Goal: Task Accomplishment & Management: Complete application form

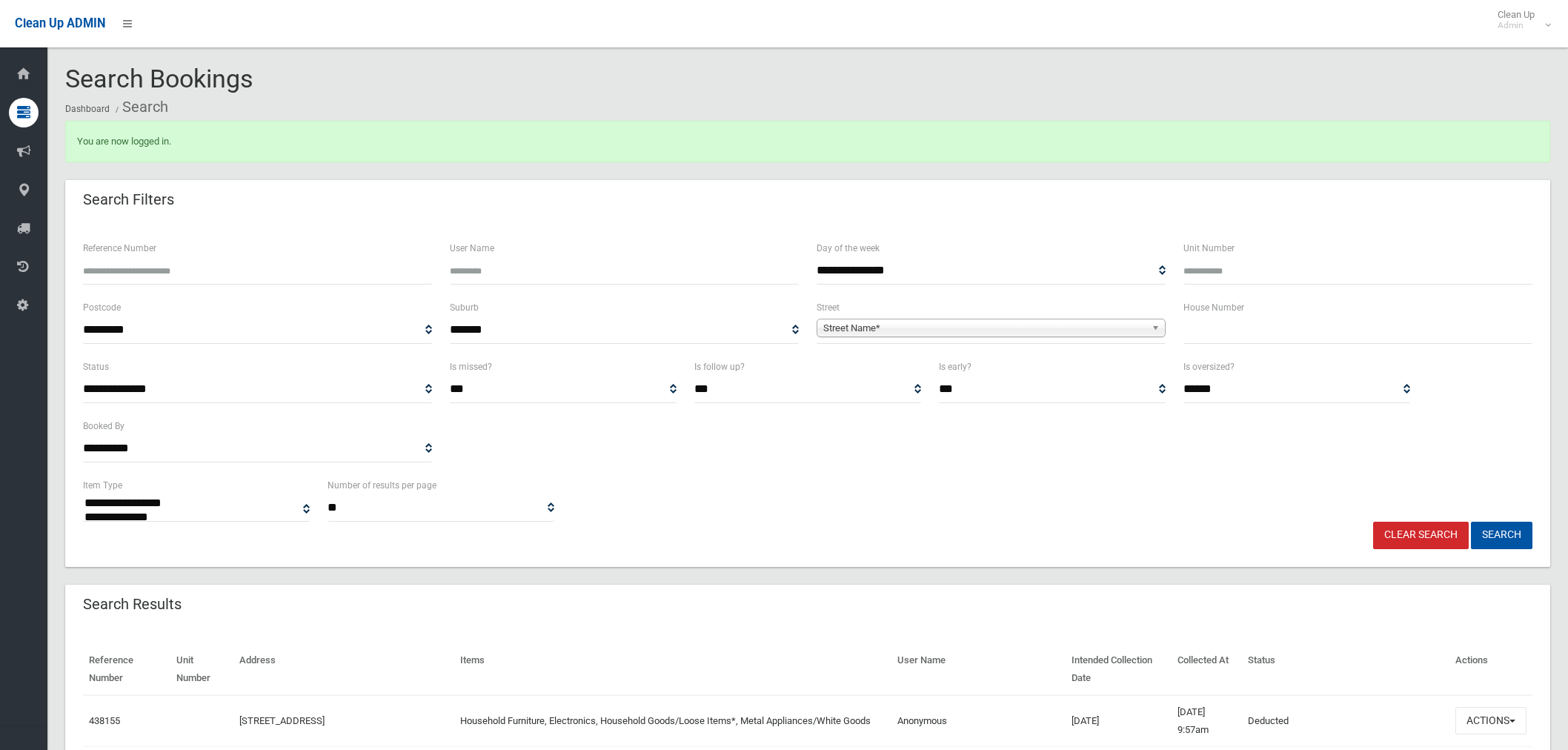
select select
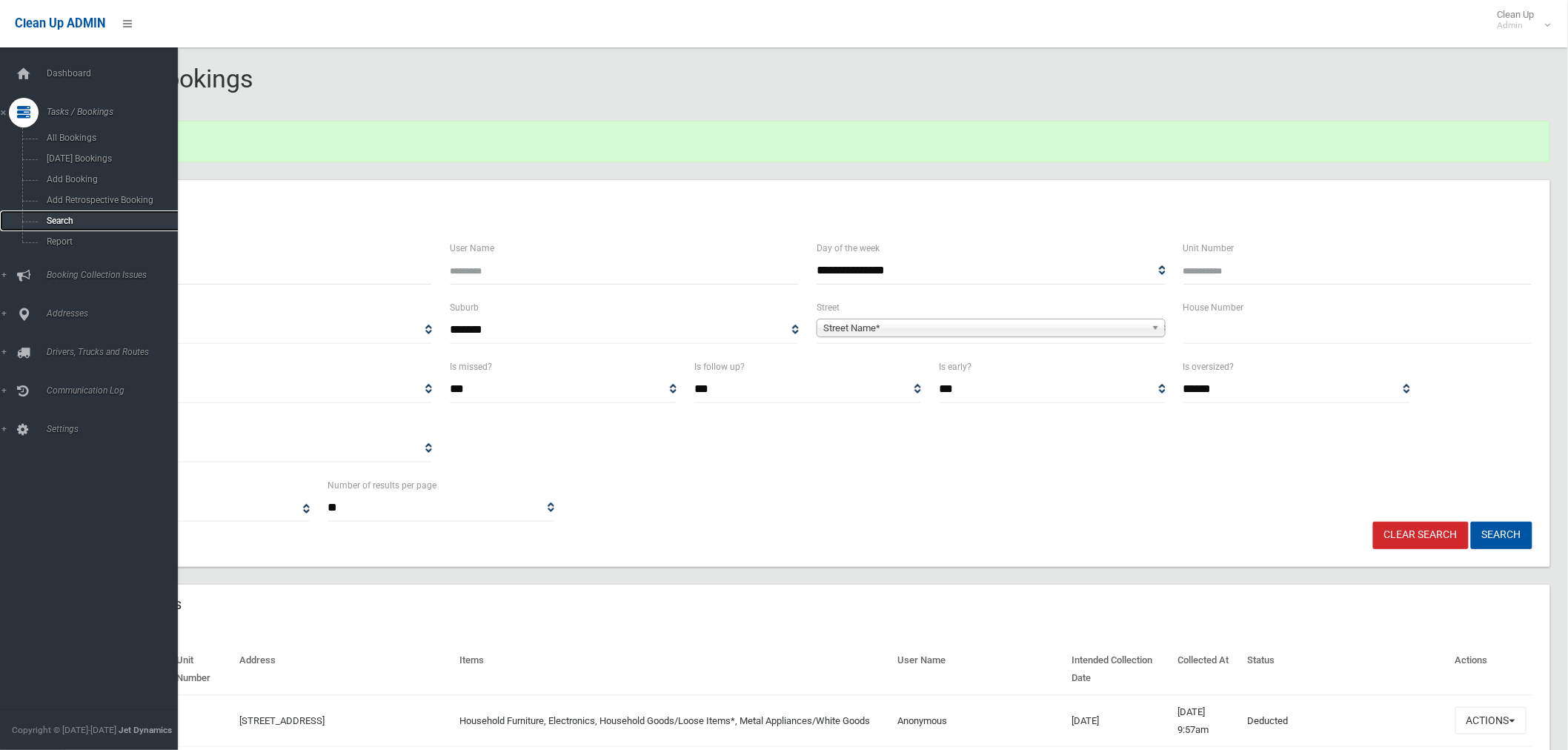
click at [76, 217] on span "Search" at bounding box center [110, 221] width 135 height 11
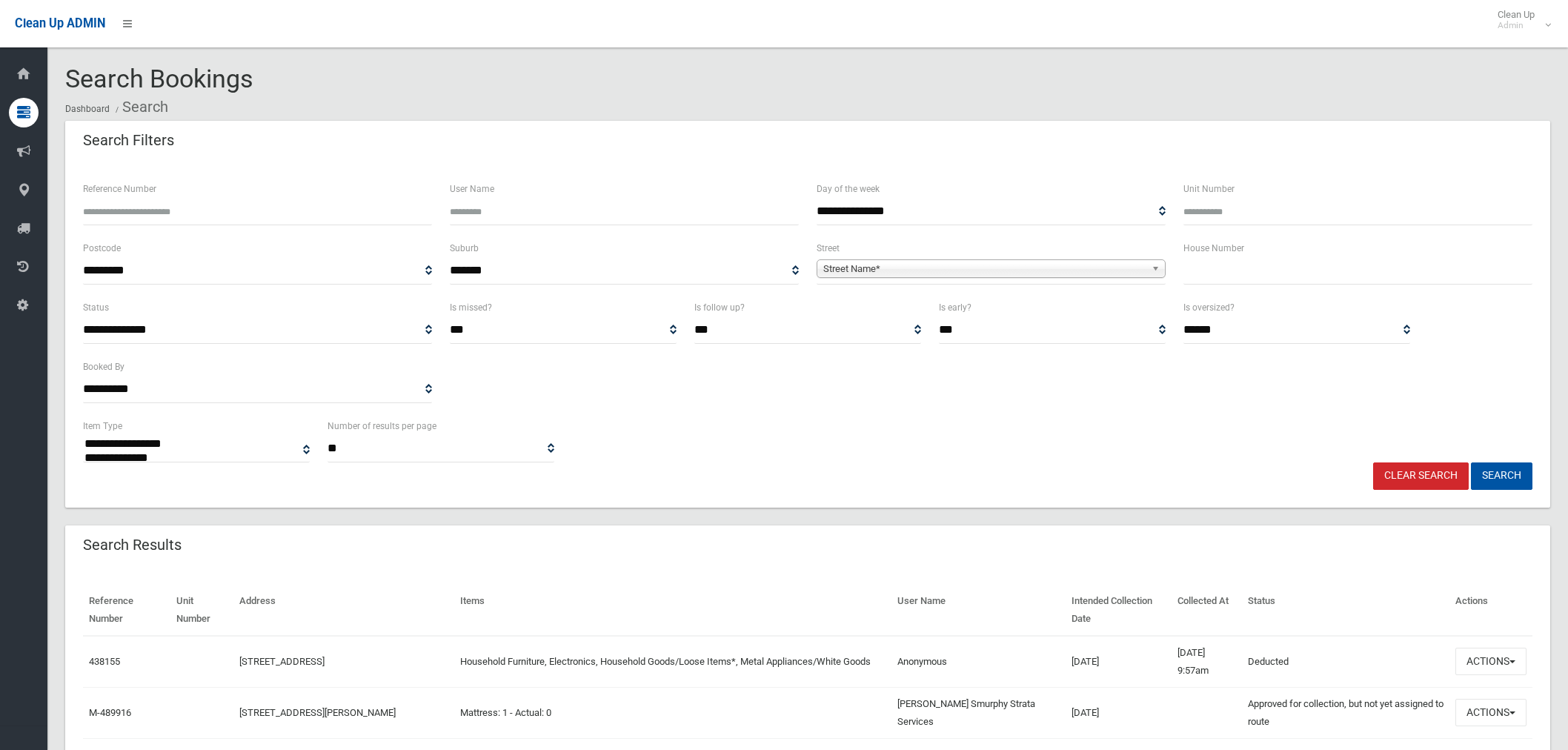
select select
click at [1264, 276] on input "text" at bounding box center [1358, 271] width 349 height 27
click at [250, 204] on input "Reference Number" at bounding box center [258, 212] width 349 height 27
click at [1300, 275] on input "text" at bounding box center [1358, 271] width 349 height 27
type input "**"
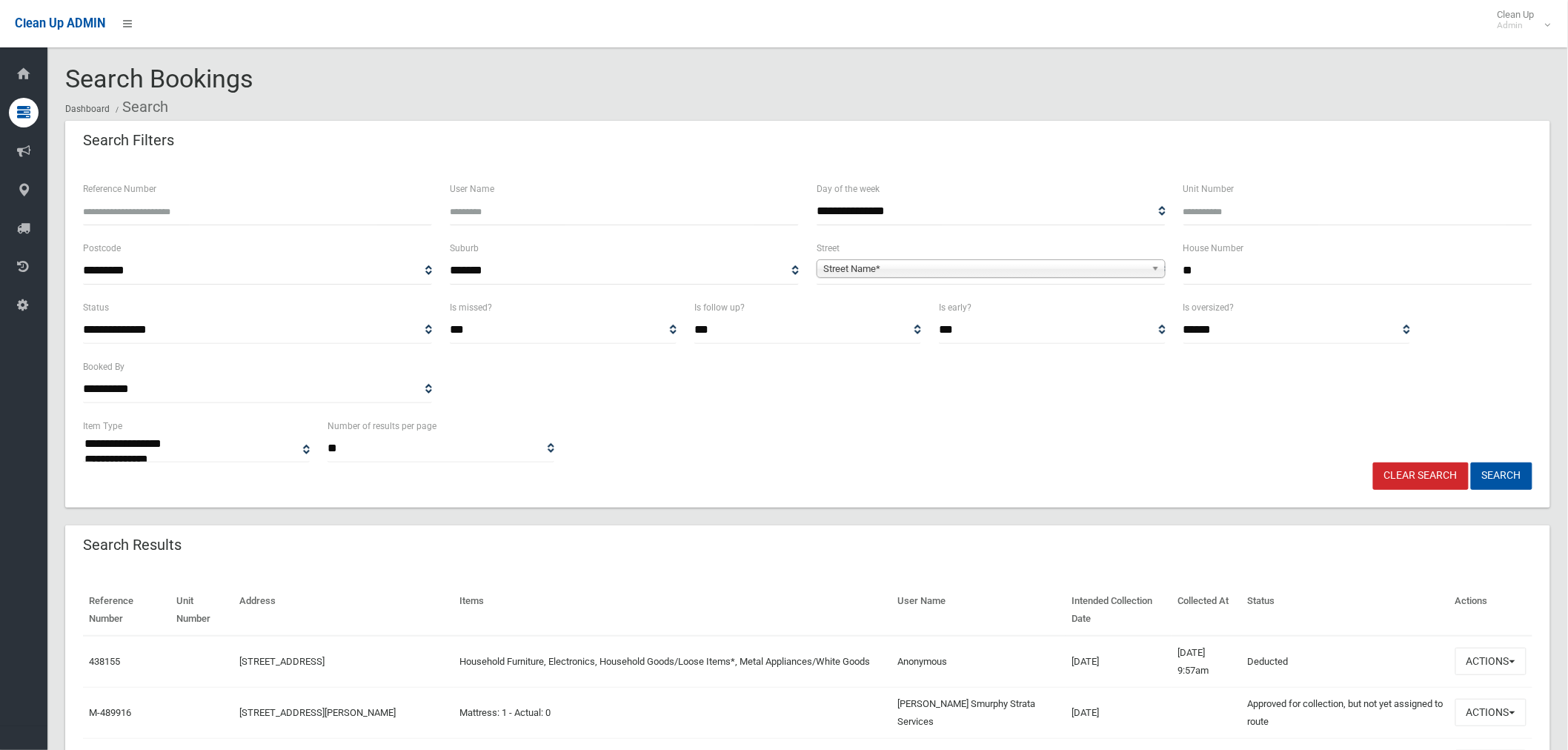
click at [950, 264] on span "Street Name*" at bounding box center [984, 269] width 323 height 18
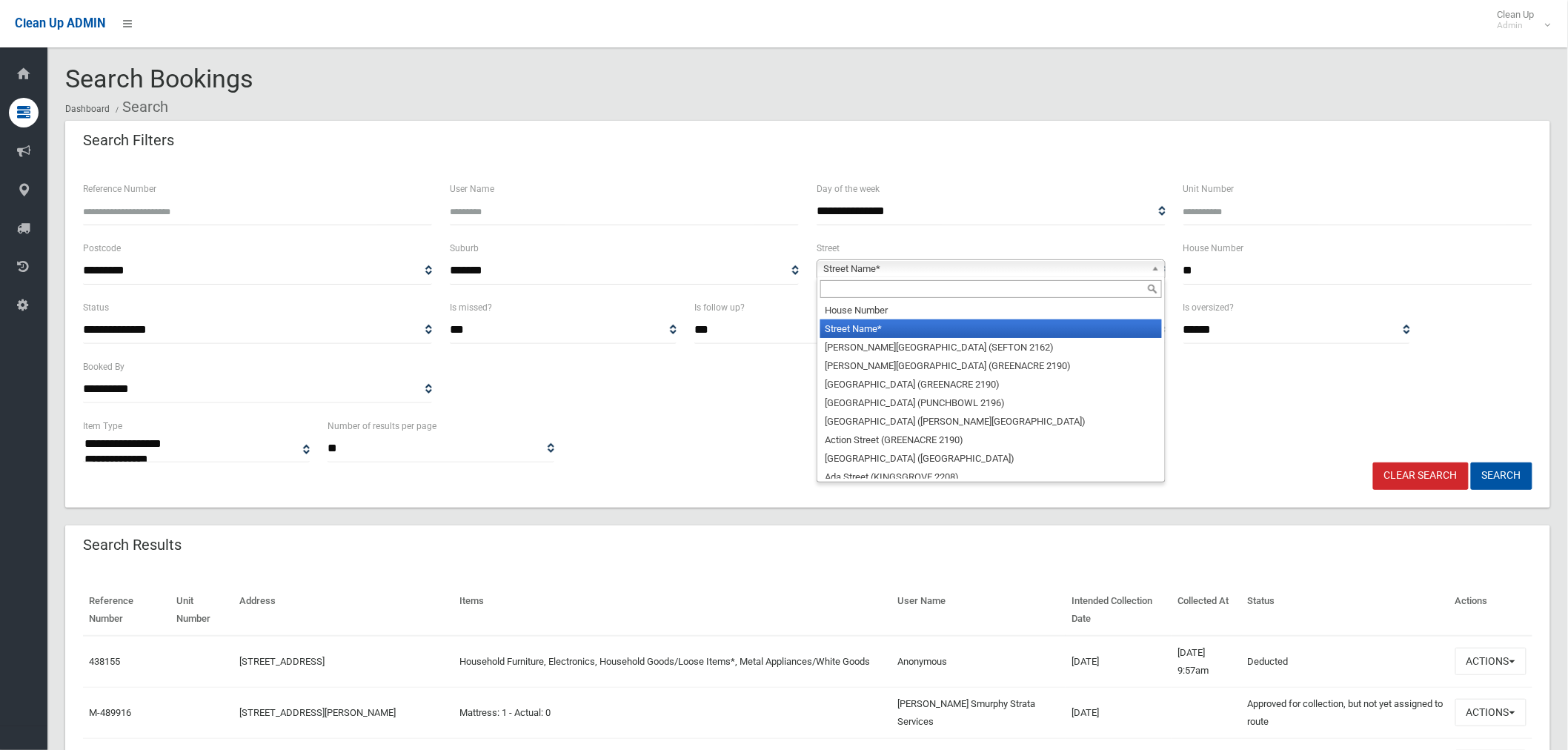
click at [899, 290] on input "text" at bounding box center [991, 290] width 341 height 18
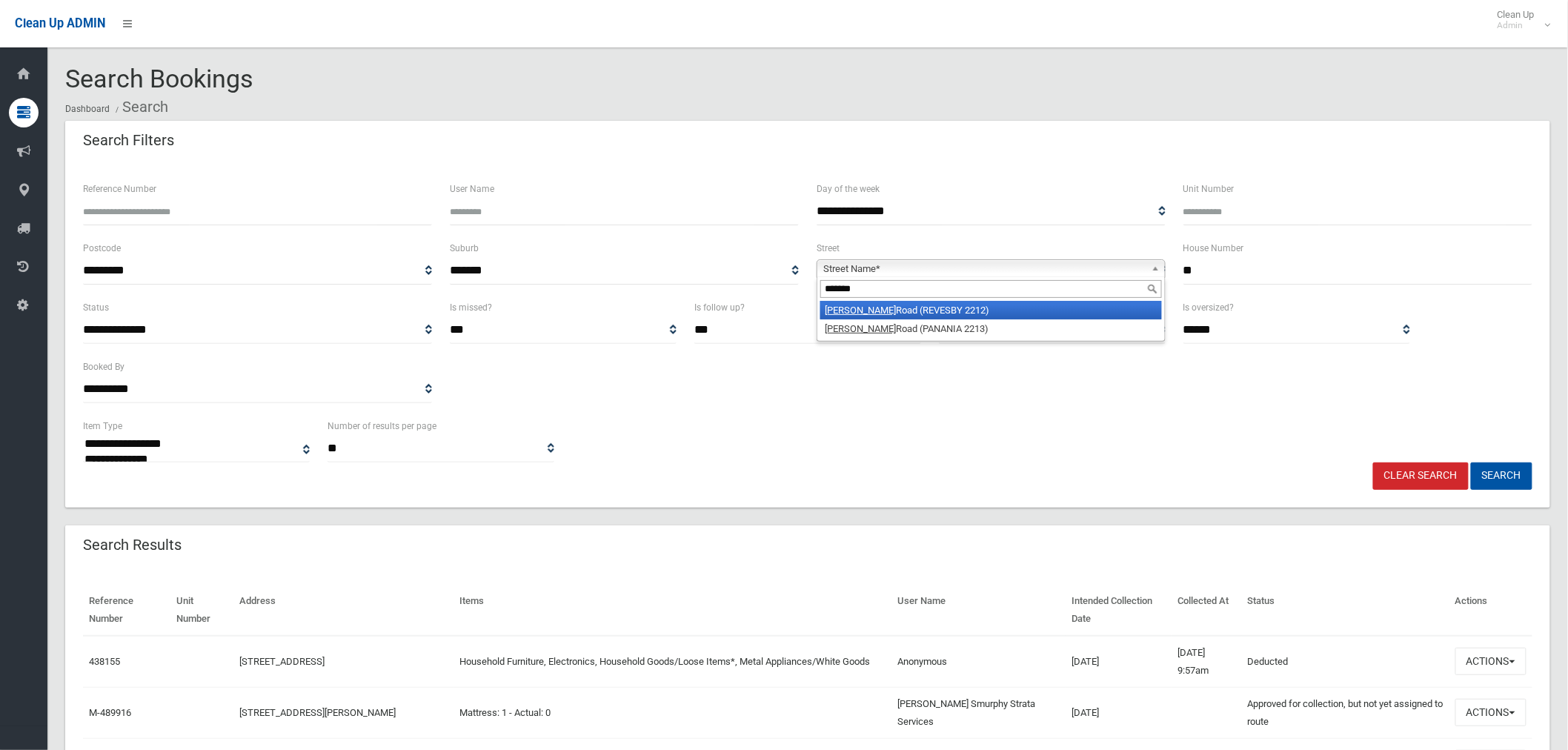
type input "*******"
click at [905, 313] on li "Horsley Road (REVESBY 2212)" at bounding box center [991, 310] width 341 height 19
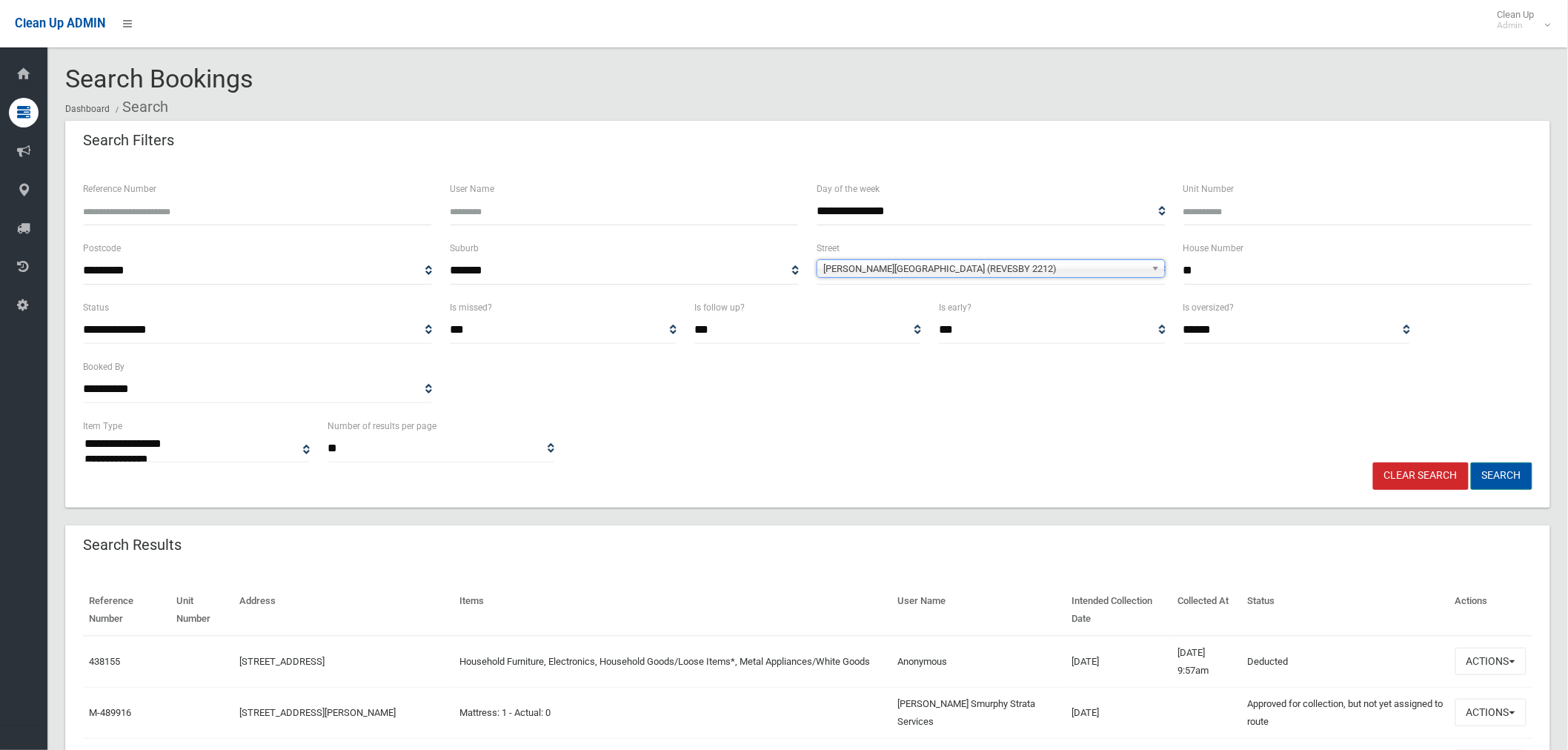
click at [1518, 474] on button "Search" at bounding box center [1501, 476] width 62 height 27
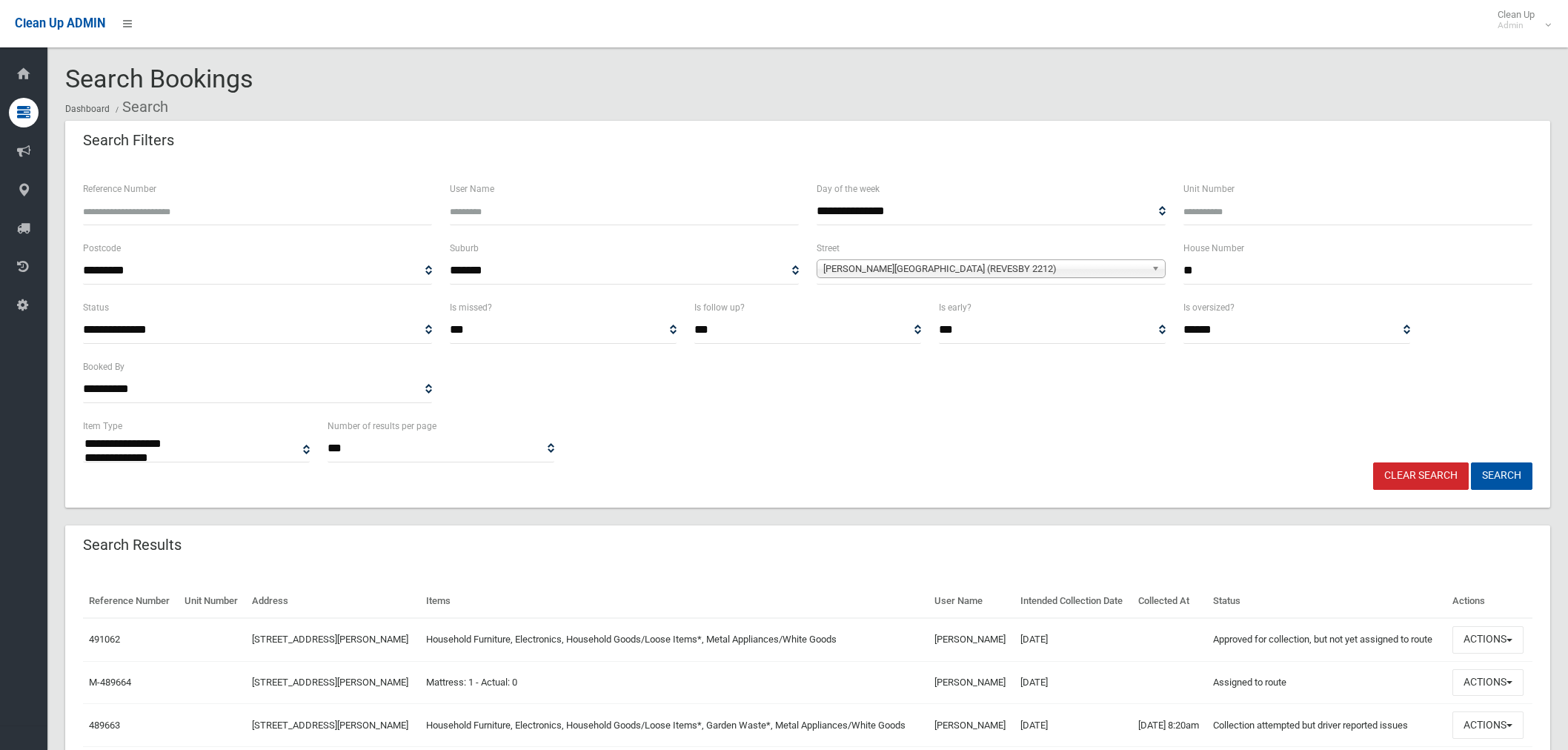
select select
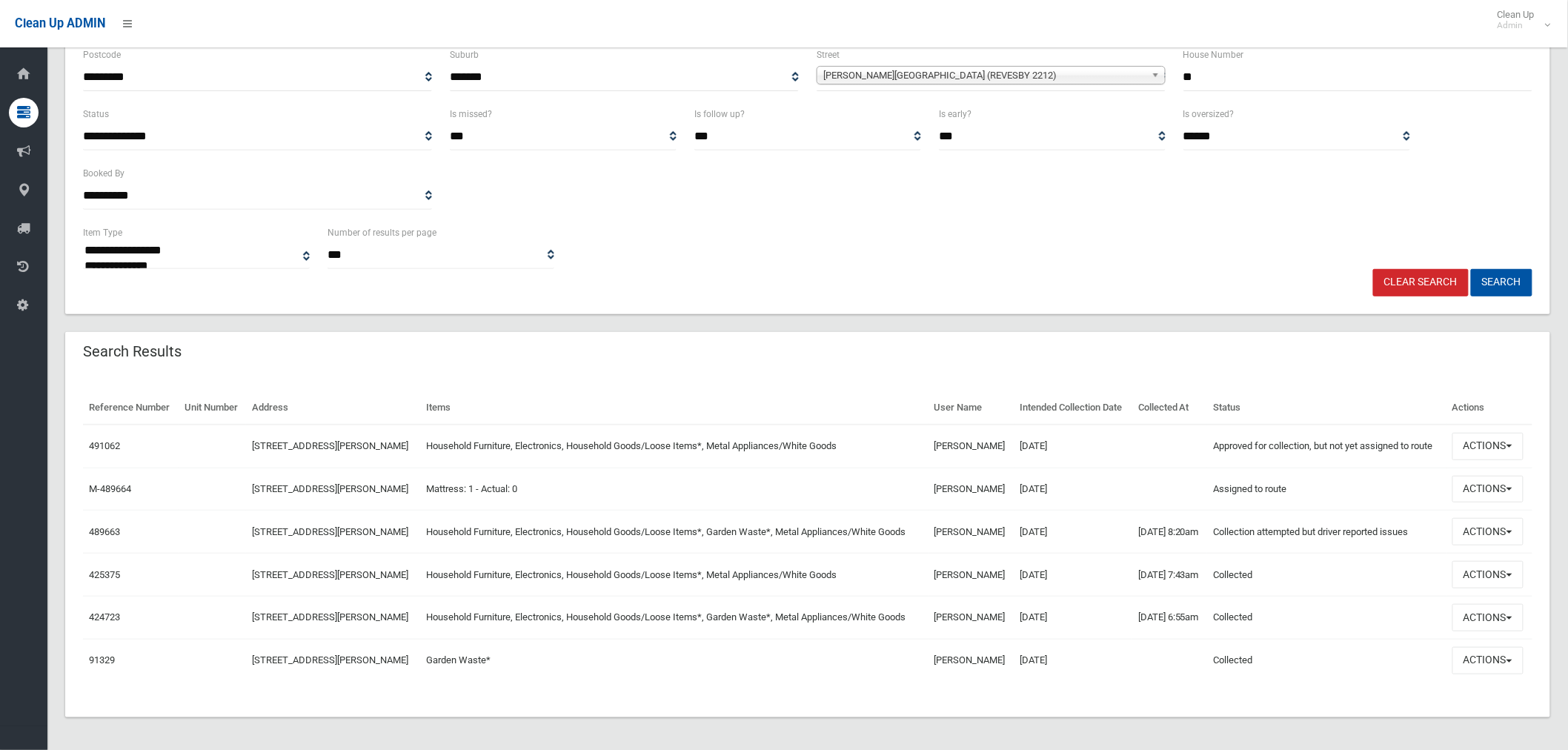
scroll to position [196, 0]
click at [1486, 441] on button "Actions" at bounding box center [1488, 444] width 72 height 27
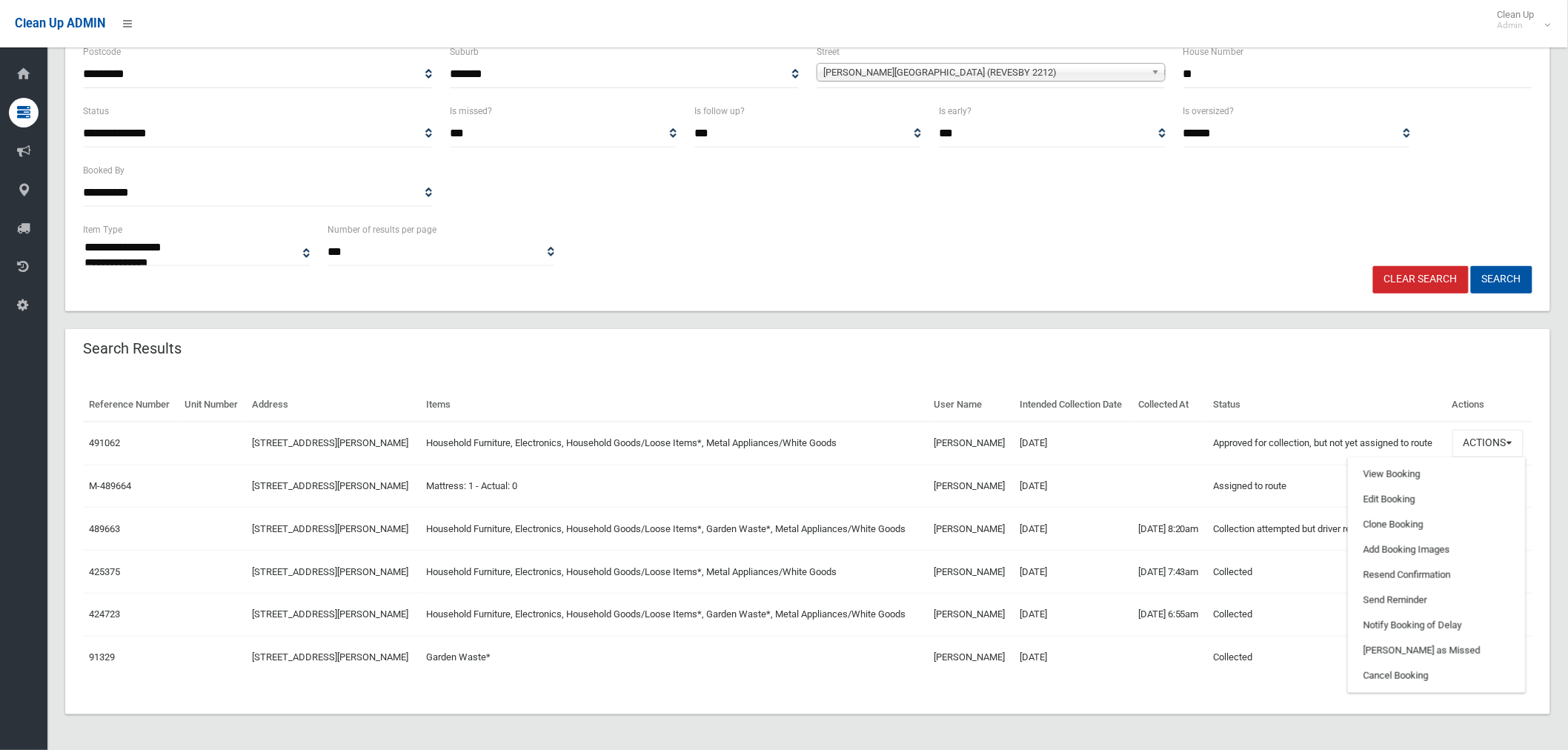
click at [1280, 276] on div "Clear Search Search" at bounding box center [809, 280] width 1468 height 27
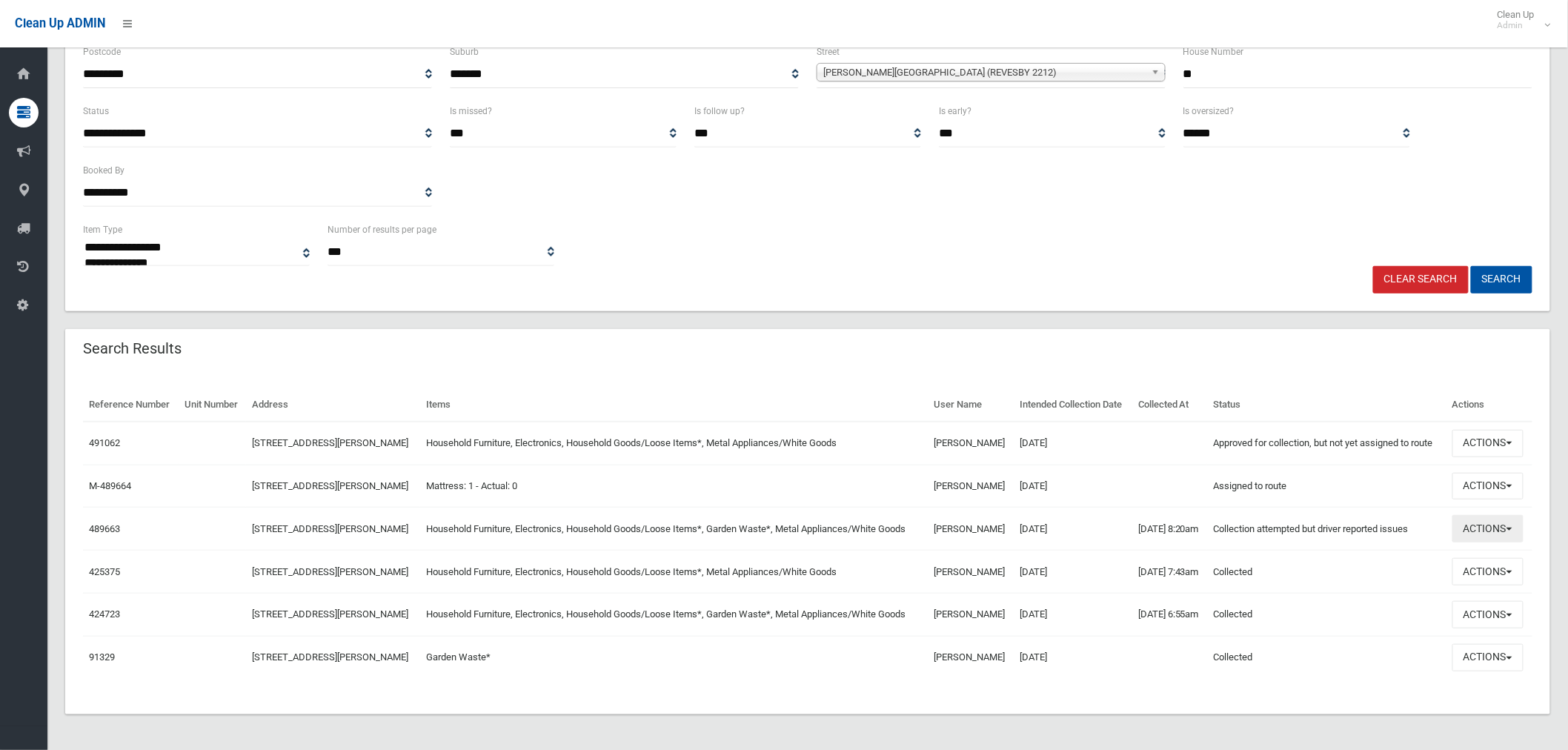
click at [1473, 527] on button "Actions" at bounding box center [1488, 529] width 72 height 27
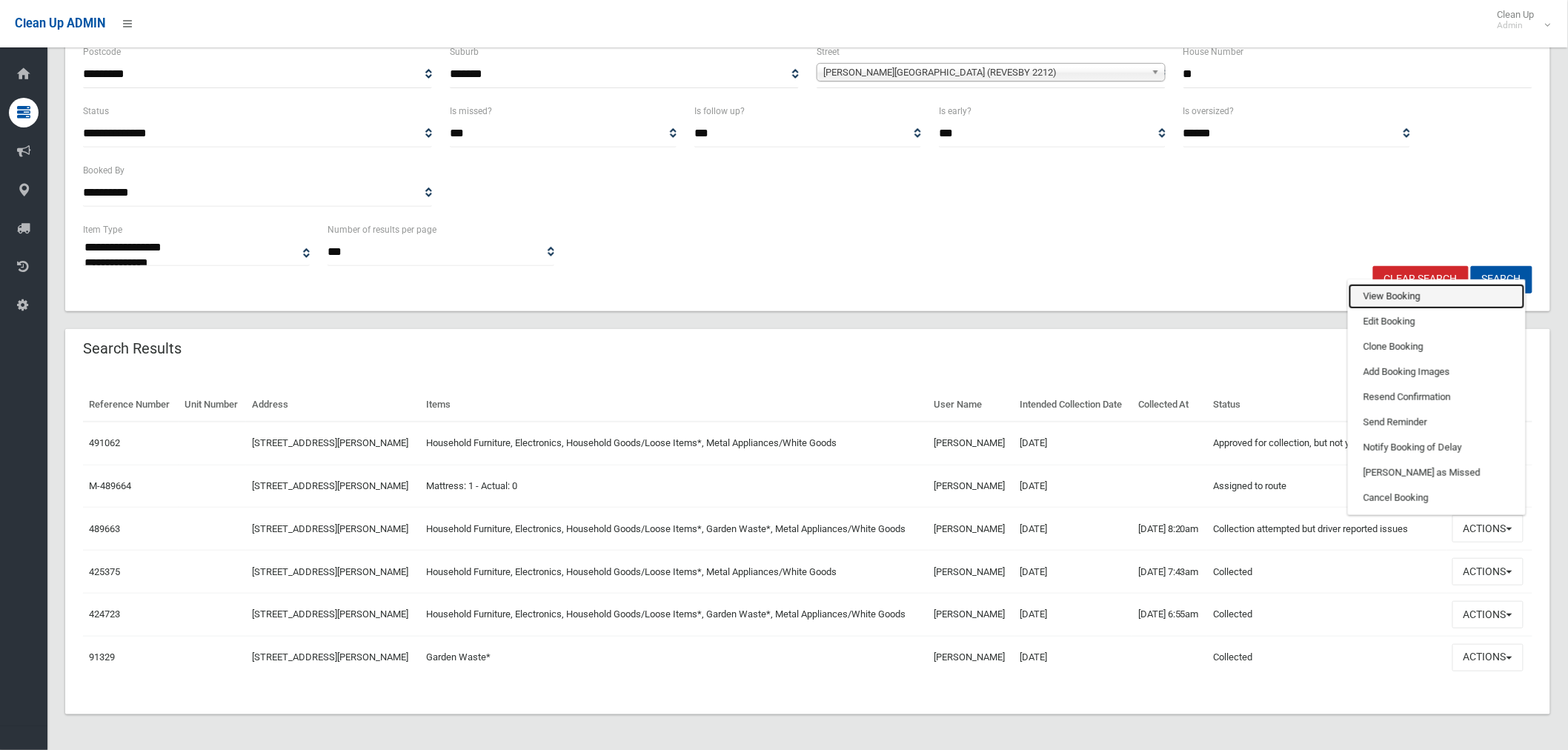
click at [1391, 293] on link "View Booking" at bounding box center [1437, 296] width 177 height 26
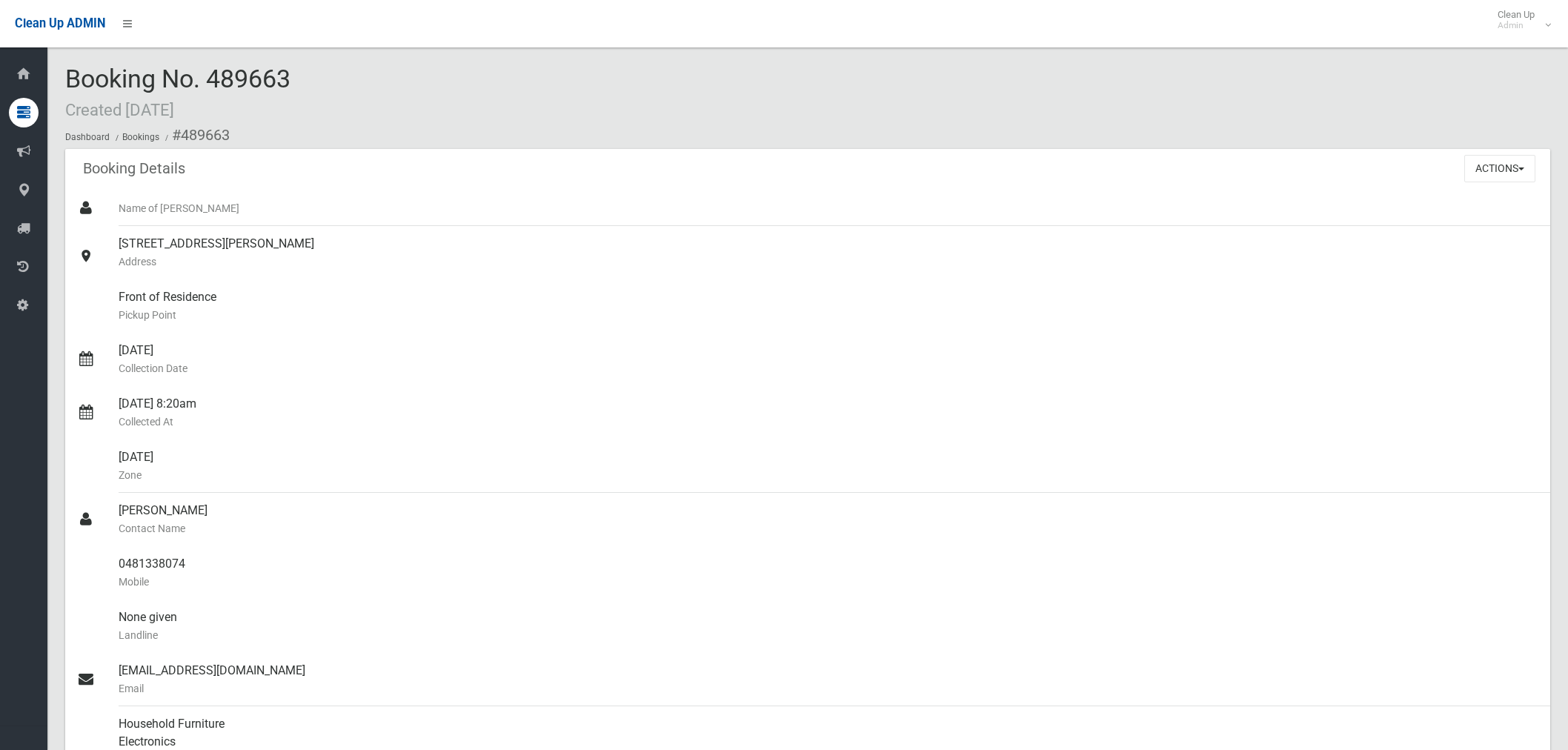
scroll to position [824, 0]
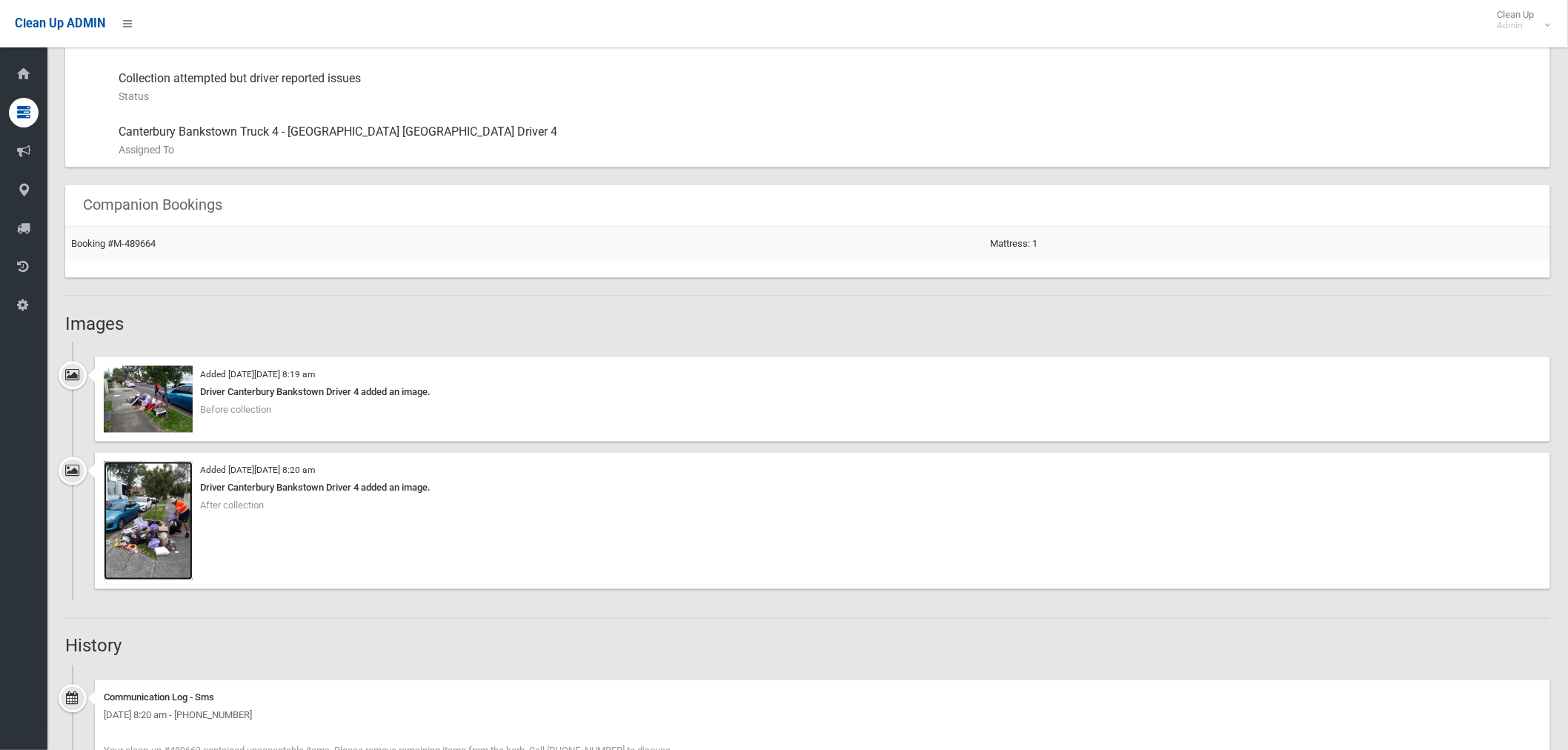
click at [151, 501] on img at bounding box center [148, 521] width 89 height 119
click at [157, 411] on img at bounding box center [148, 400] width 89 height 67
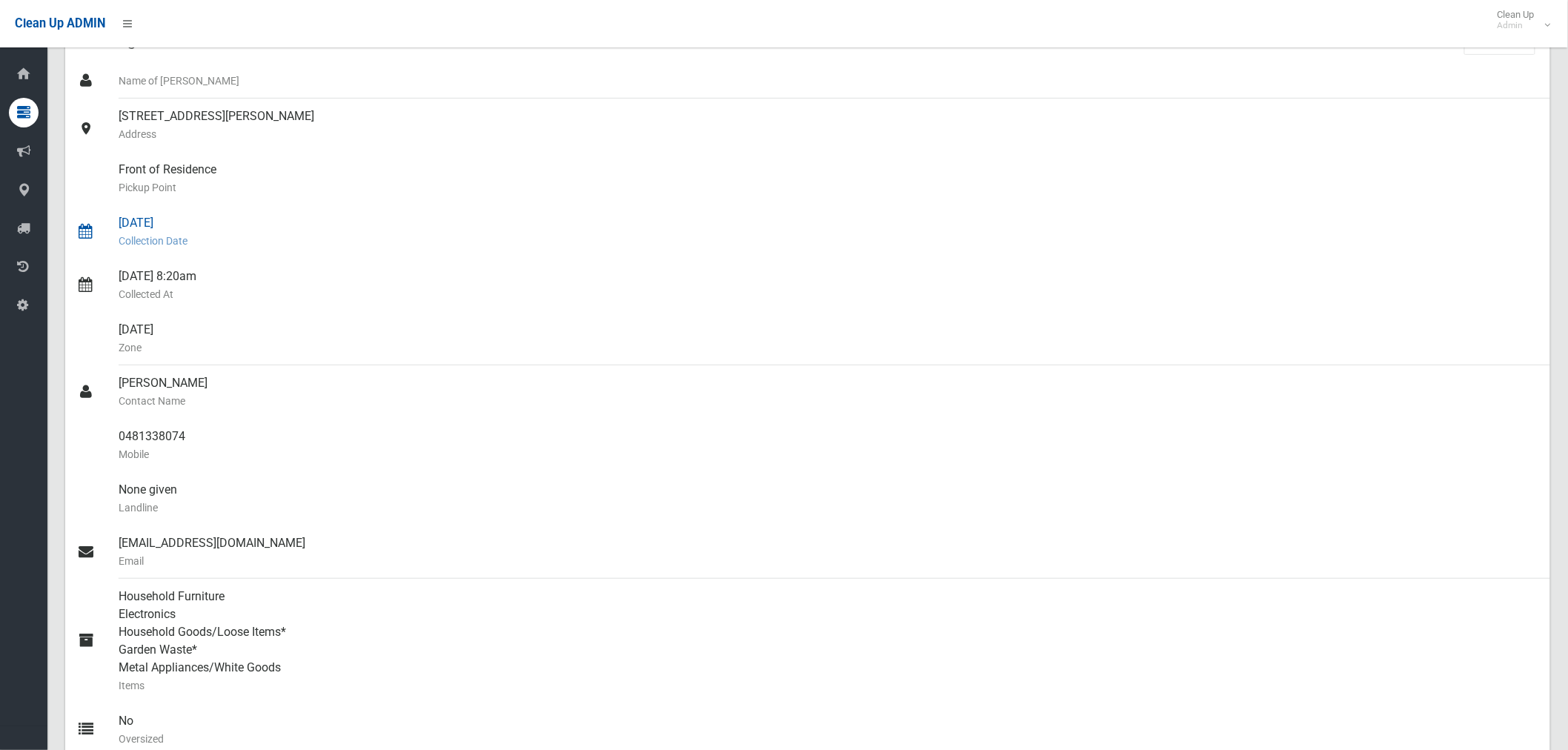
scroll to position [0, 0]
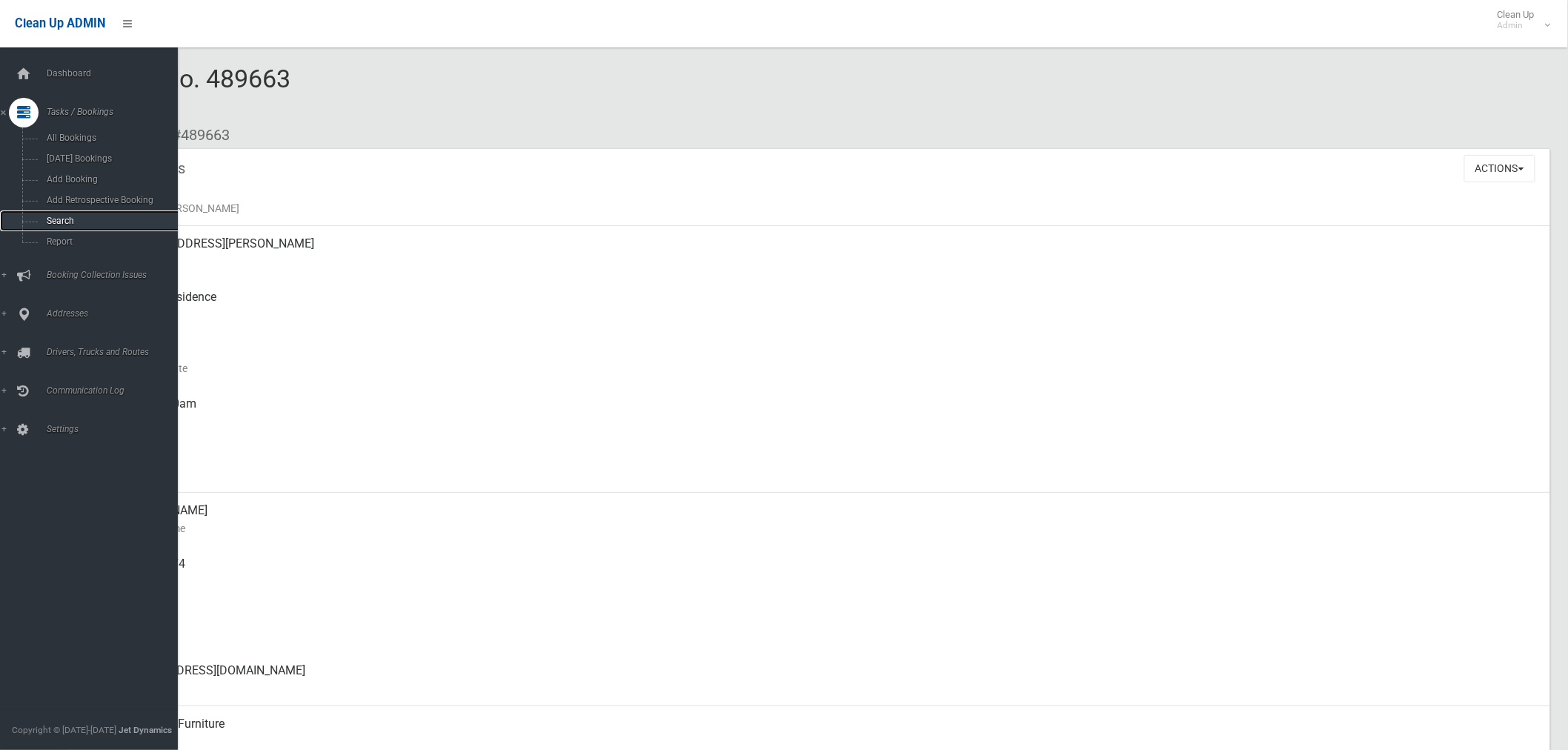
click at [69, 221] on span "Search" at bounding box center [110, 221] width 135 height 11
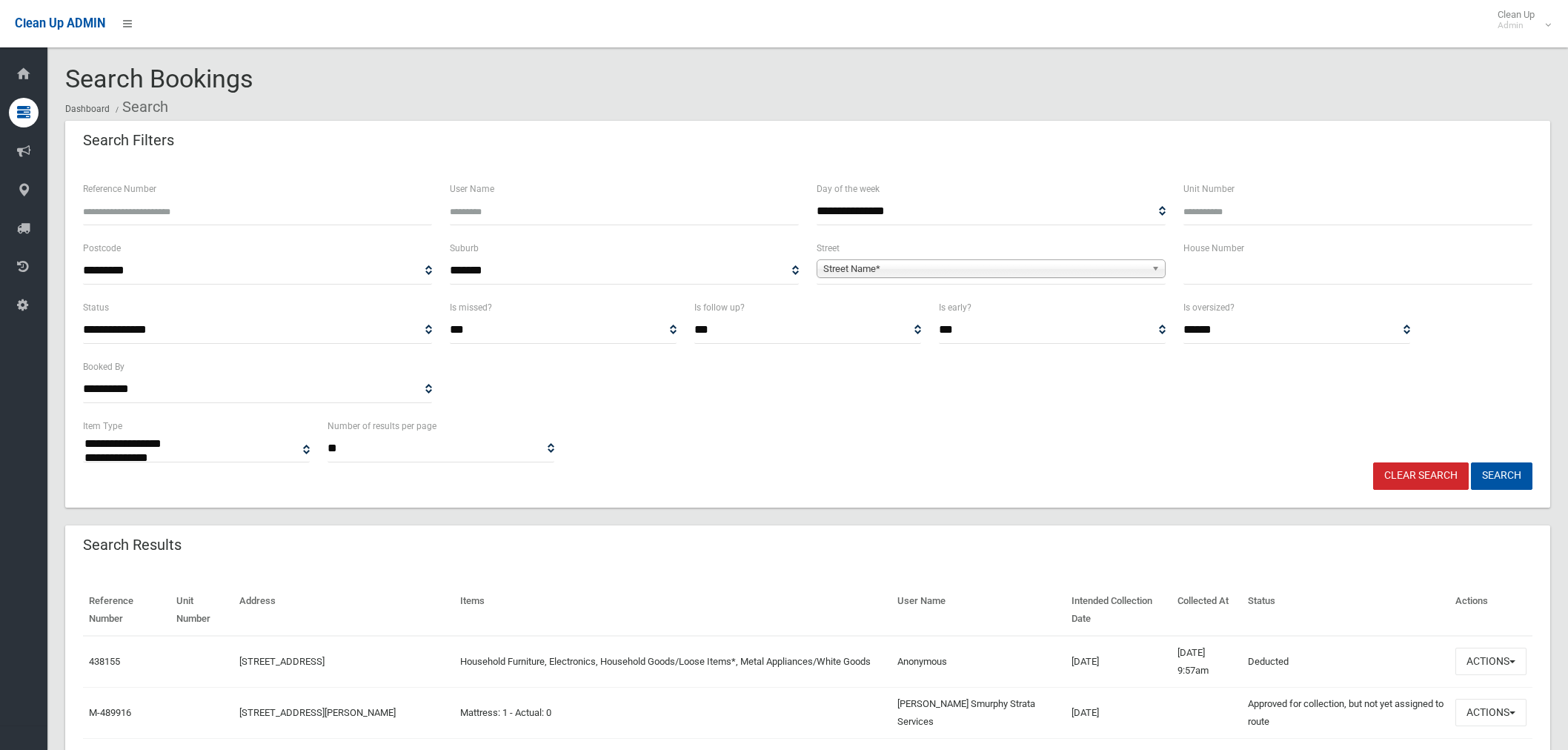
select select
click at [1273, 265] on input "text" at bounding box center [1358, 271] width 349 height 27
type input "*"
click at [998, 268] on span "Street Name*" at bounding box center [984, 269] width 323 height 18
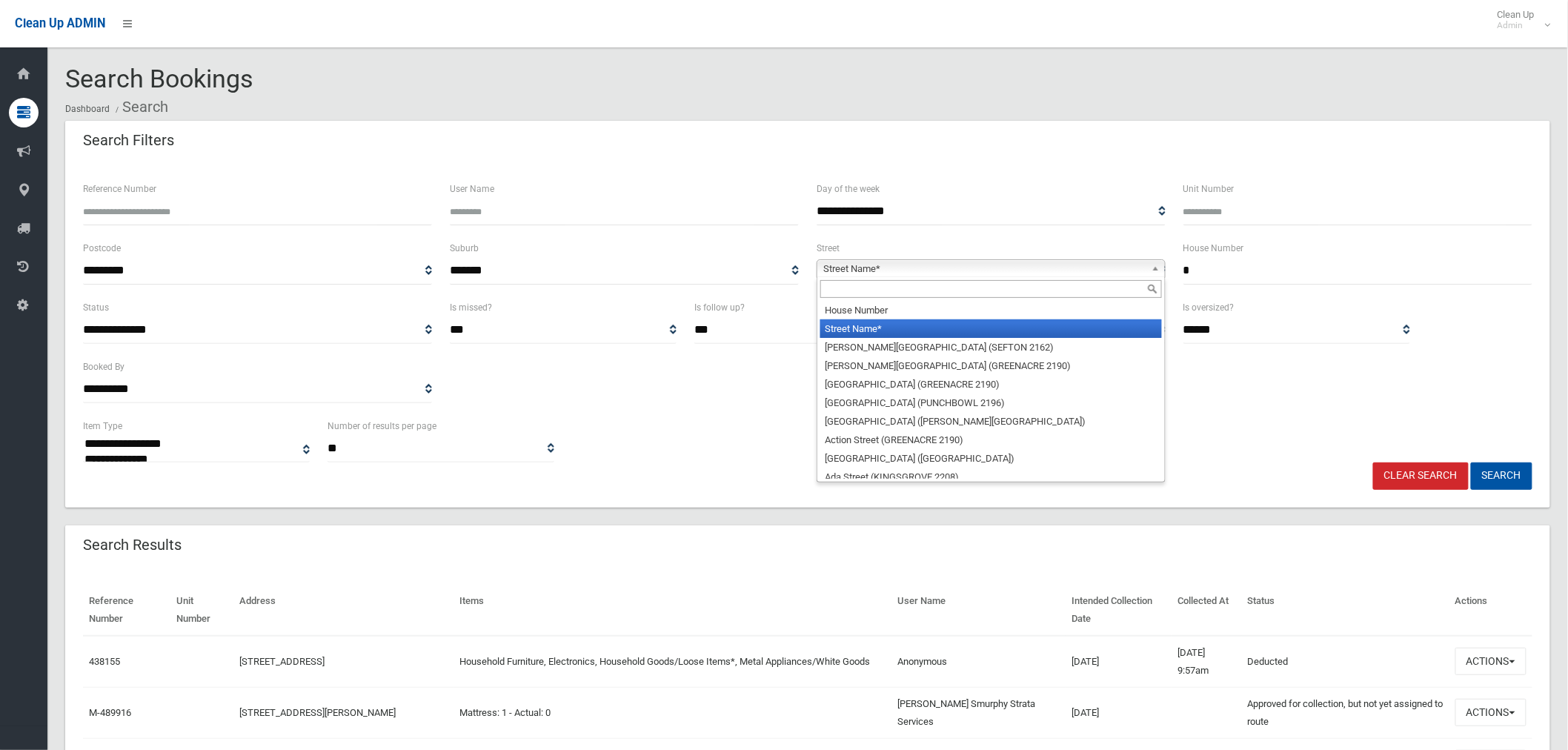
click at [913, 288] on input "text" at bounding box center [991, 290] width 341 height 18
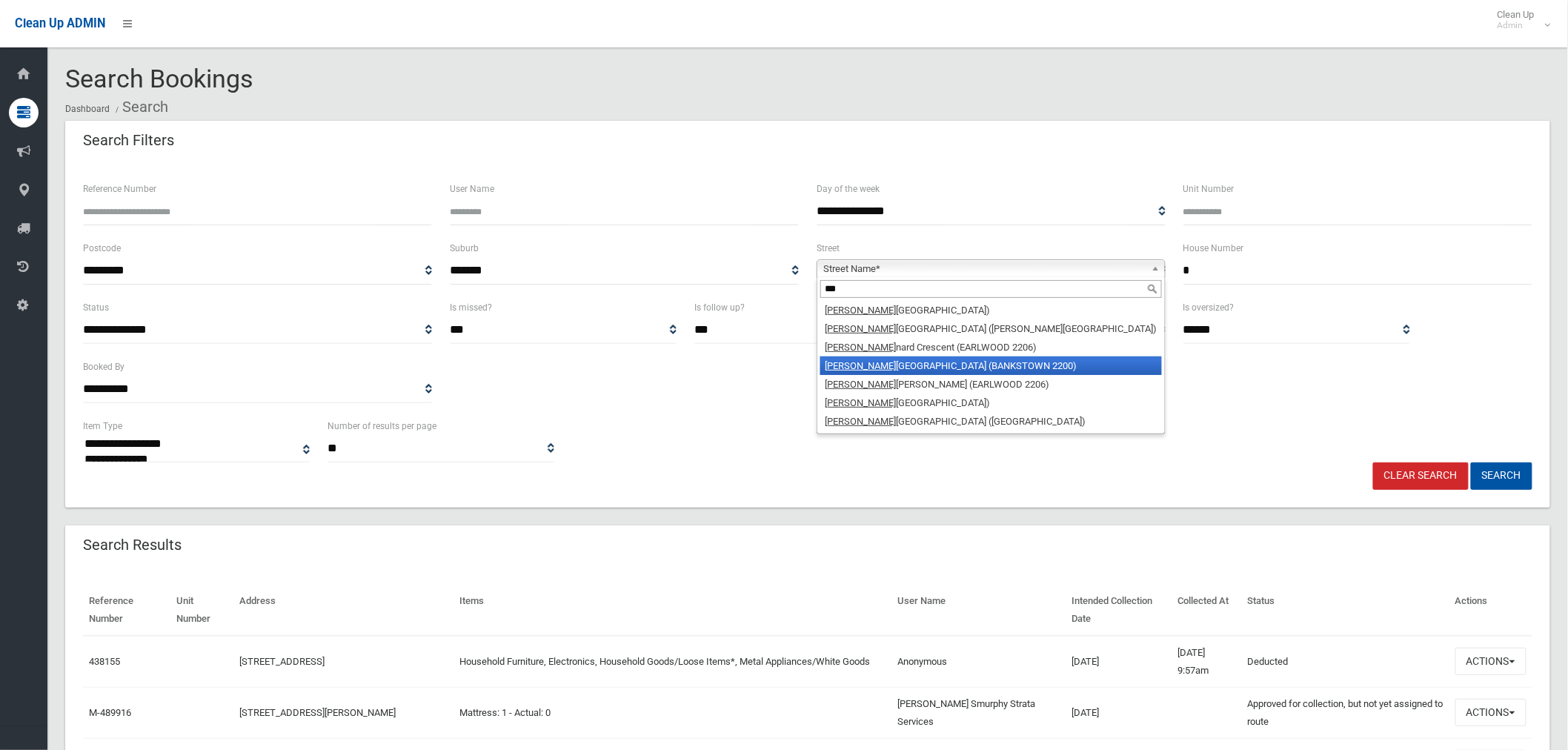
type input "***"
click at [947, 359] on li "Leo nard Street (BANKSTOWN 2200)" at bounding box center [991, 365] width 341 height 19
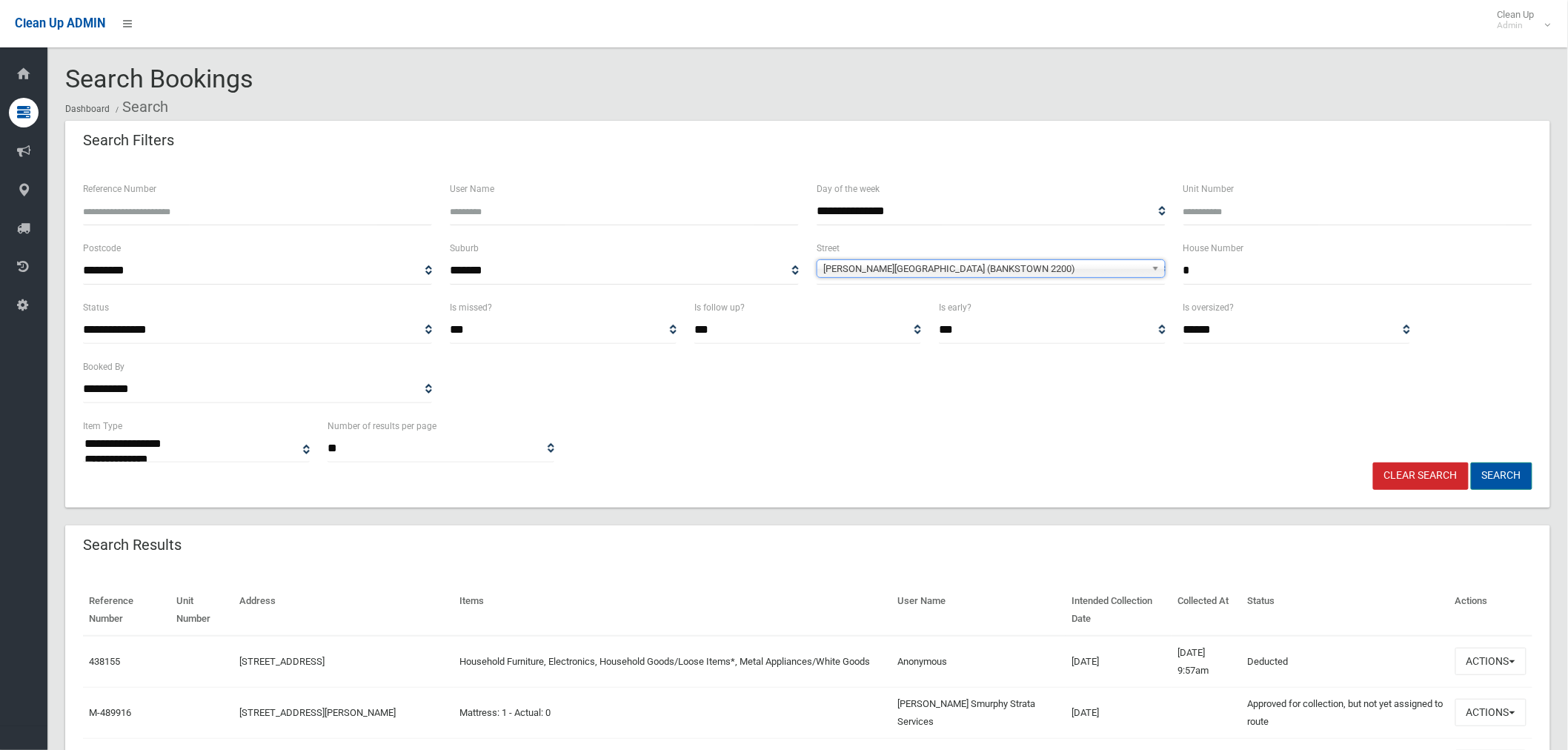
click at [1516, 473] on button "Search" at bounding box center [1501, 476] width 62 height 27
click at [1501, 472] on button "Search" at bounding box center [1501, 476] width 62 height 27
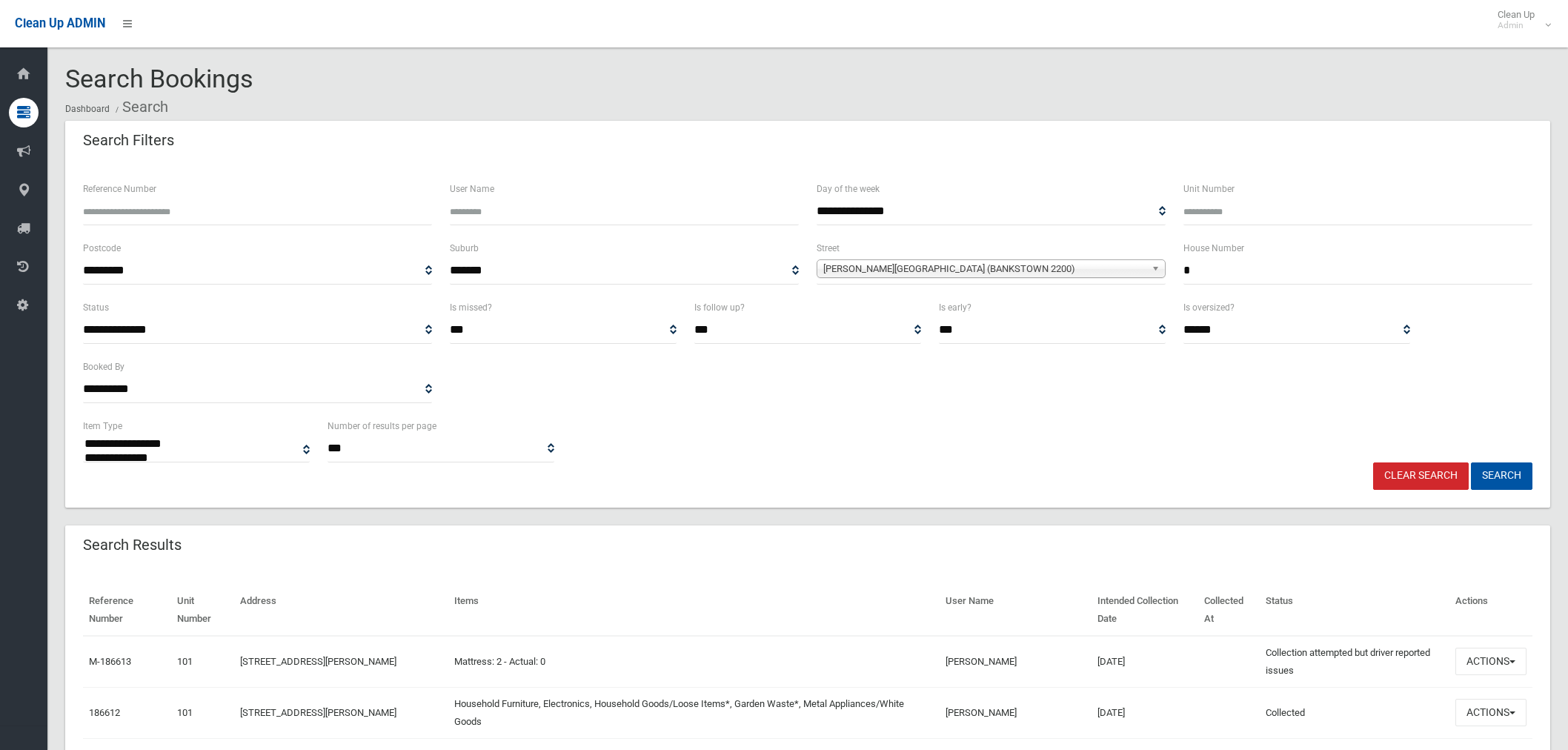
select select
click at [1240, 265] on input "*" at bounding box center [1358, 271] width 349 height 27
type input "*"
click at [1012, 269] on span "Leonard Street (BANKSTOWN 2200)" at bounding box center [984, 269] width 323 height 18
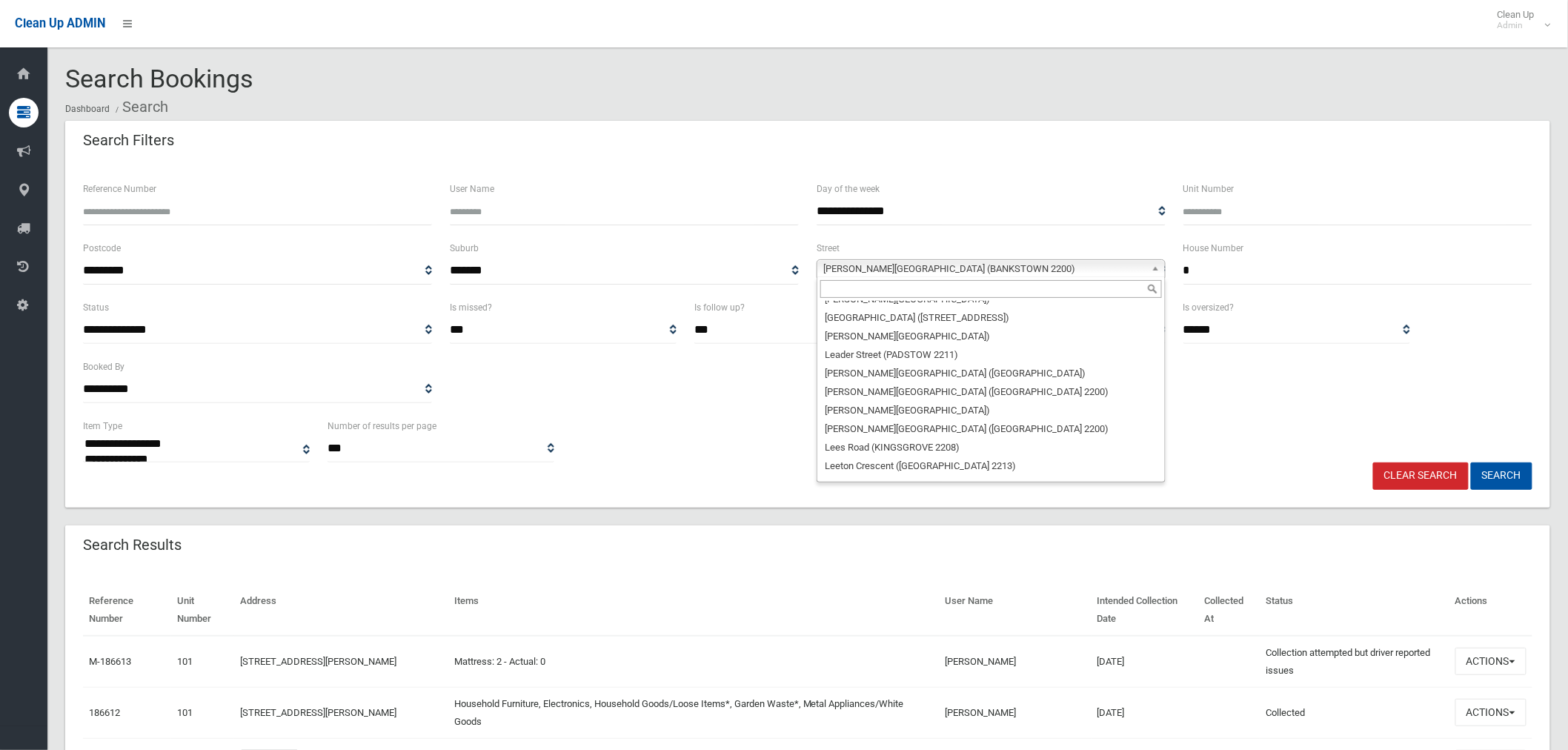
scroll to position [22856, 0]
click at [937, 284] on input "text" at bounding box center [991, 290] width 341 height 18
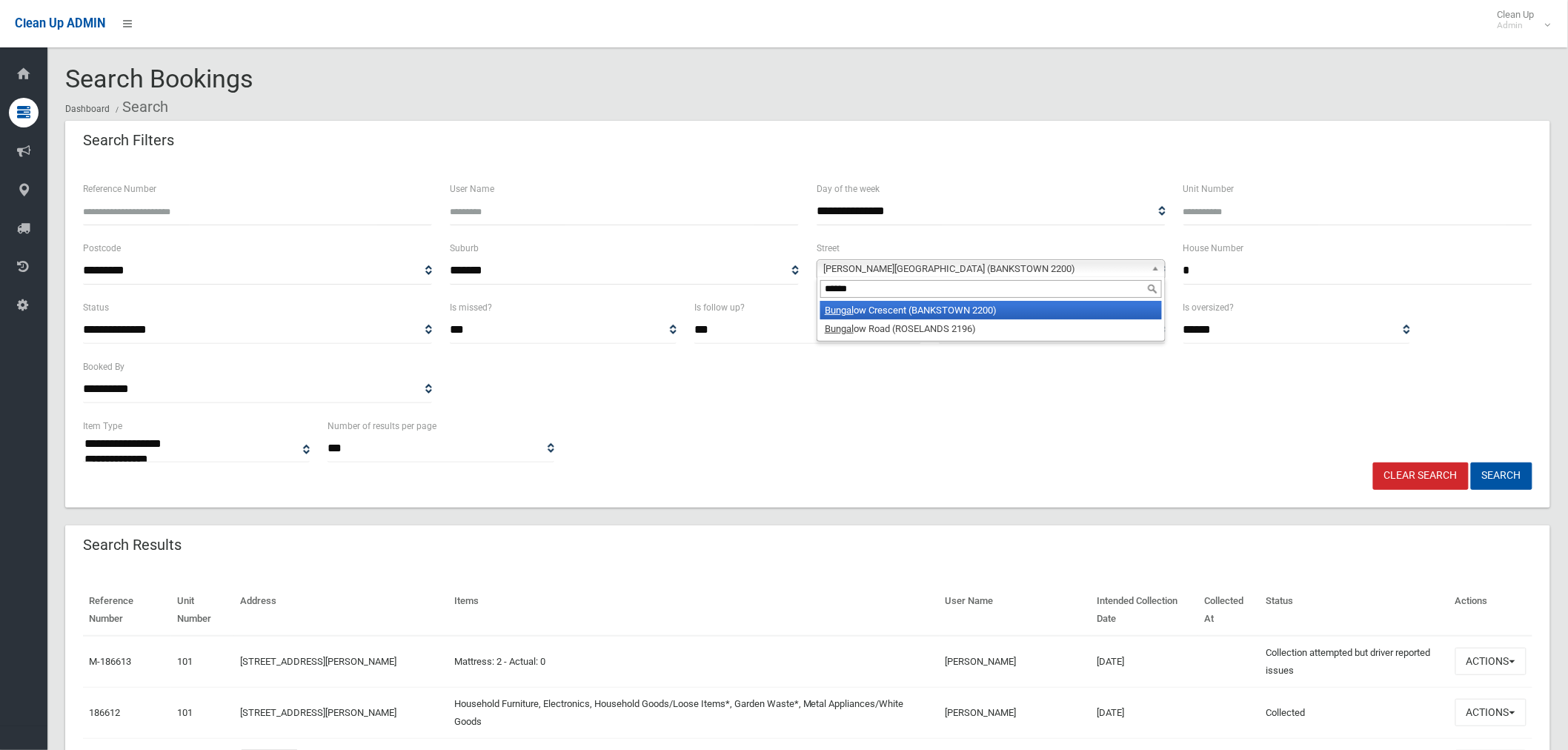
type input "******"
click at [950, 312] on li "Bungal ow Crescent (BANKSTOWN 2200)" at bounding box center [991, 310] width 341 height 19
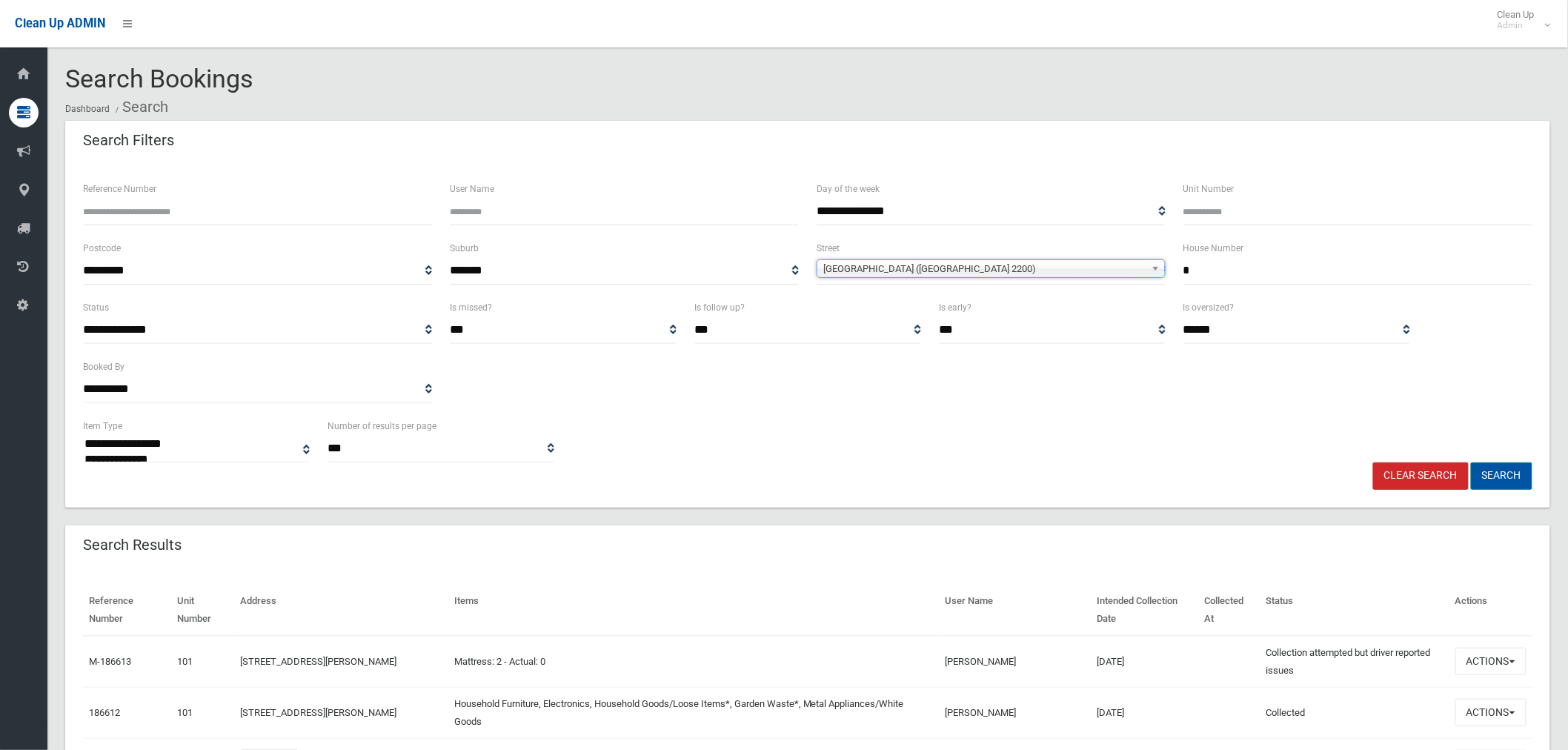
click at [1493, 472] on button "Search" at bounding box center [1501, 476] width 62 height 27
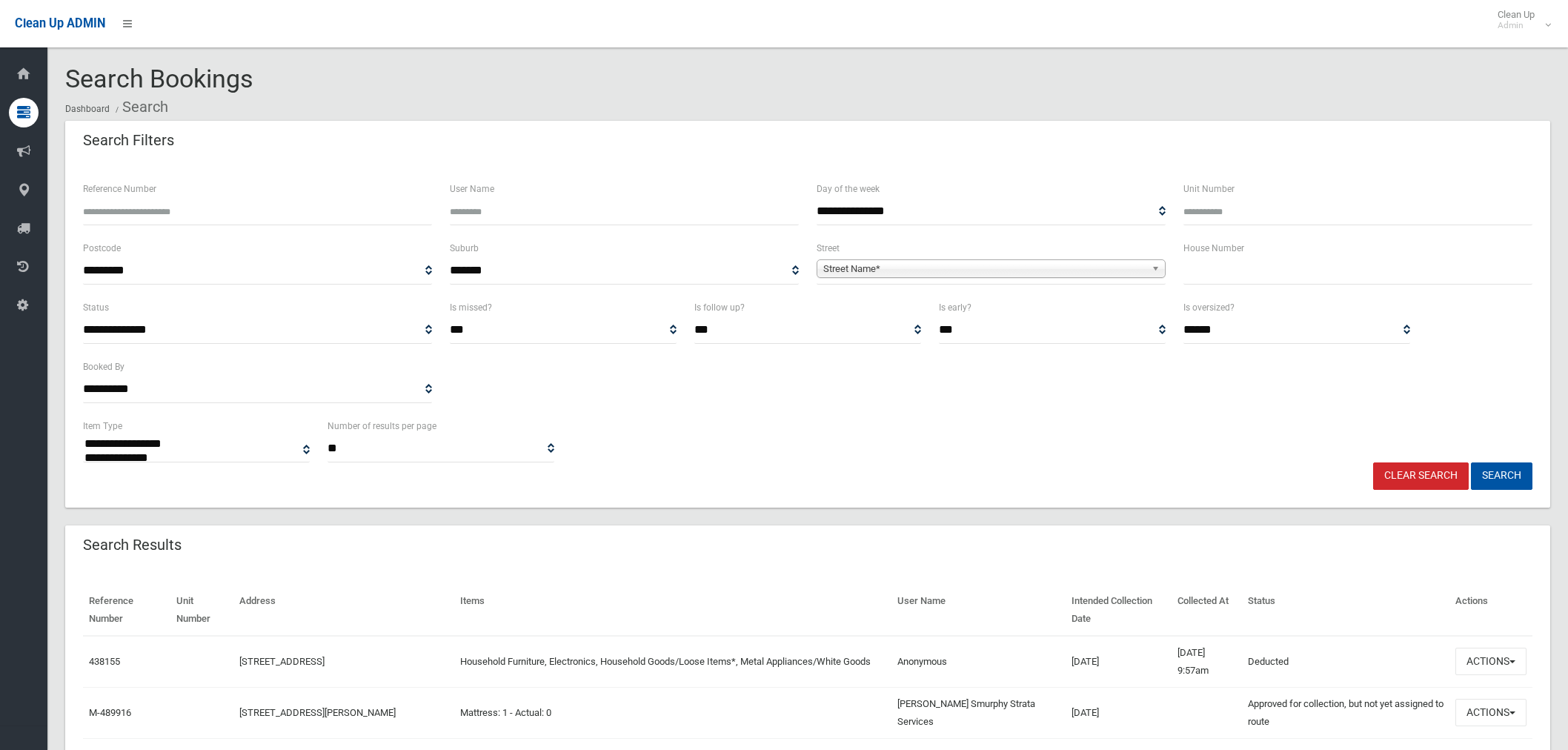
select select
click at [1219, 277] on input "text" at bounding box center [1358, 271] width 349 height 27
type input "**"
click at [928, 268] on span "Street Name*" at bounding box center [984, 269] width 323 height 18
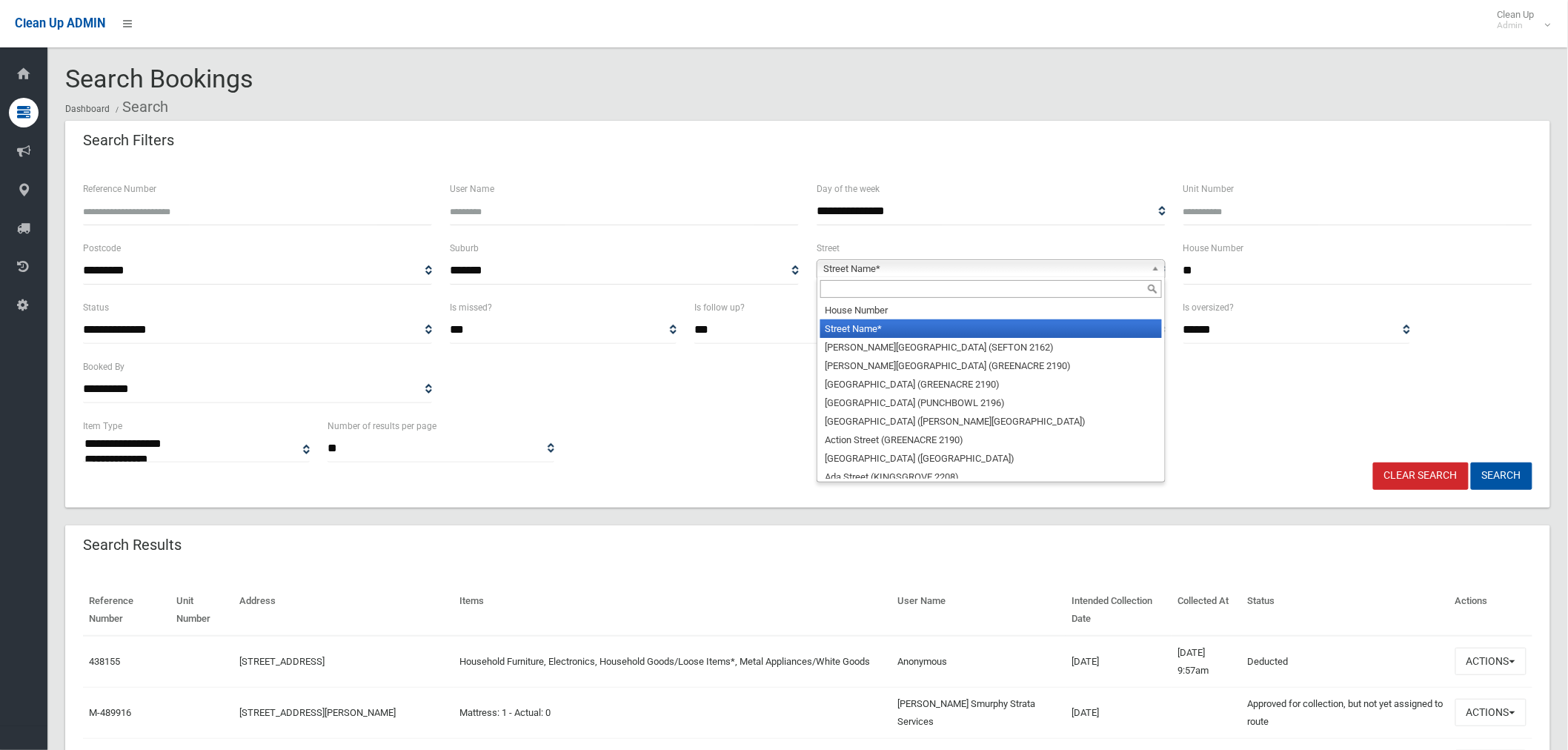
click at [884, 290] on input "text" at bounding box center [991, 290] width 341 height 18
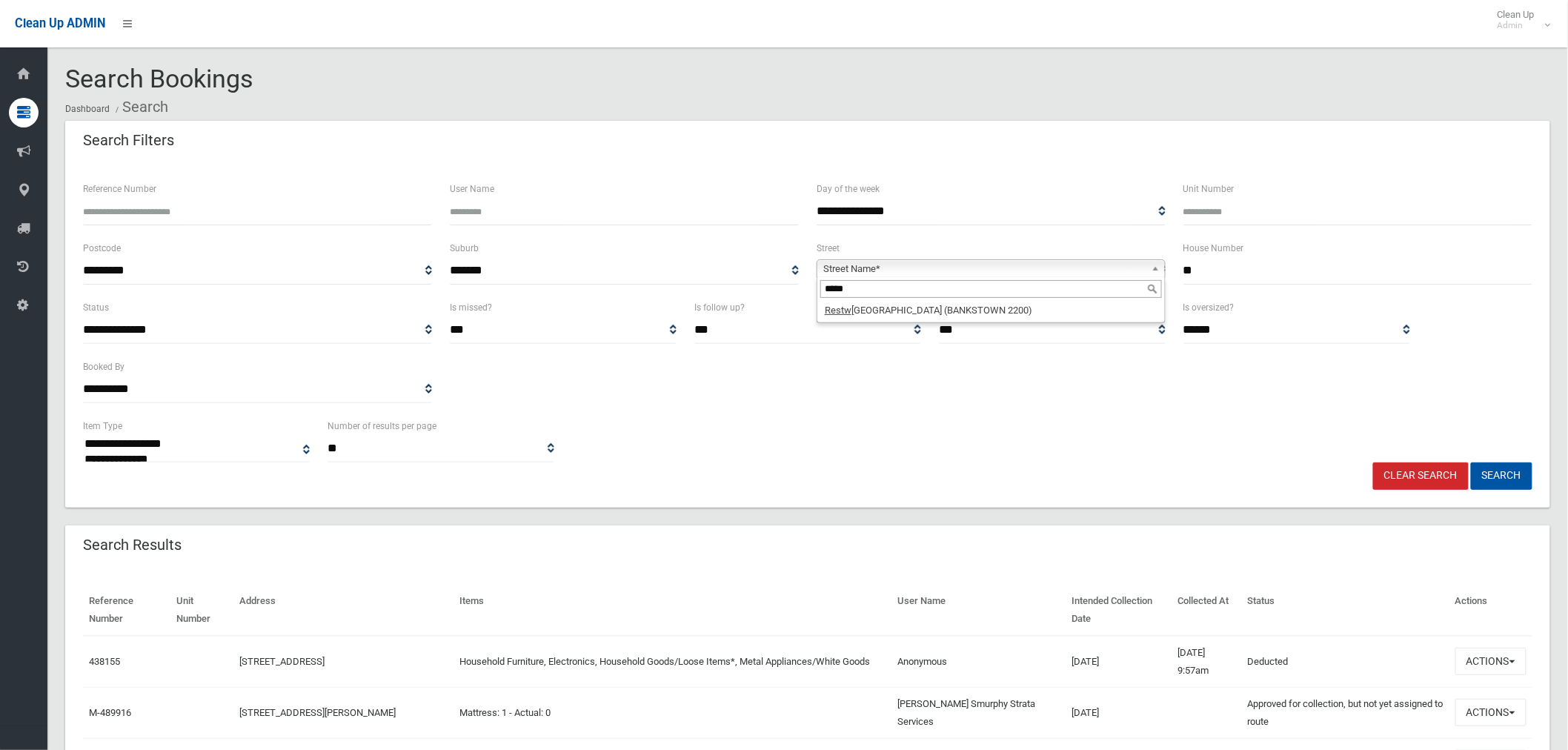
type input "*****"
click at [921, 307] on li "Restw ell Street (BANKSTOWN 2200)" at bounding box center [991, 310] width 341 height 19
click at [1508, 474] on button "Search" at bounding box center [1501, 476] width 62 height 27
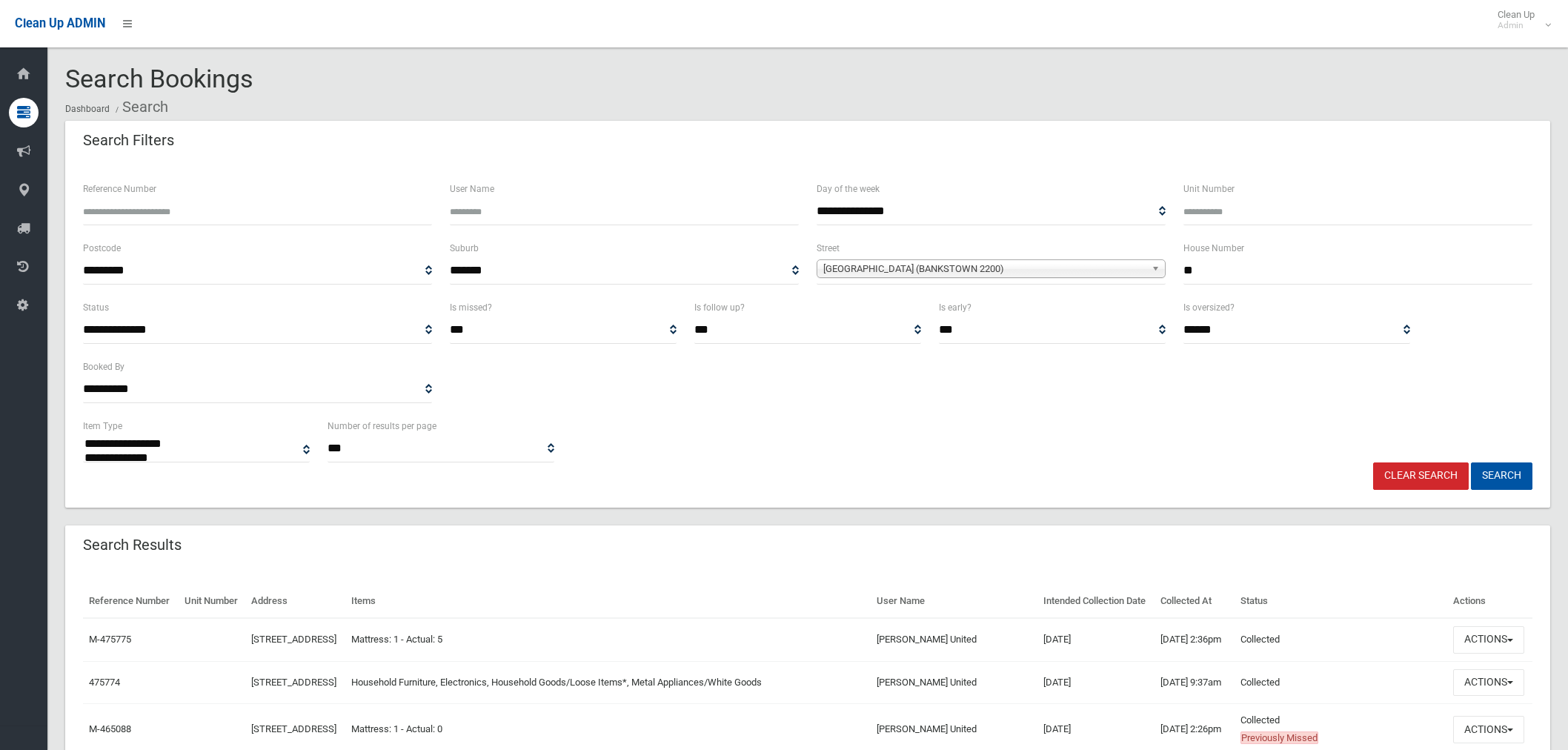
select select
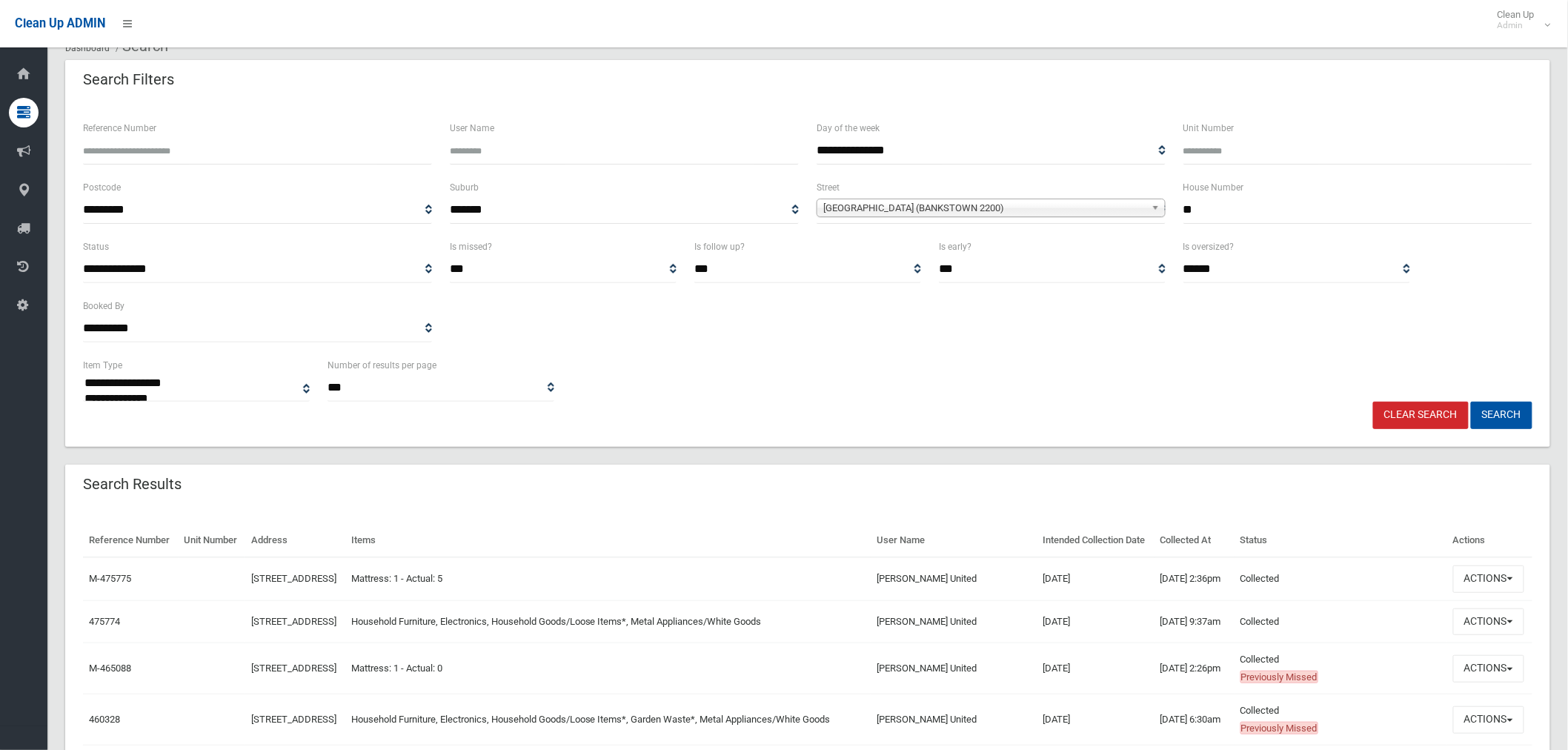
scroll to position [247, 0]
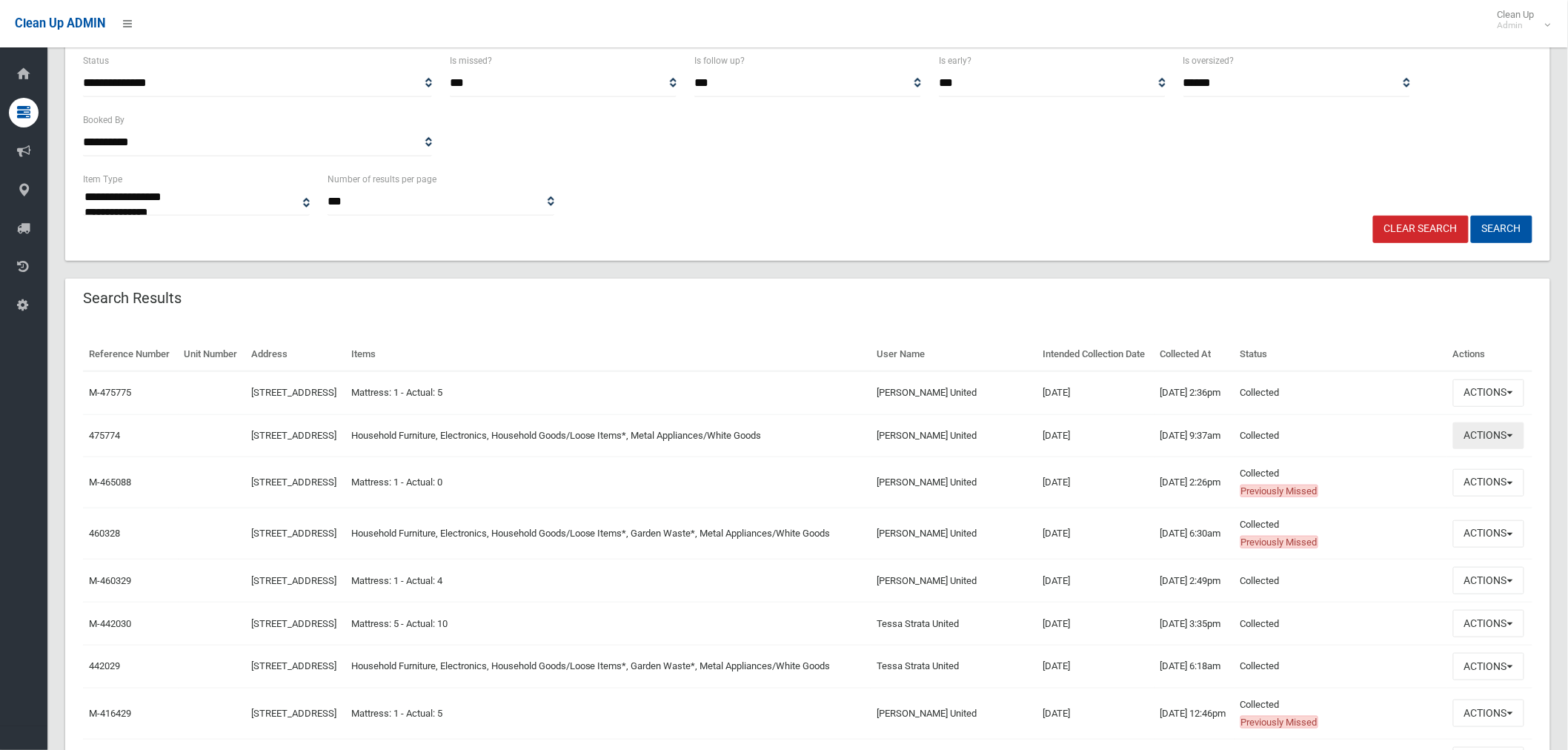
click at [1516, 450] on button "Actions" at bounding box center [1489, 437] width 72 height 27
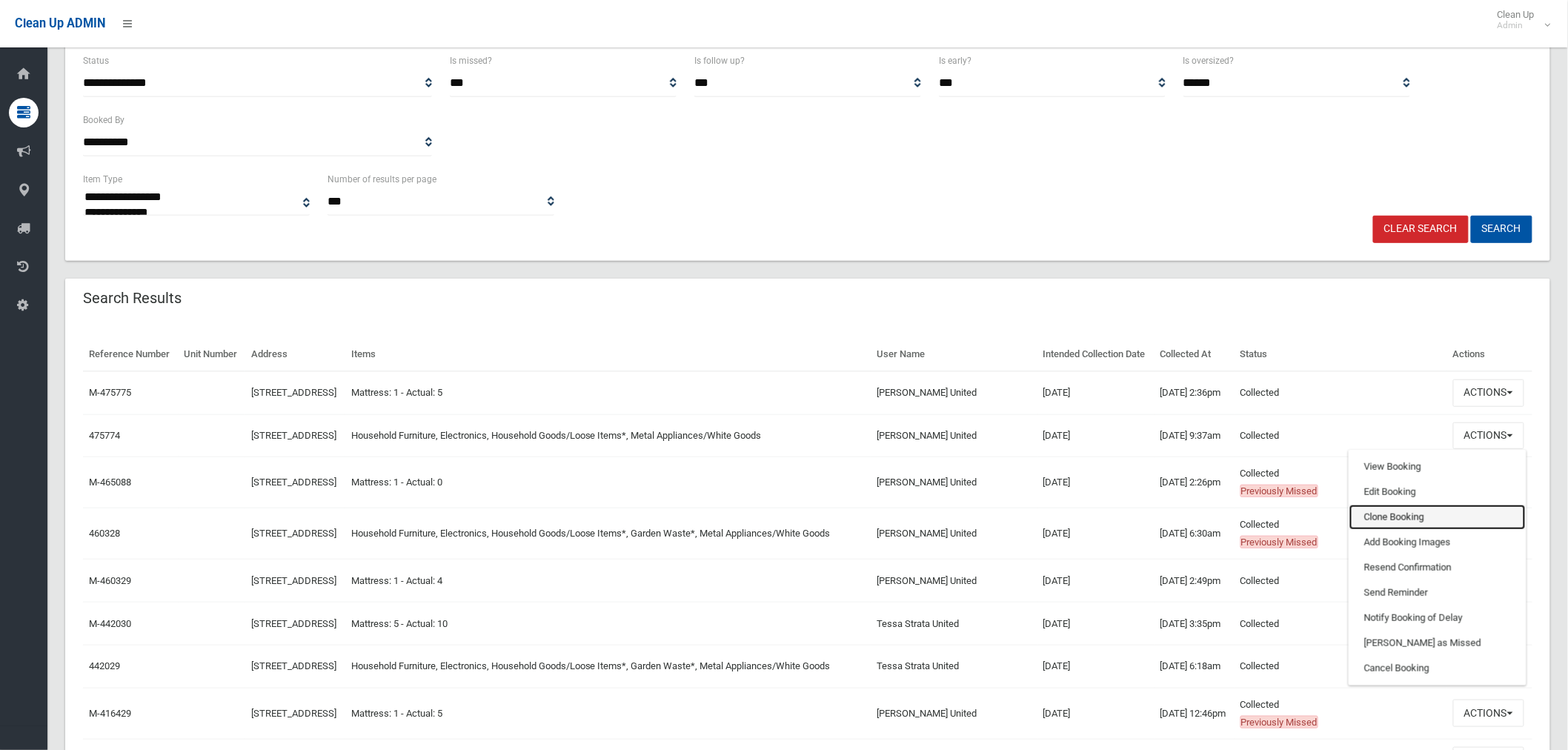
click at [1410, 530] on link "Clone Booking" at bounding box center [1437, 517] width 177 height 26
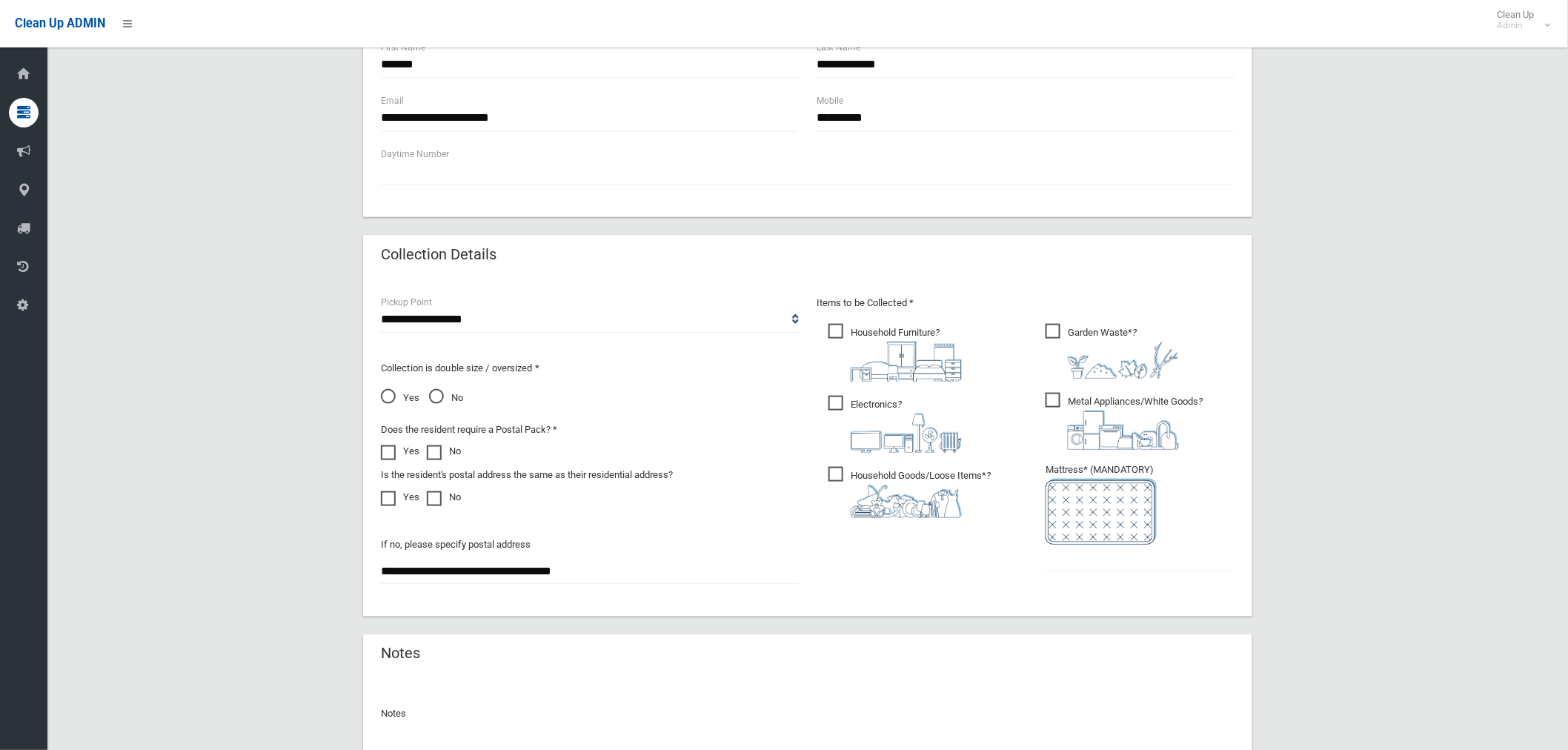
scroll to position [716, 0]
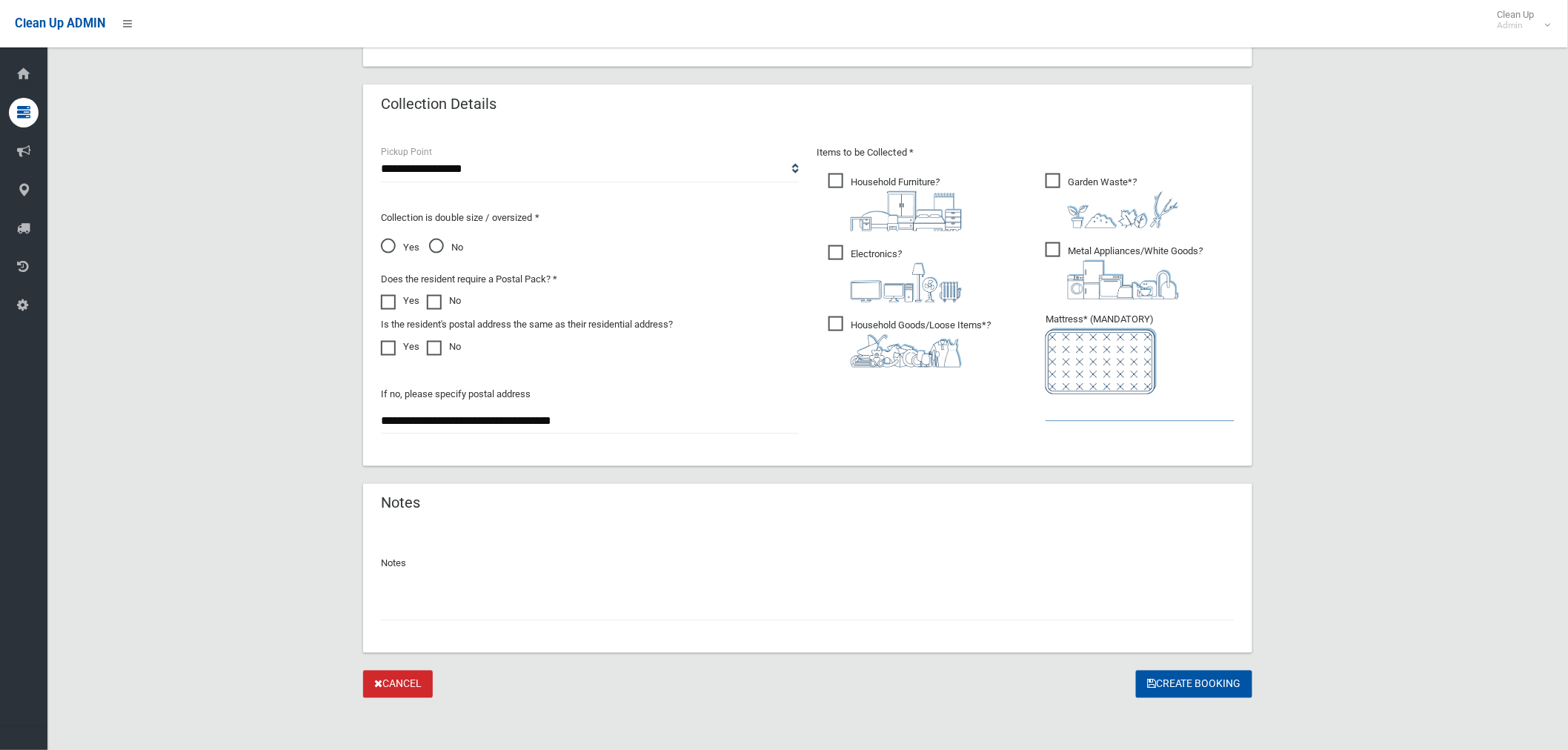
click at [1129, 413] on input "text" at bounding box center [1140, 408] width 189 height 27
type input "*"
click at [605, 594] on input "text" at bounding box center [808, 608] width 854 height 27
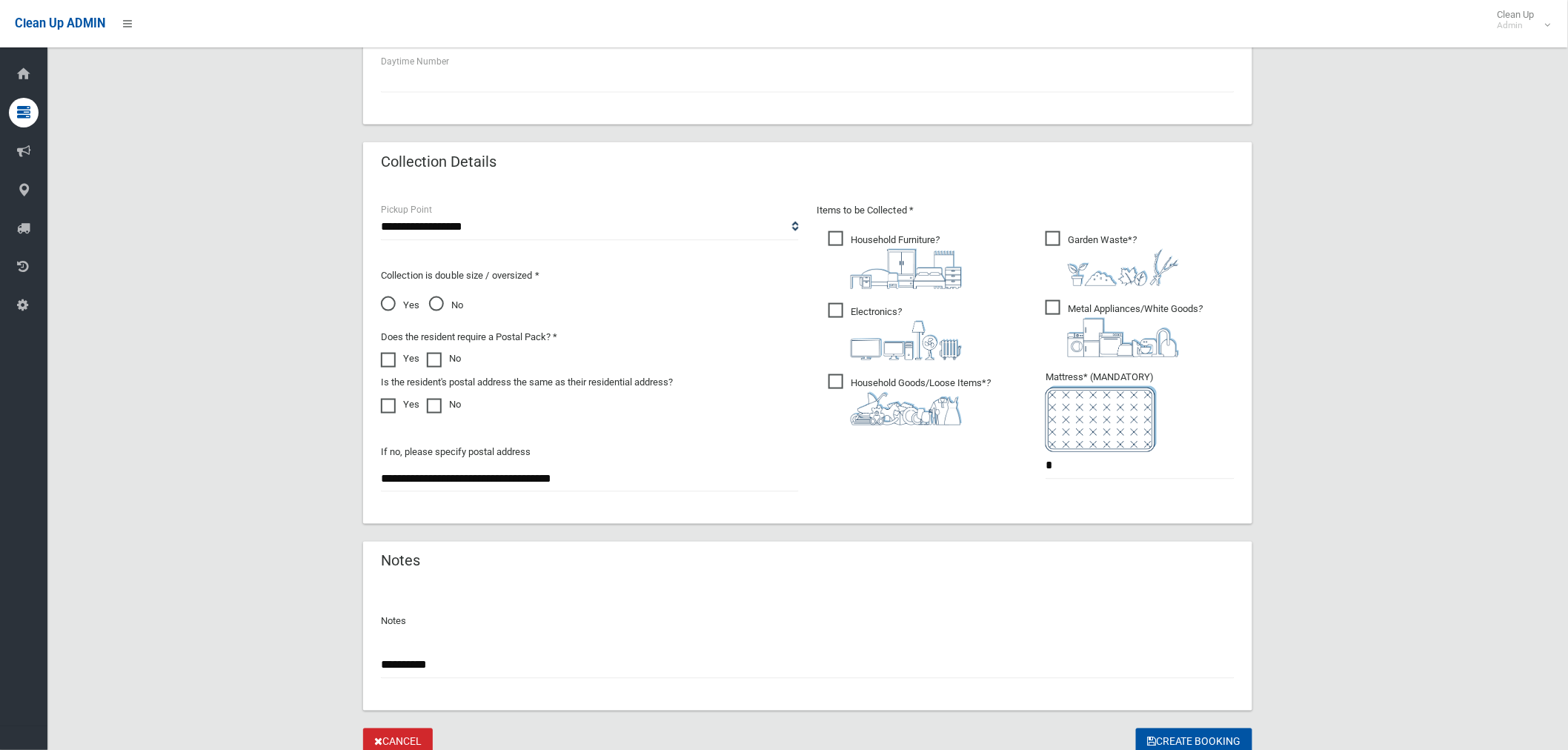
scroll to position [633, 0]
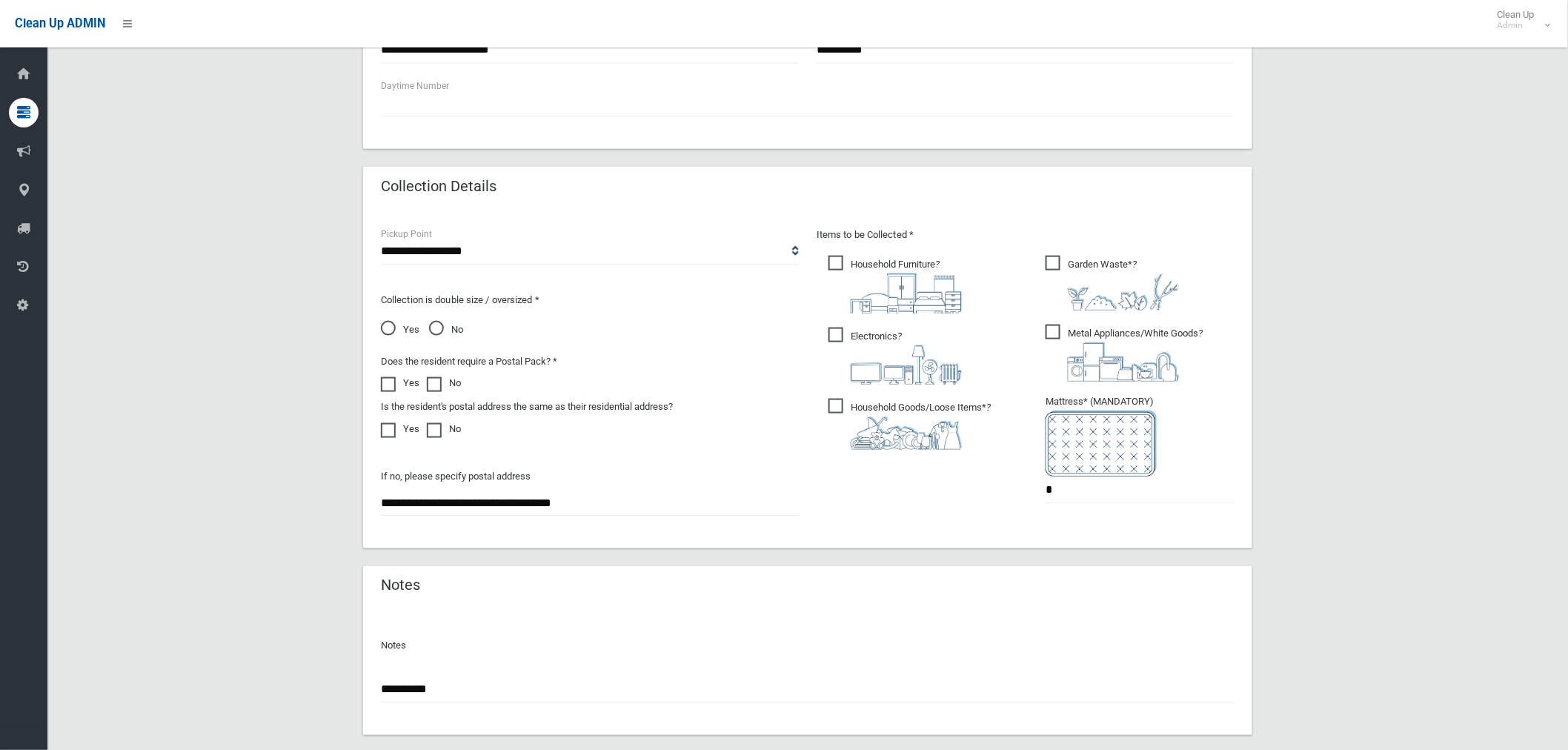
type input "*********"
click at [1070, 491] on input "*" at bounding box center [1140, 491] width 189 height 27
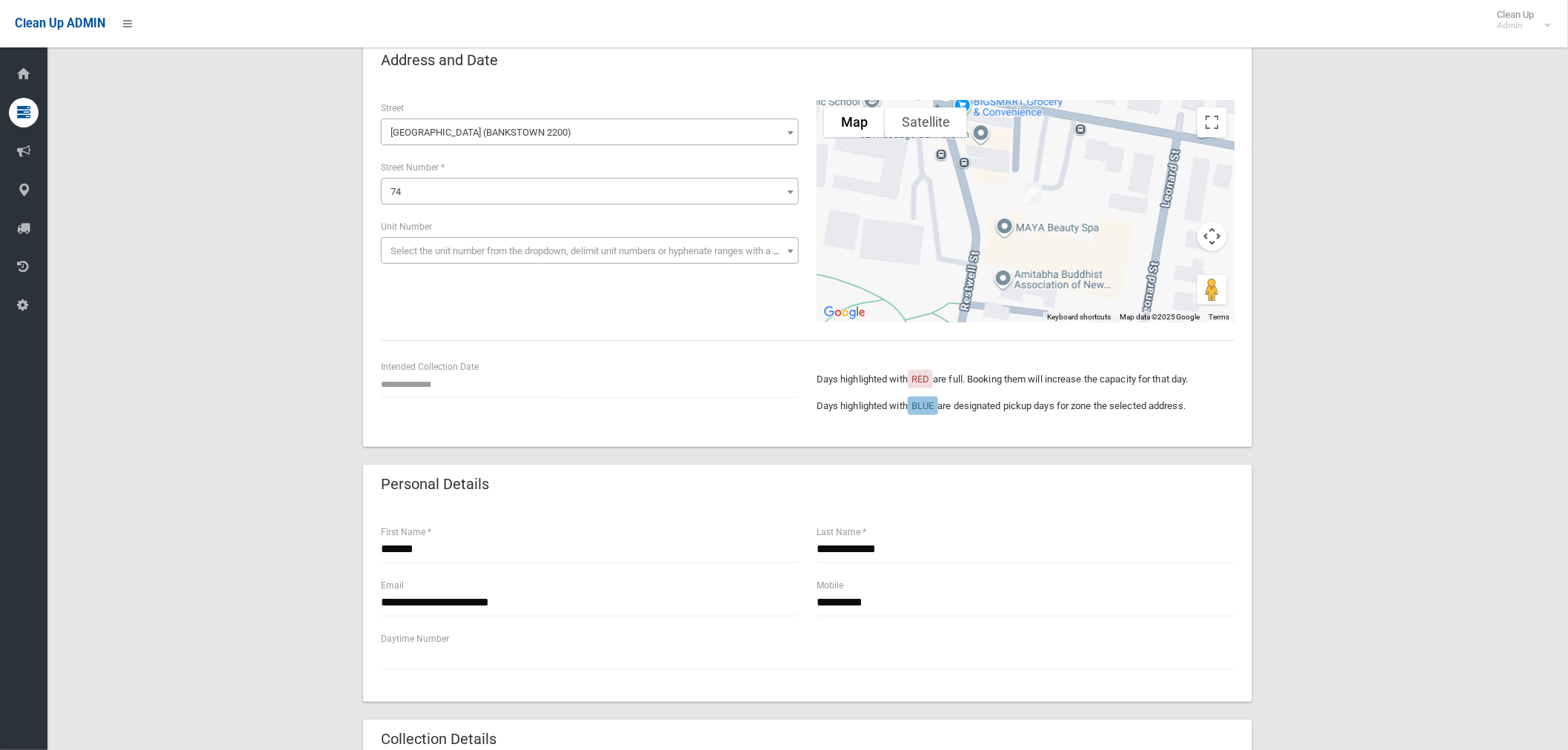
scroll to position [0, 0]
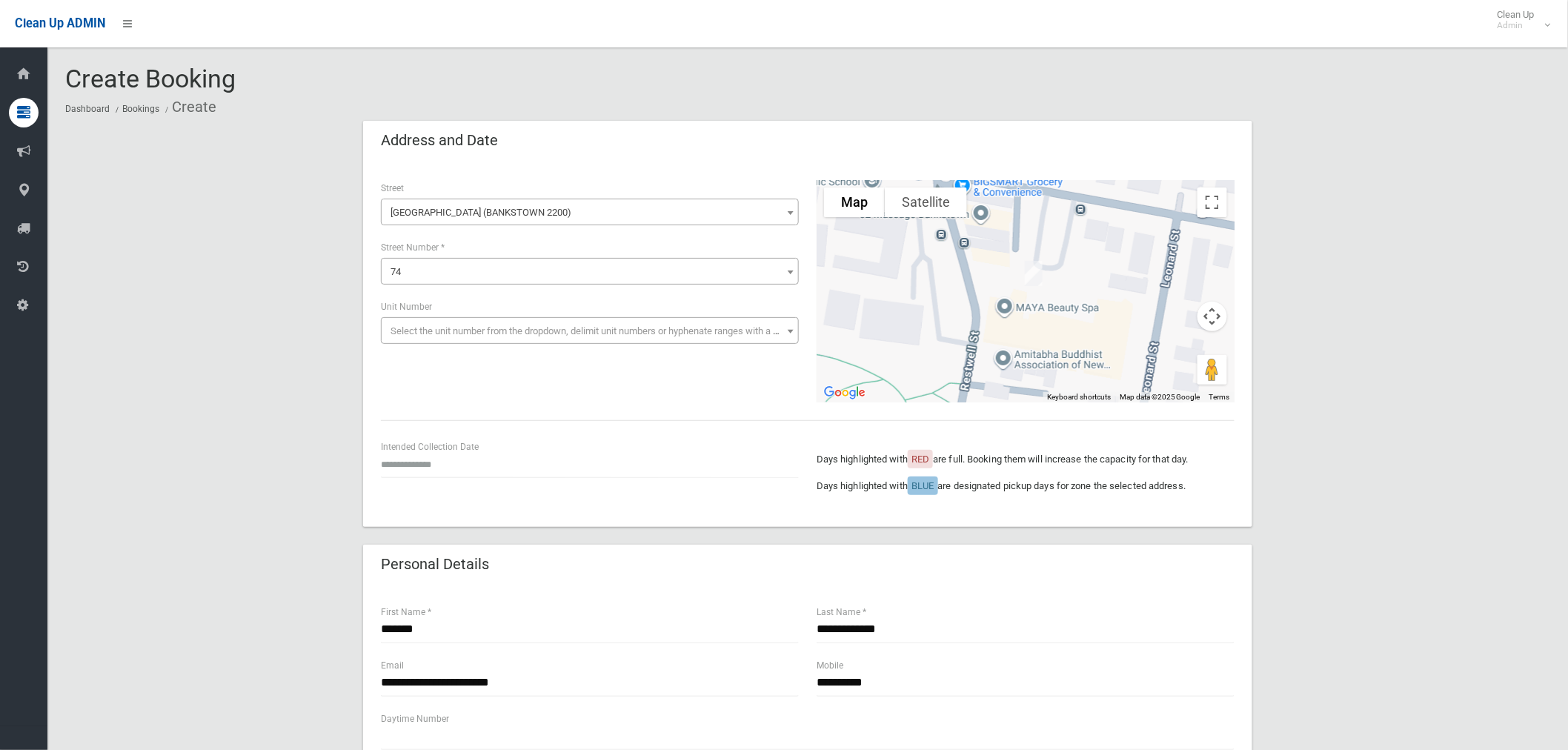
type input "*"
click at [441, 462] on input "text" at bounding box center [590, 464] width 418 height 27
click at [415, 429] on td "3" at bounding box center [410, 430] width 21 height 26
type input "**********"
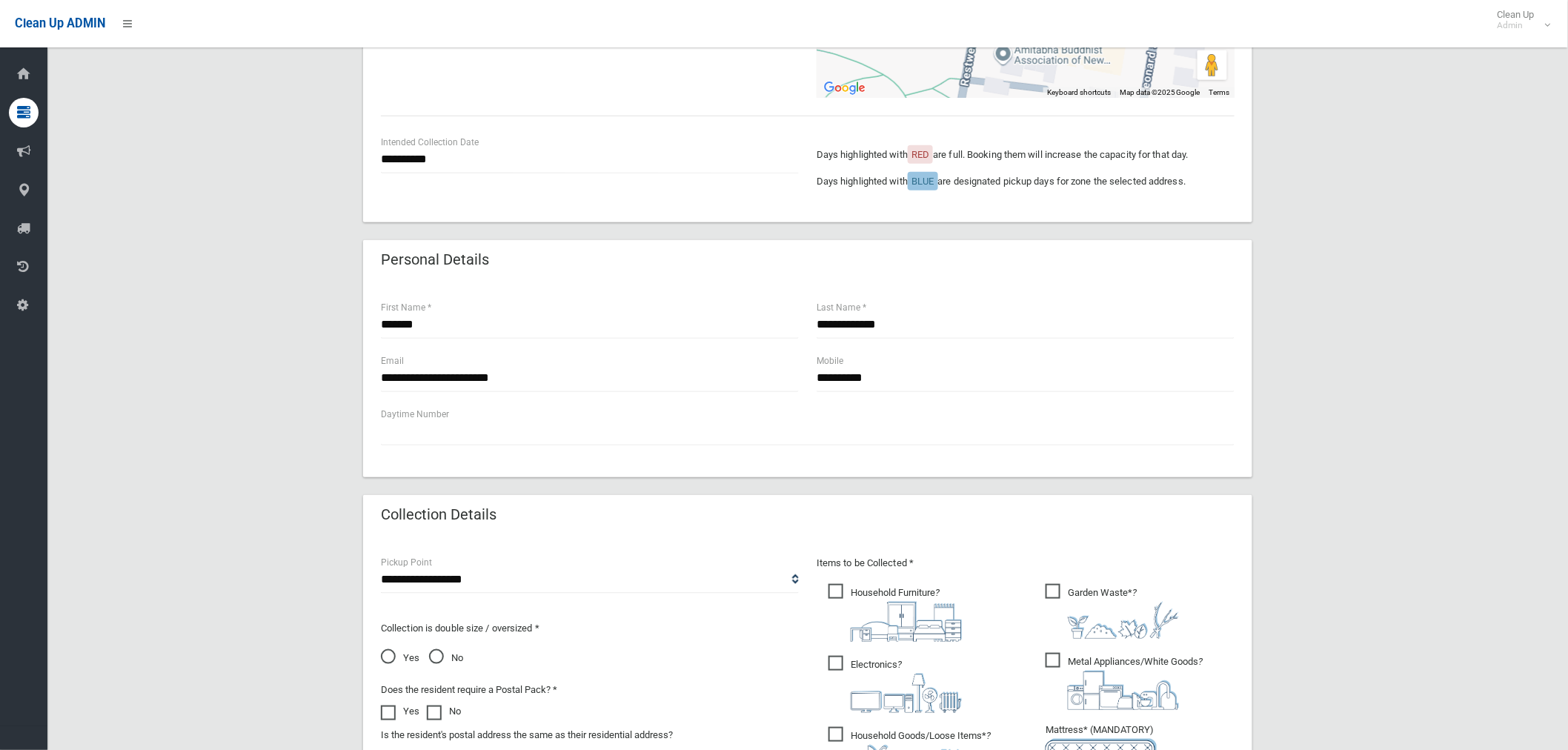
scroll to position [329, 0]
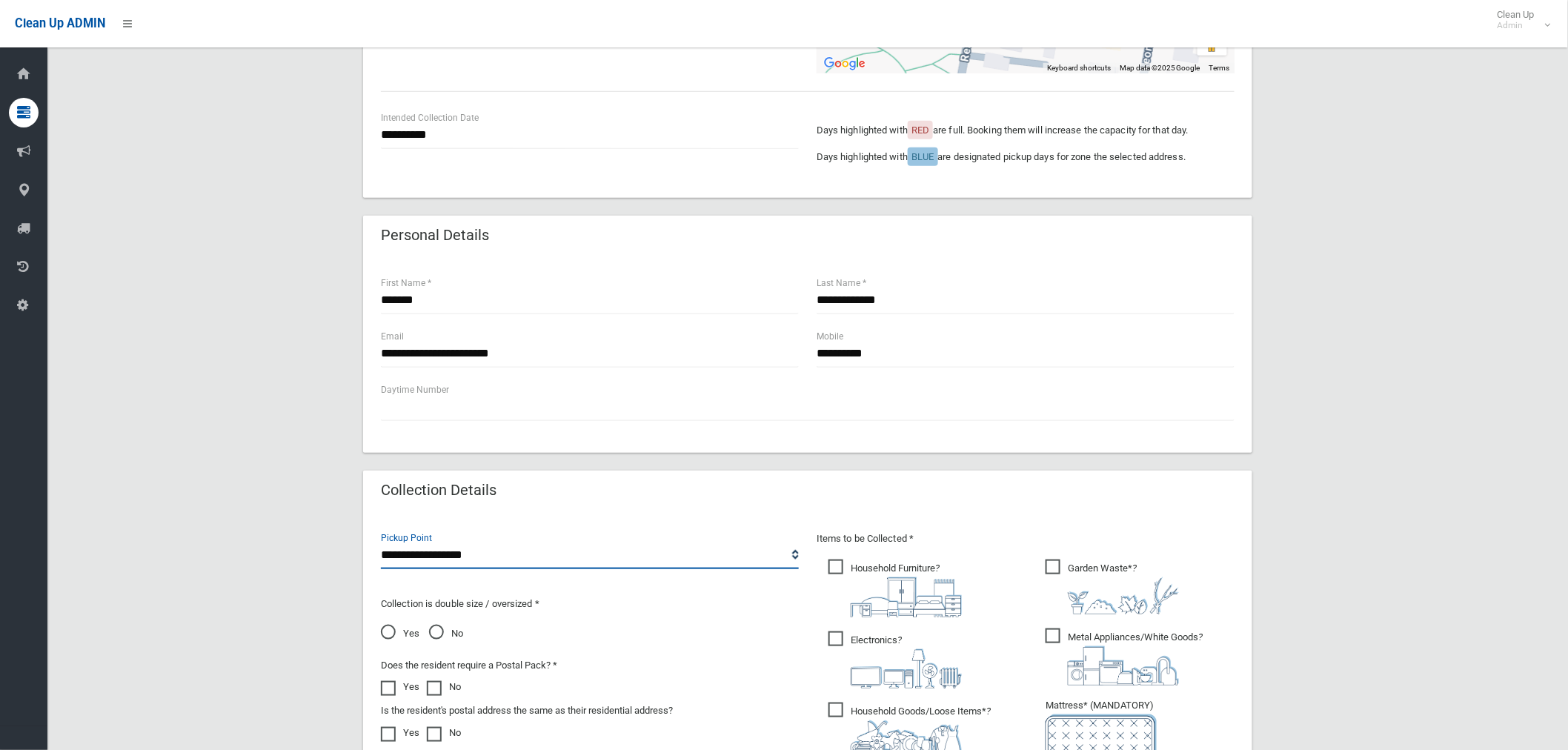
click at [497, 553] on select "**********" at bounding box center [590, 556] width 418 height 27
select select "*"
click at [381, 542] on select "**********" at bounding box center [590, 556] width 418 height 27
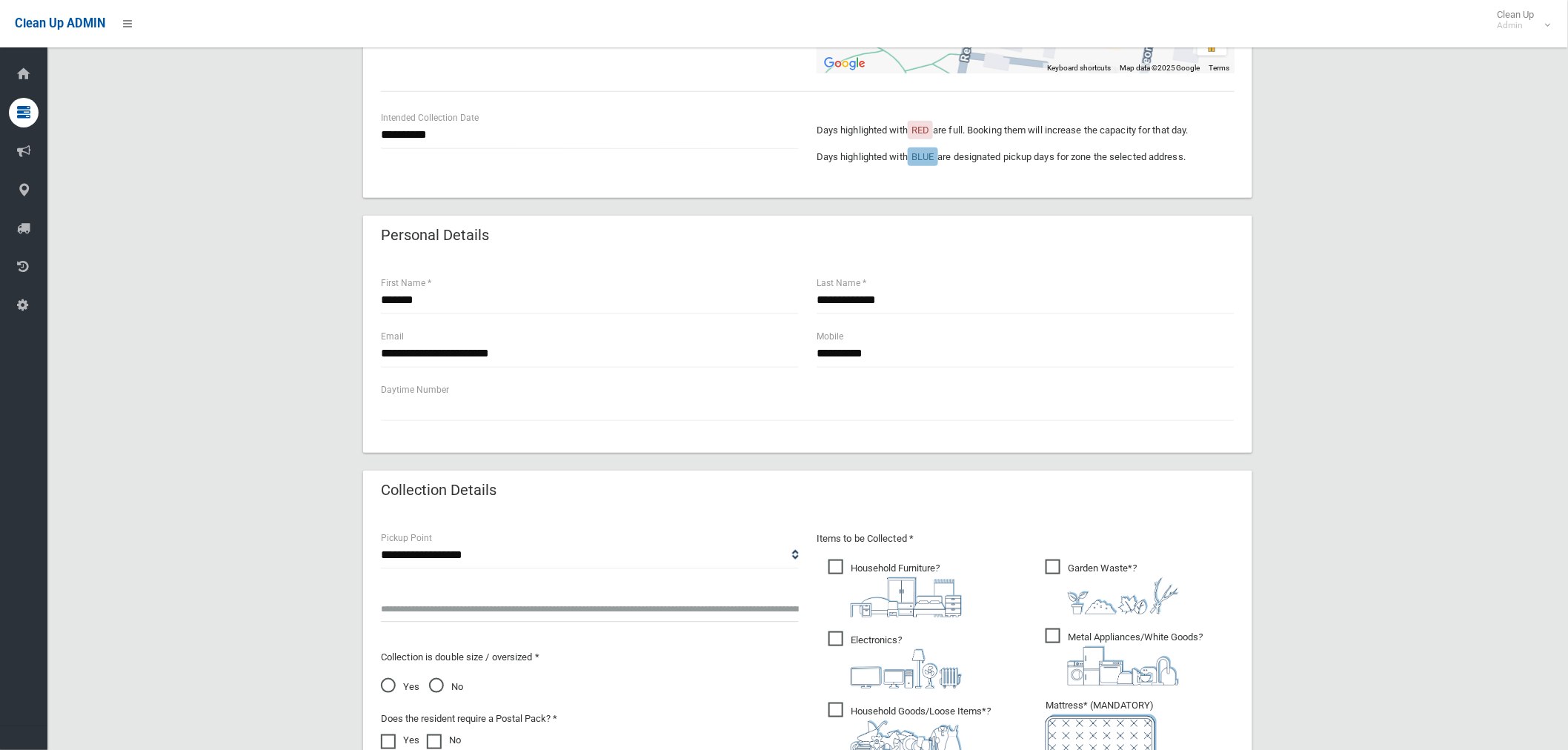
click at [431, 609] on input "text" at bounding box center [590, 610] width 418 height 27
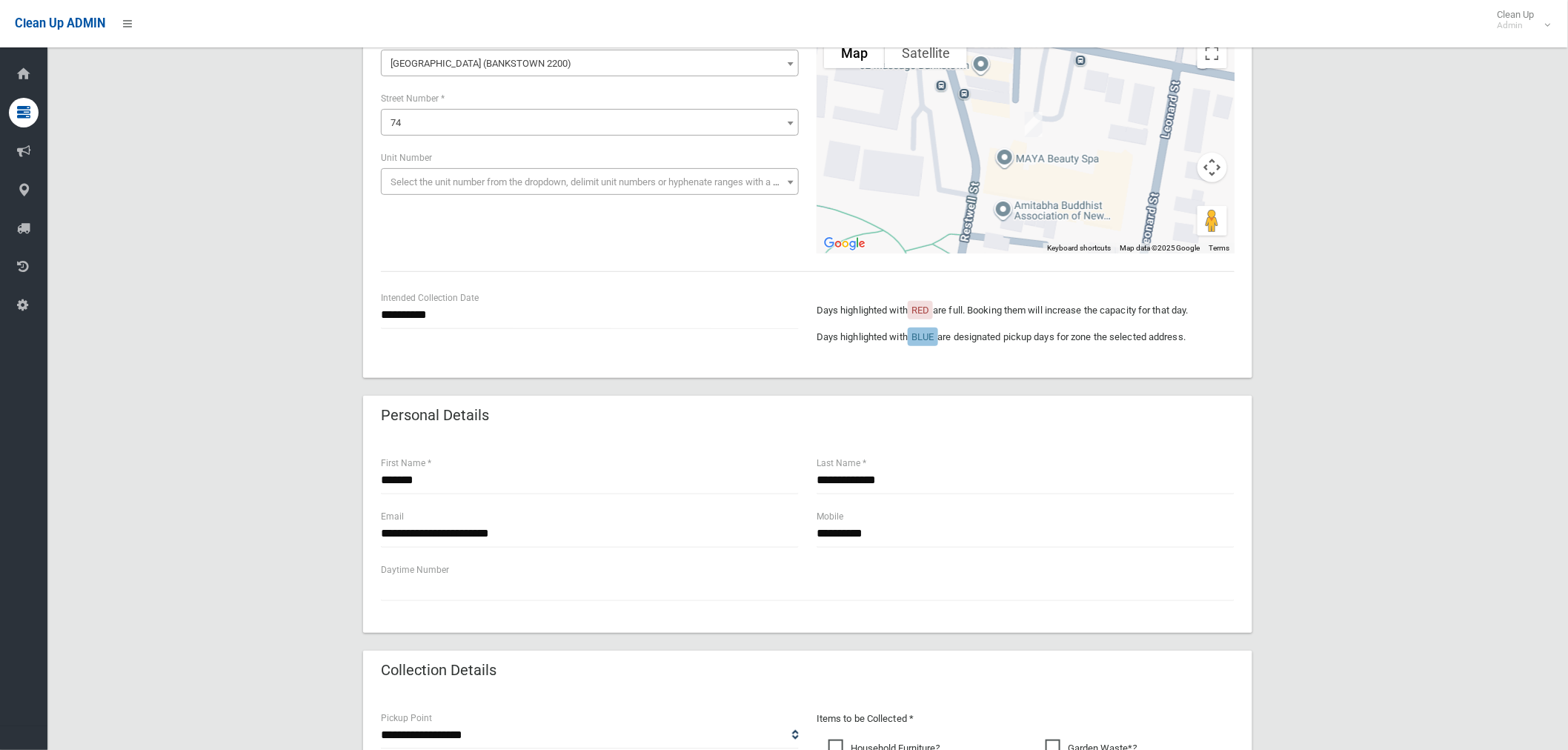
scroll to position [411, 0]
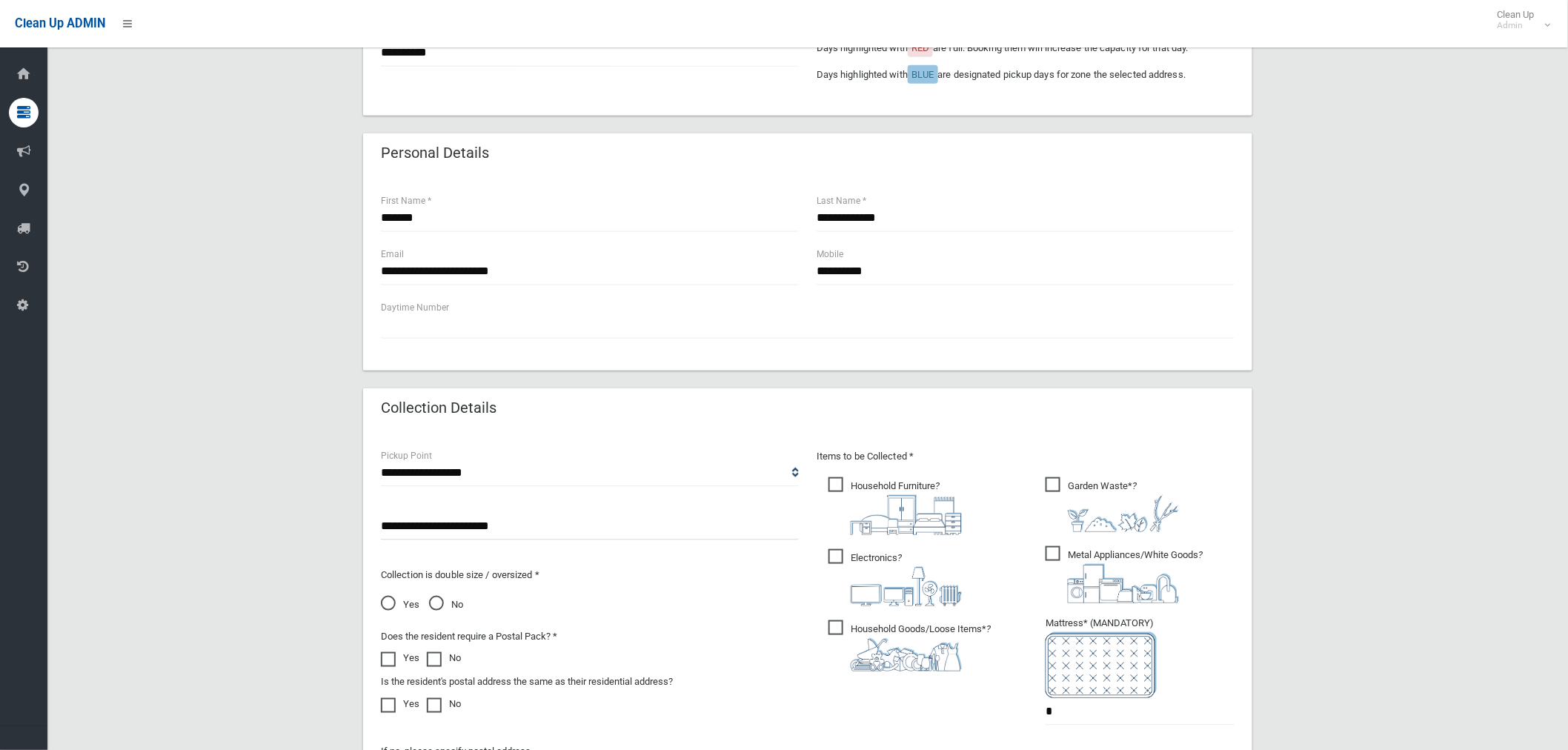
click at [382, 522] on input "**********" at bounding box center [590, 527] width 418 height 27
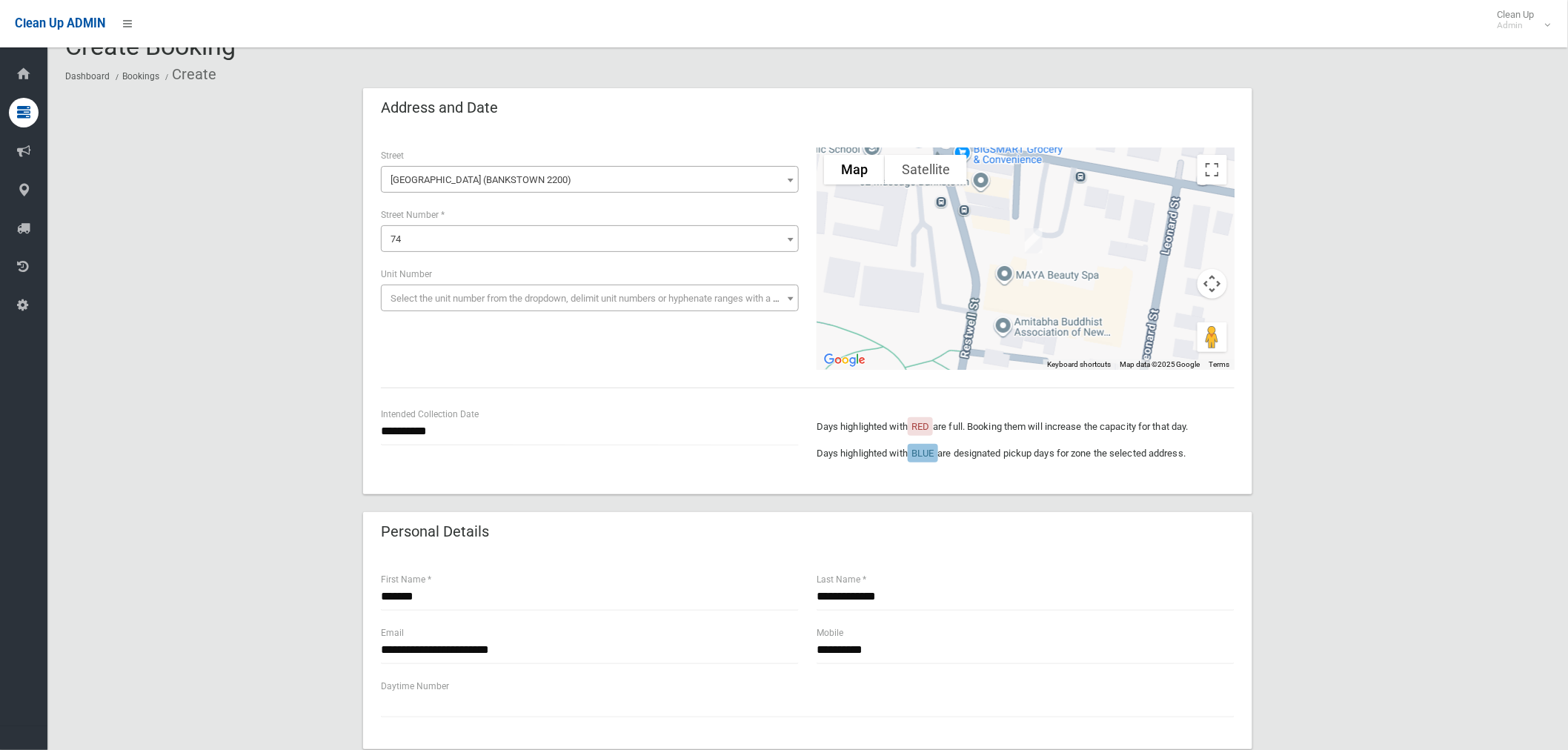
scroll to position [329, 0]
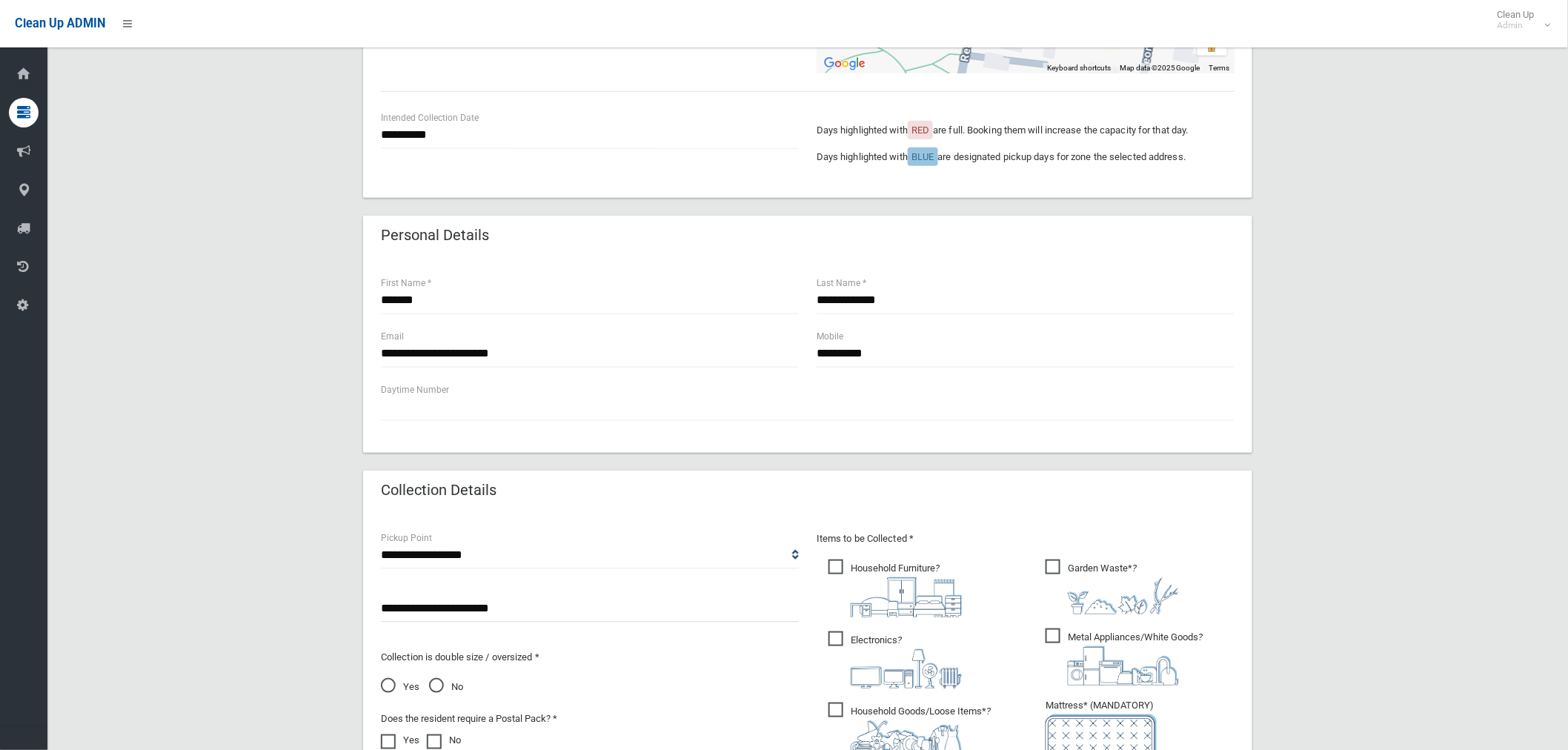
click at [447, 609] on input "**********" at bounding box center [590, 610] width 418 height 27
click at [606, 613] on input "**********" at bounding box center [590, 610] width 418 height 27
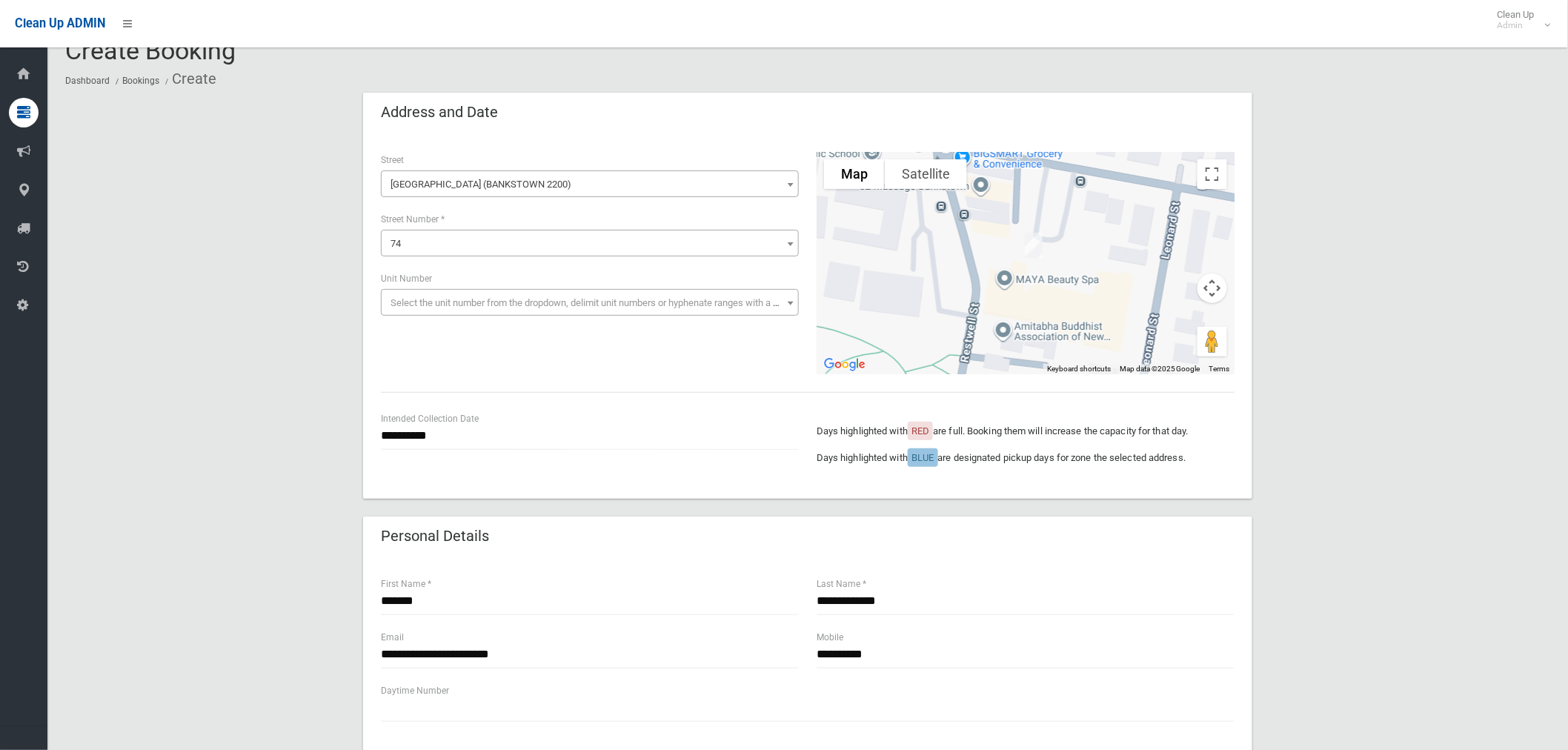
scroll to position [0, 0]
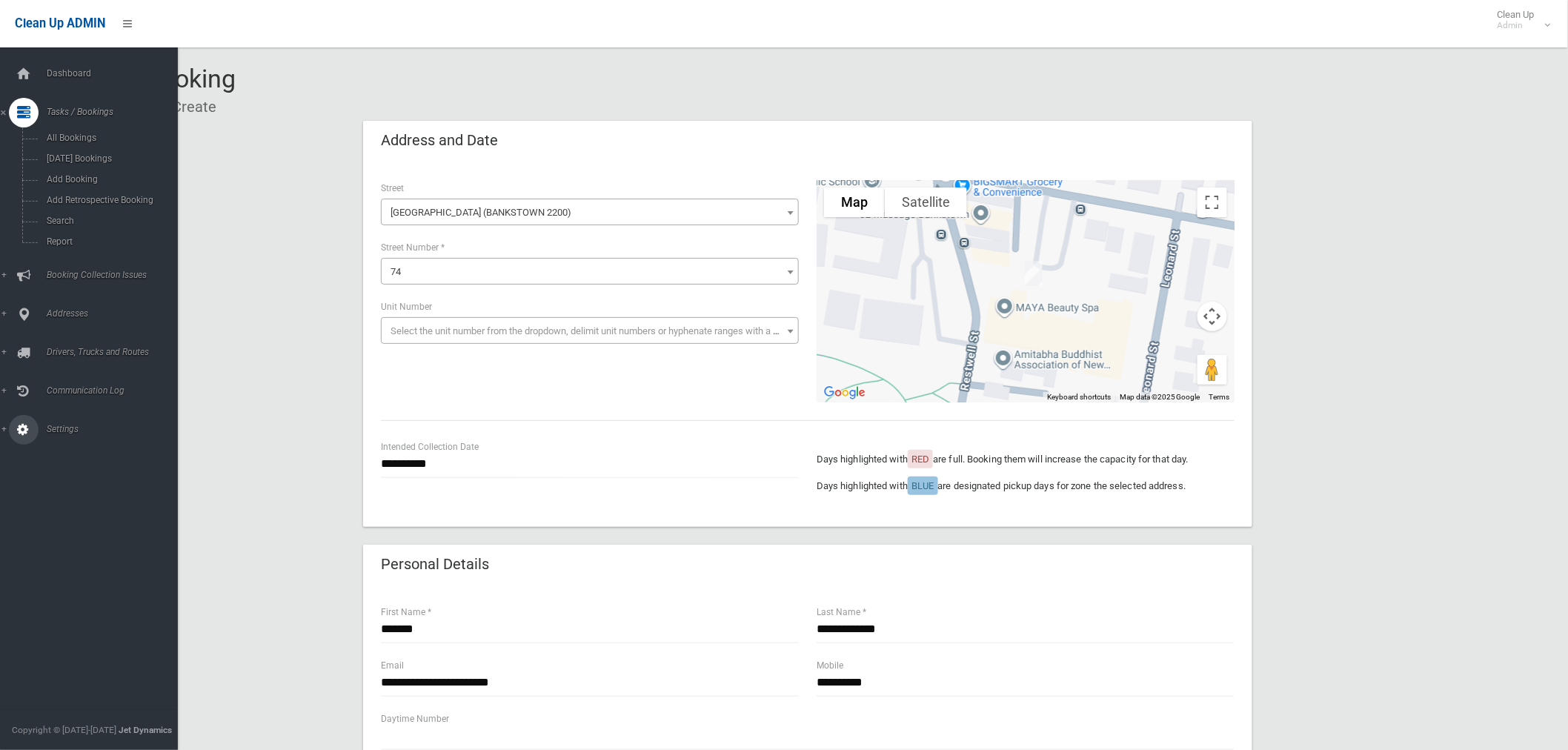
type input "**********"
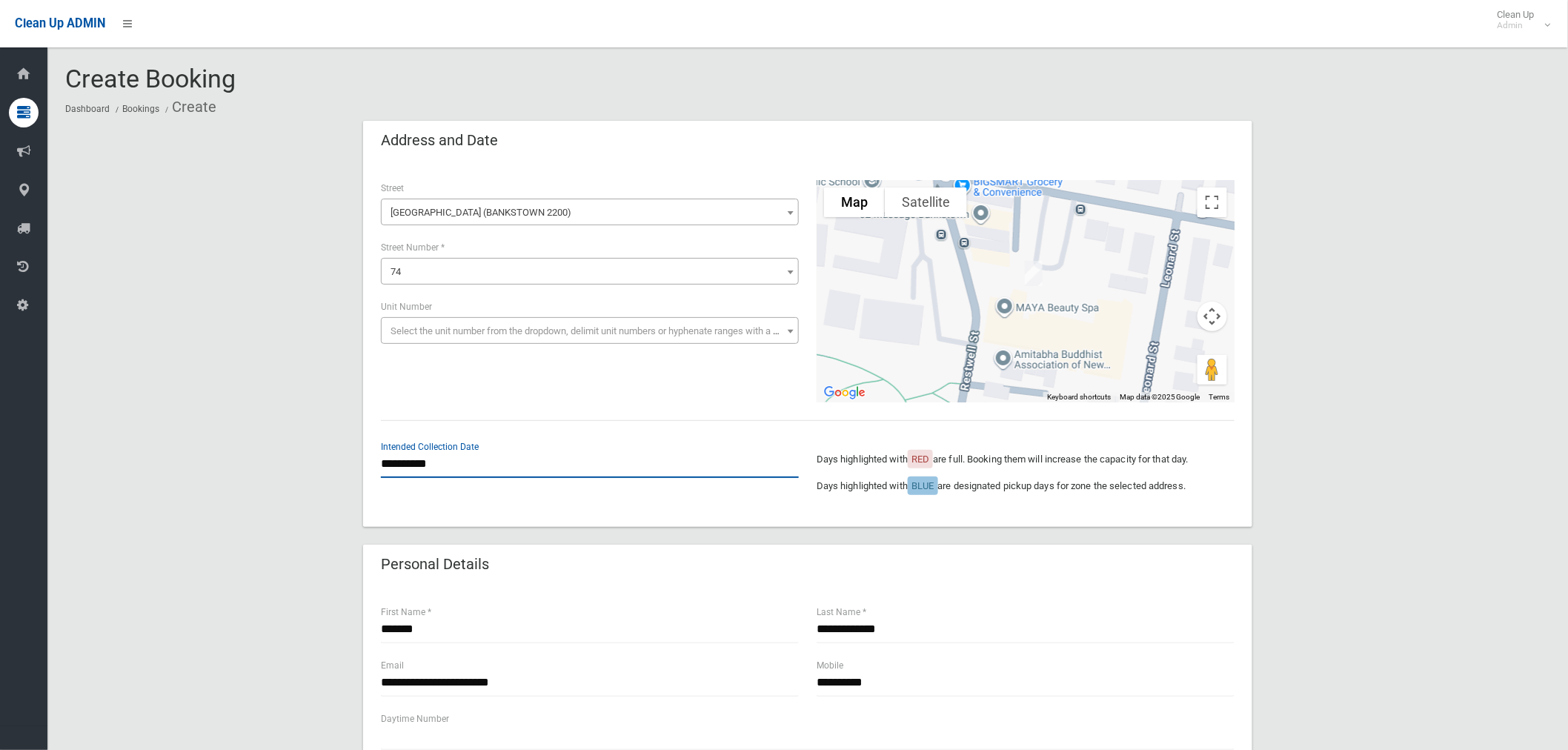
click at [416, 463] on input "**********" at bounding box center [590, 464] width 418 height 27
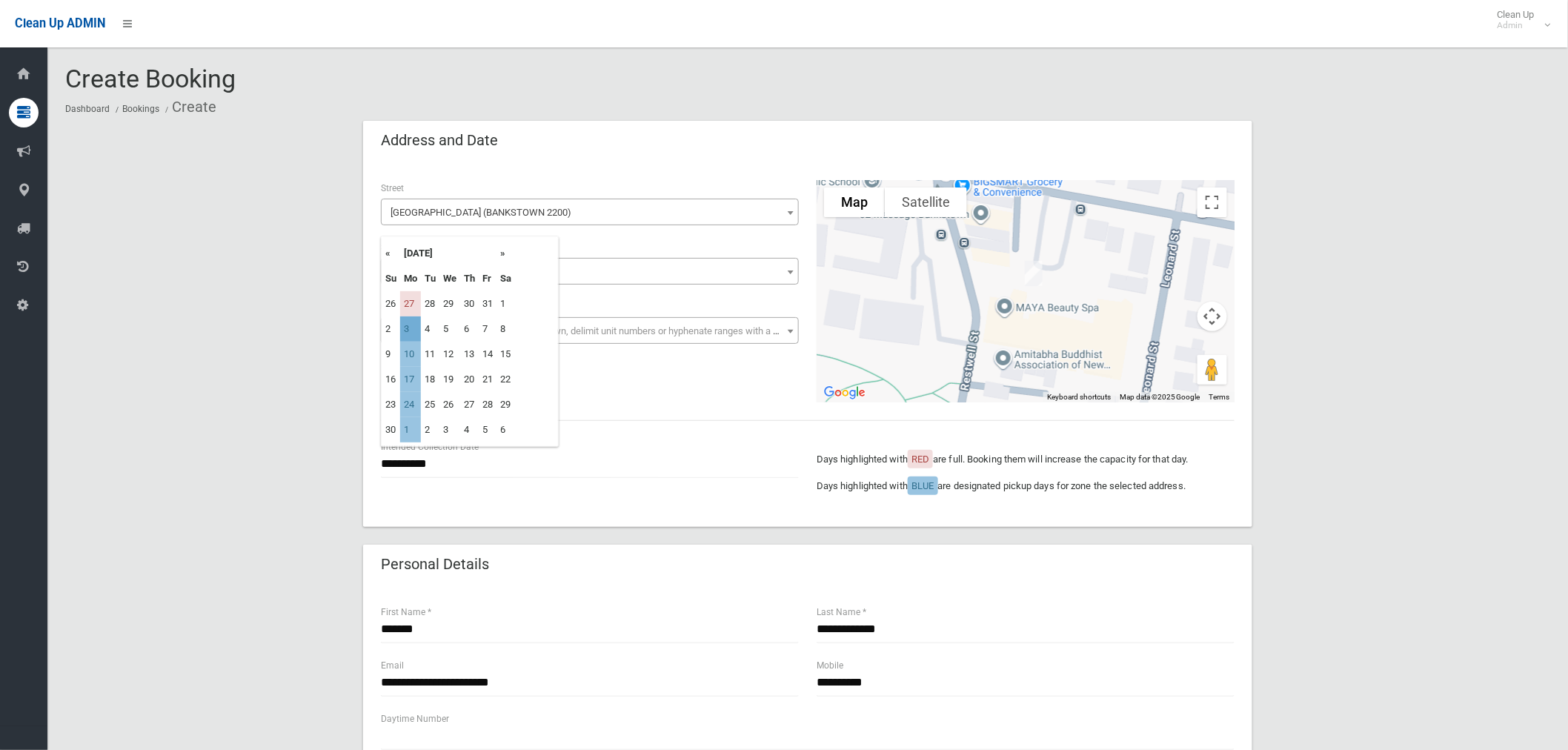
click at [413, 331] on td "3" at bounding box center [410, 330] width 21 height 26
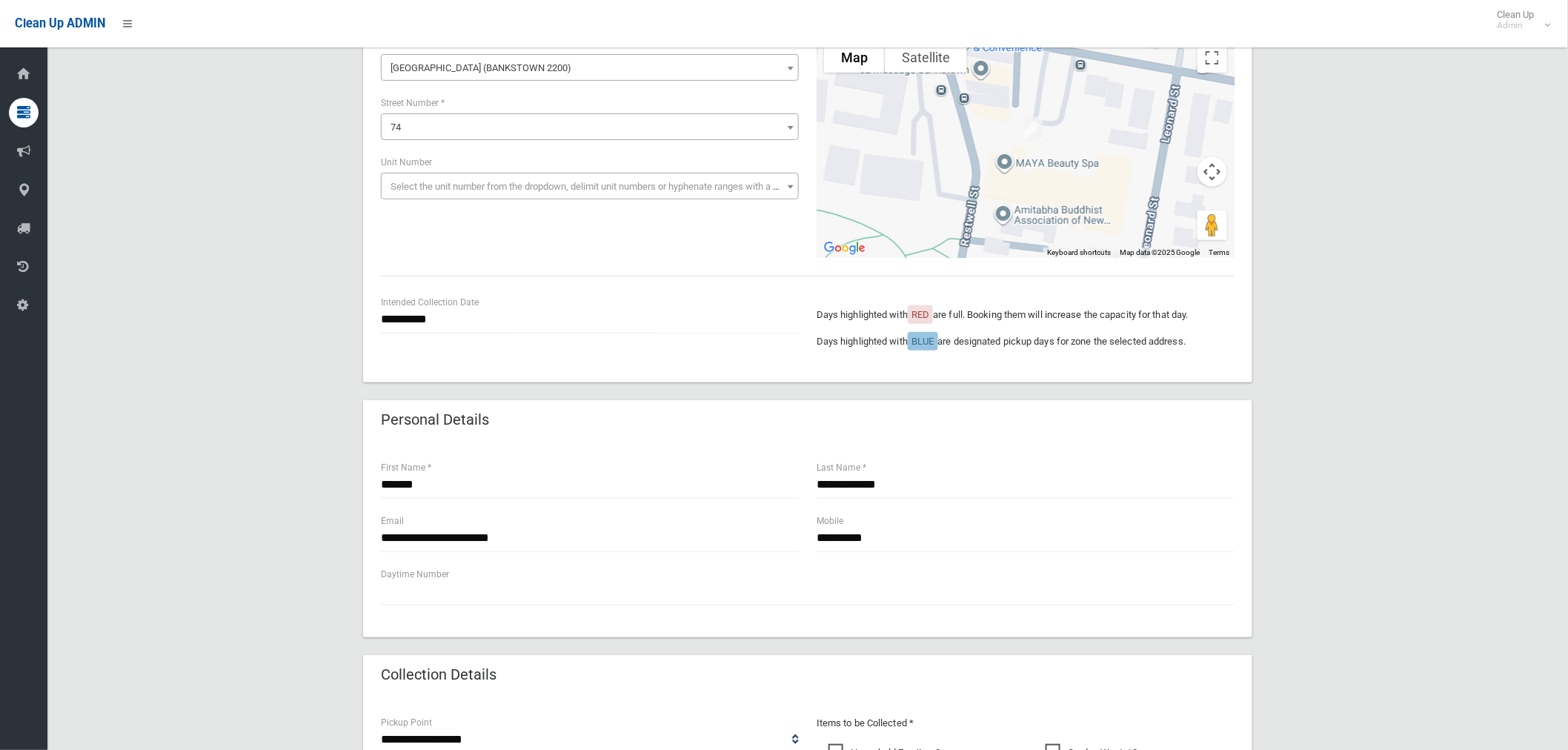
scroll to position [165, 0]
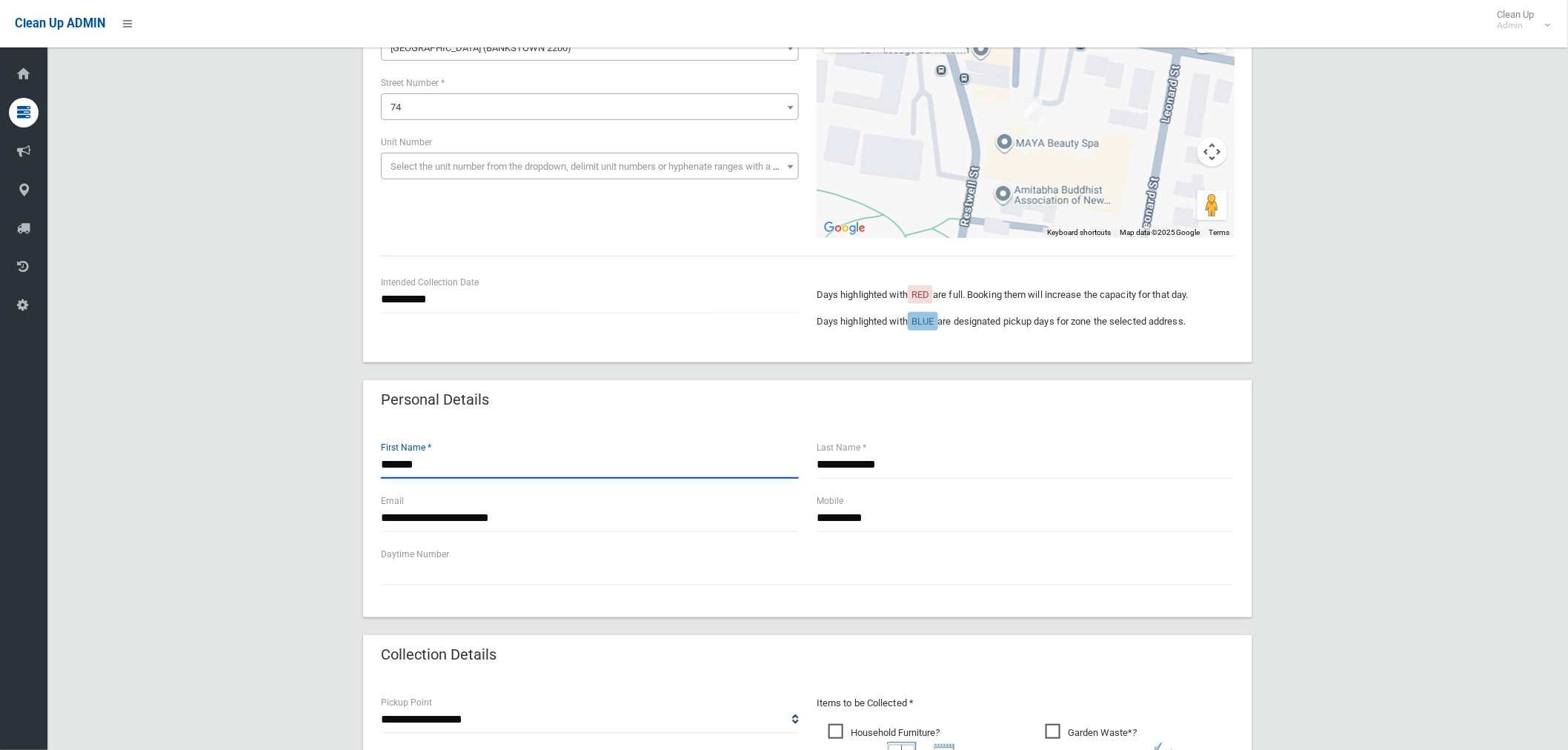
click at [519, 465] on input "*******" at bounding box center [590, 465] width 418 height 27
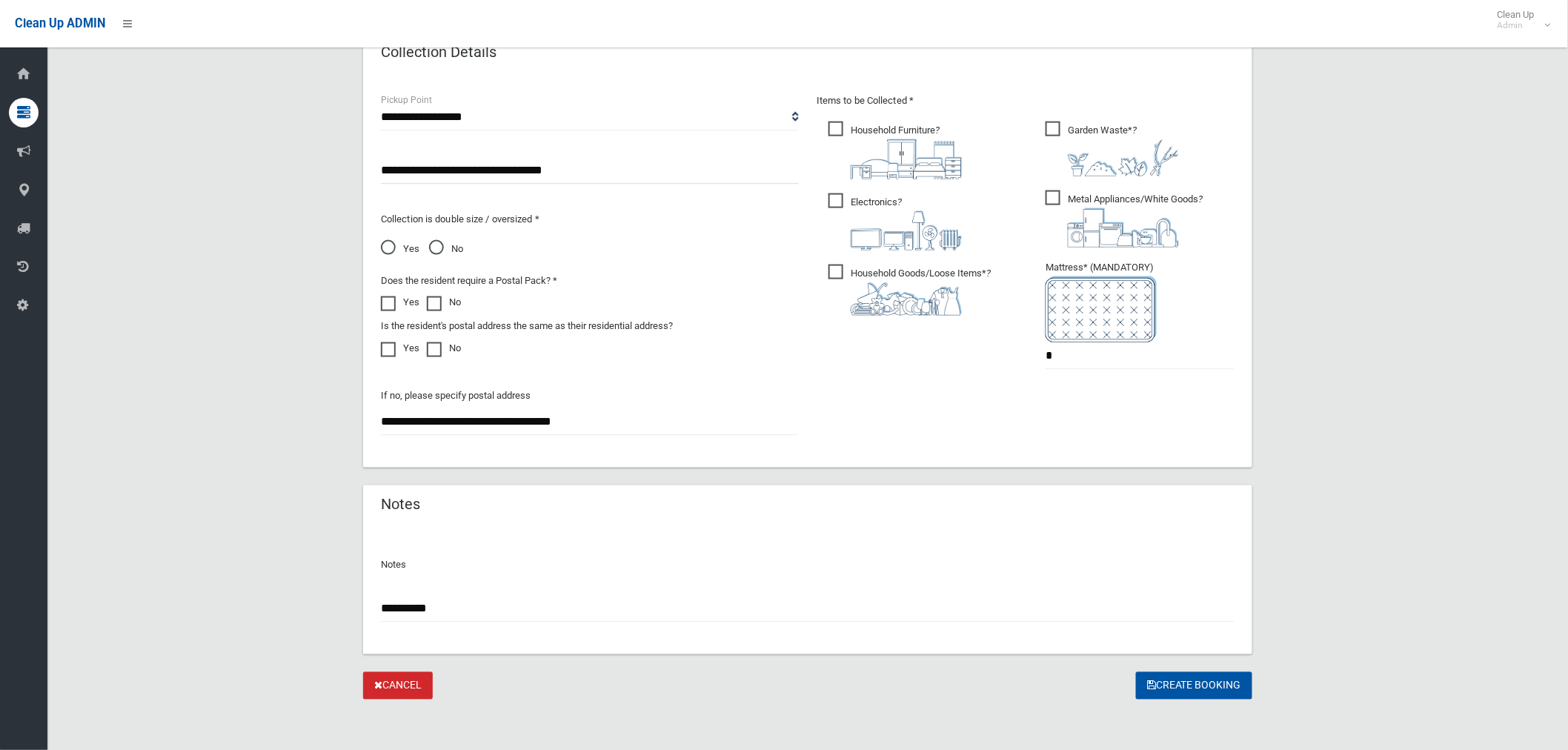
scroll to position [769, 0]
click at [1166, 679] on button "Create Booking" at bounding box center [1194, 685] width 117 height 27
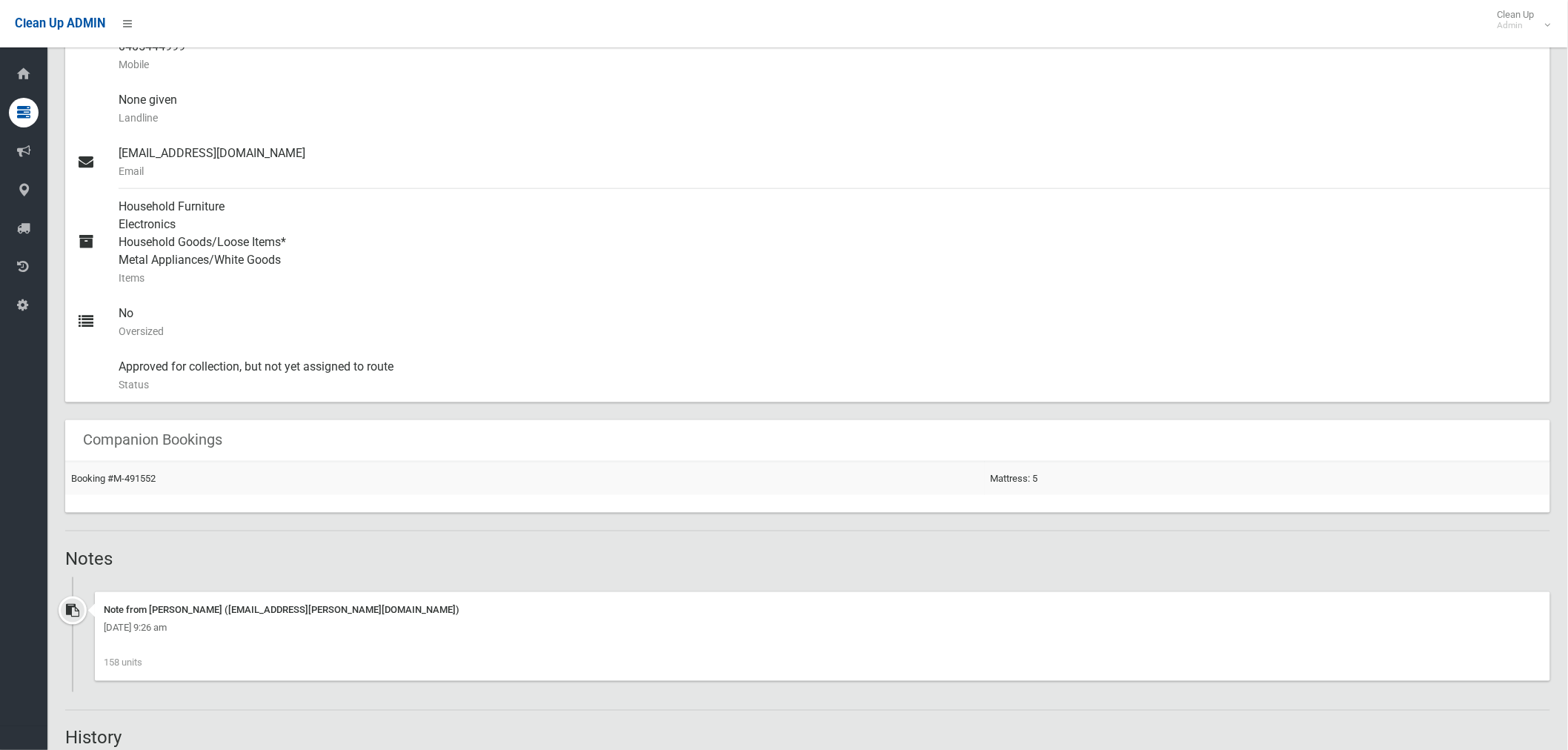
scroll to position [659, 0]
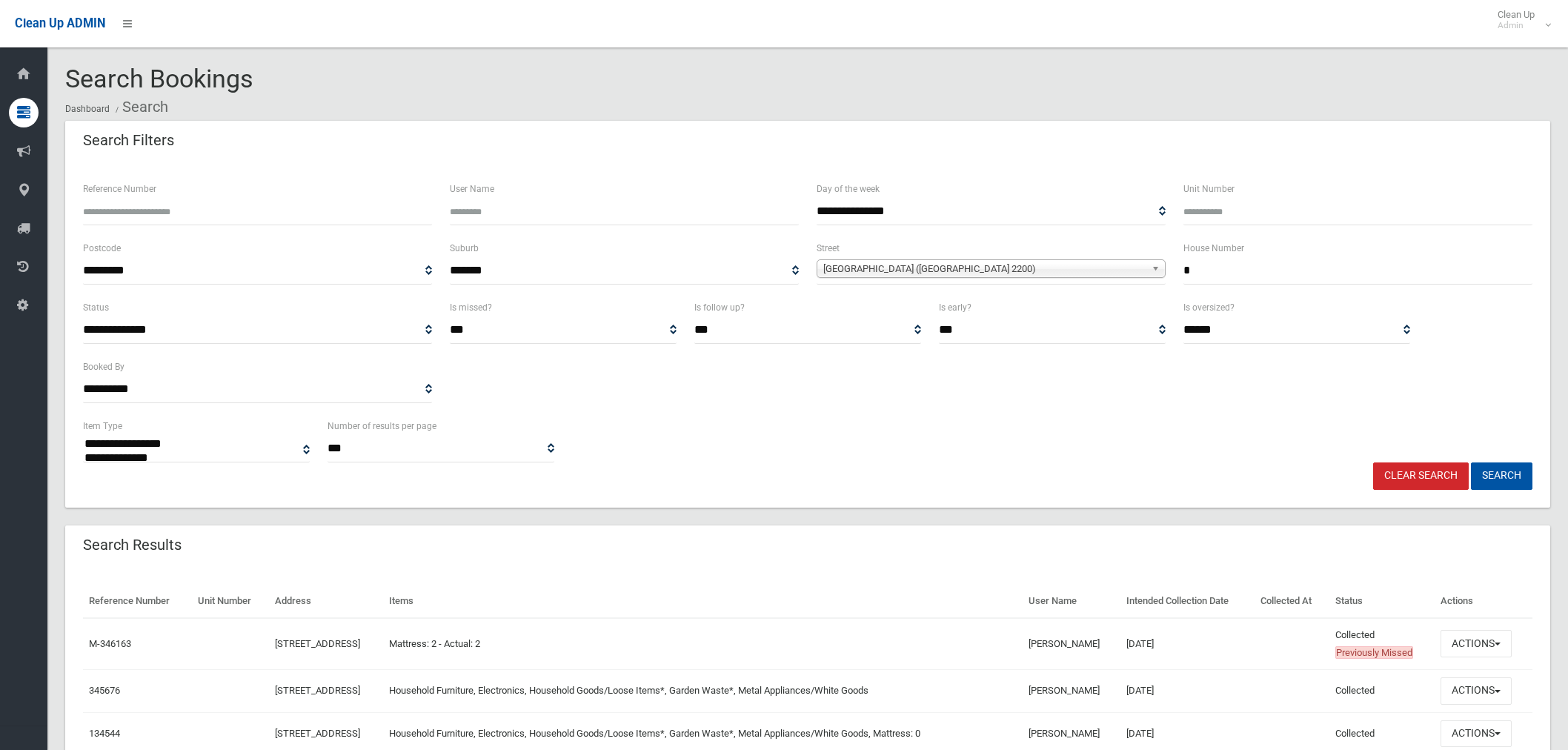
select select
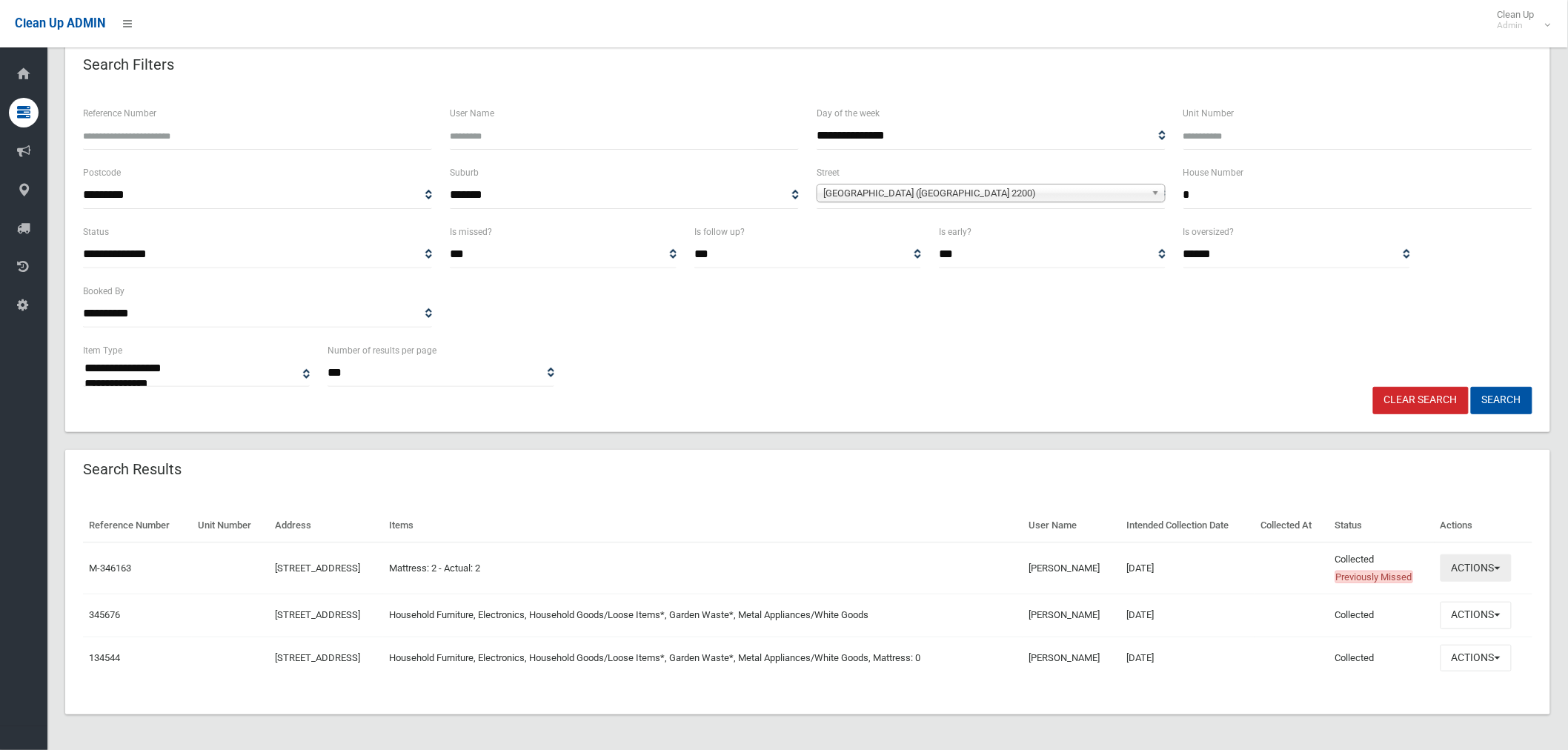
click at [1490, 566] on button "Actions" at bounding box center [1476, 568] width 72 height 27
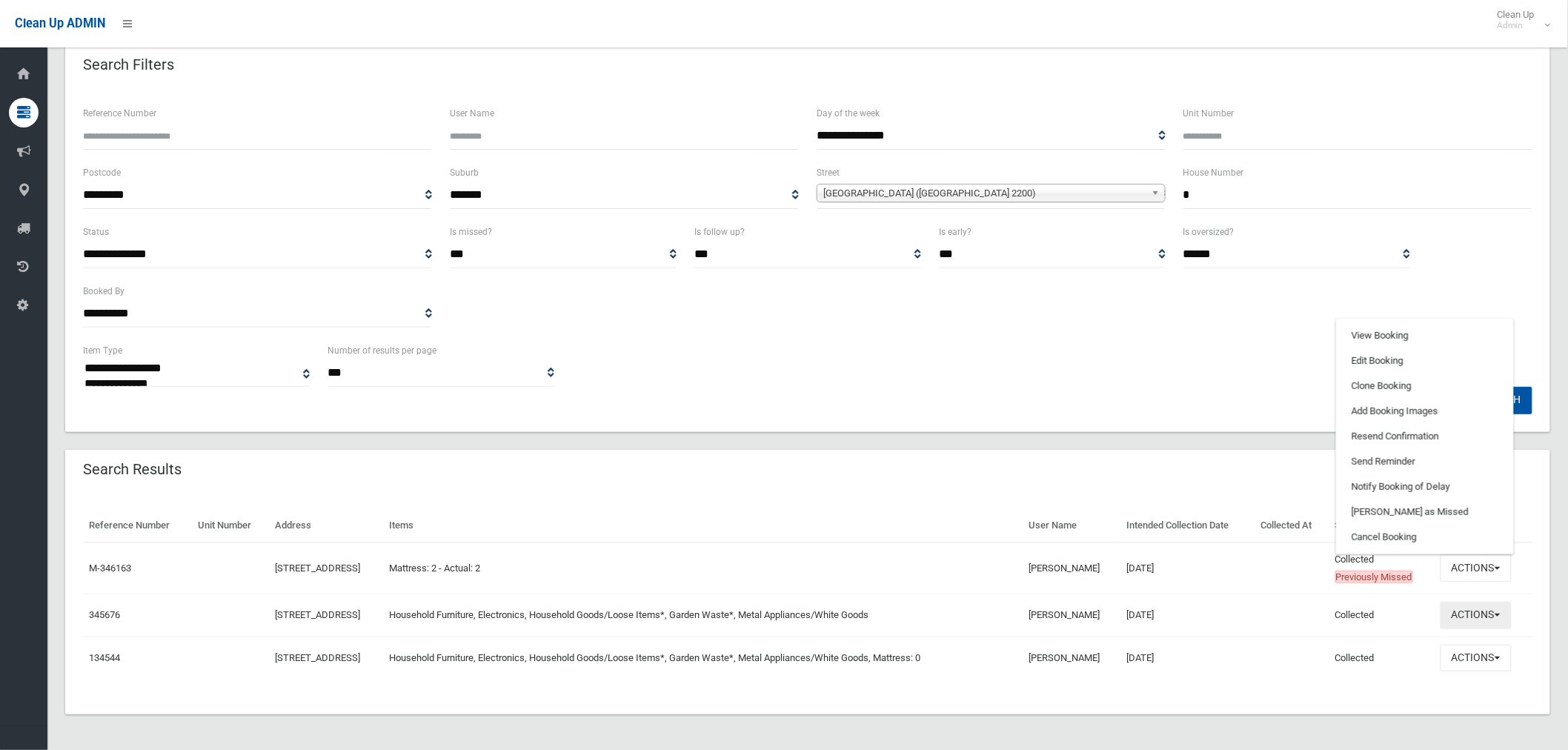
drag, startPoint x: 1483, startPoint y: 613, endPoint x: 1475, endPoint y: 522, distance: 91.4
click at [1485, 606] on button "Actions" at bounding box center [1476, 616] width 72 height 27
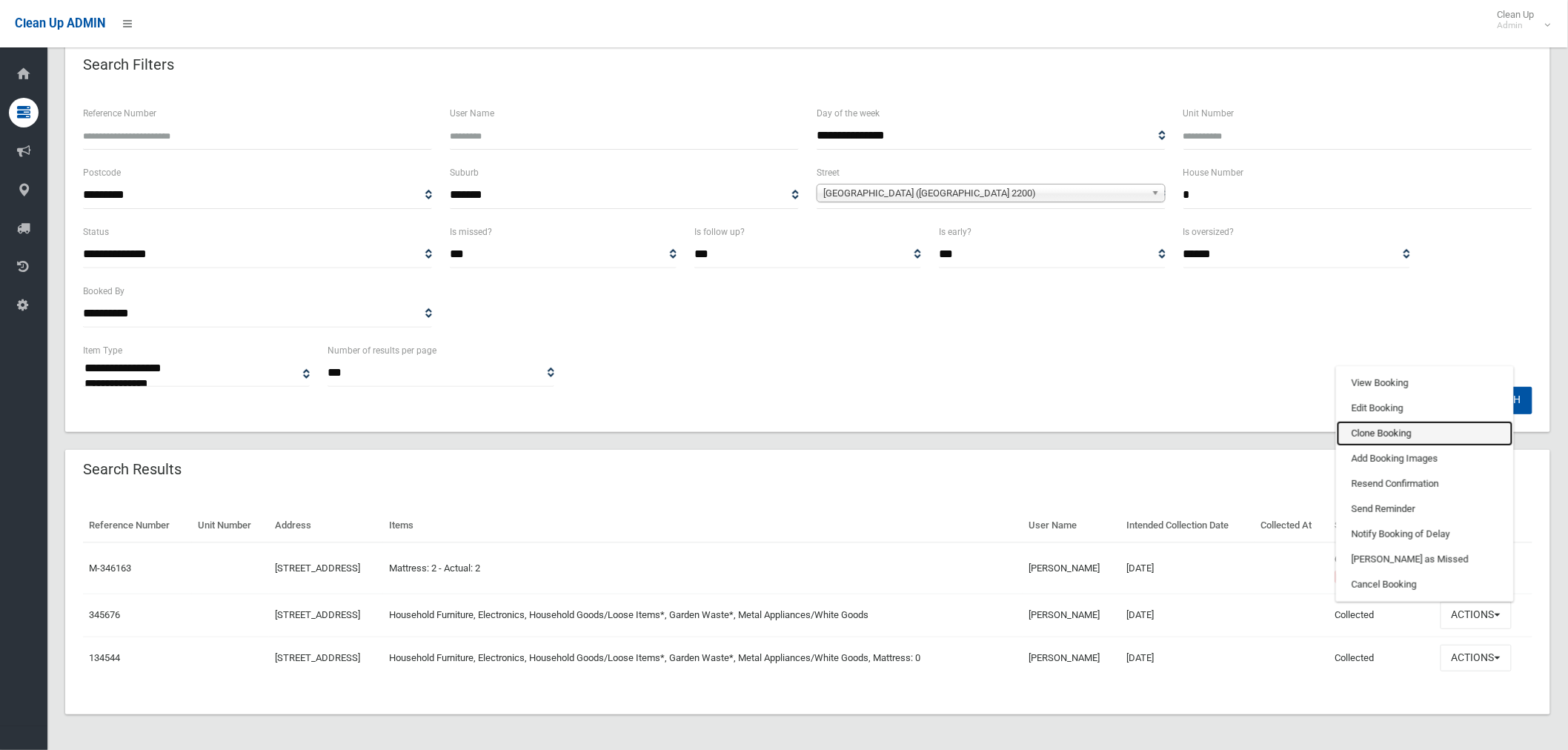
click at [1395, 433] on link "Clone Booking" at bounding box center [1426, 434] width 177 height 26
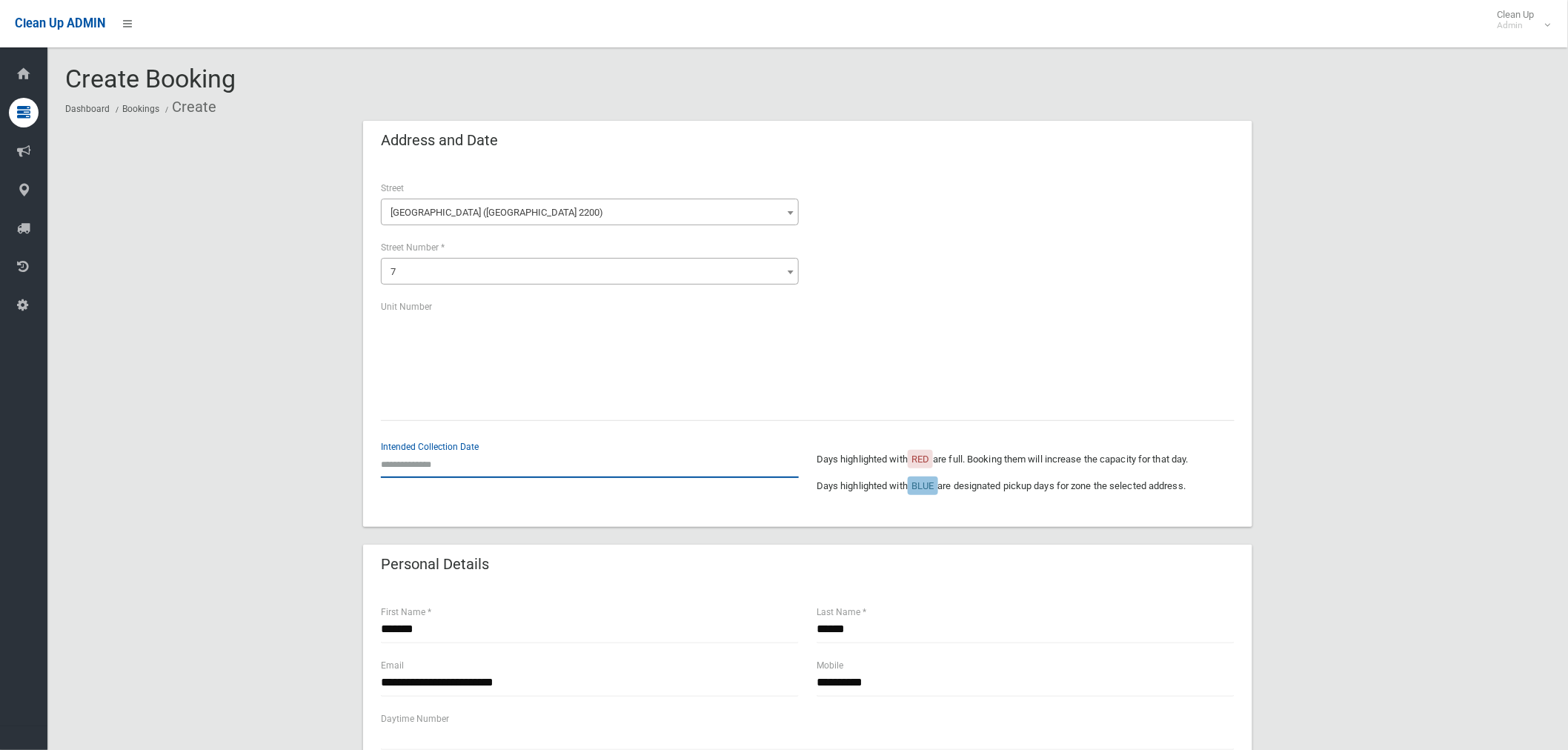
click at [426, 467] on input "text" at bounding box center [590, 464] width 418 height 27
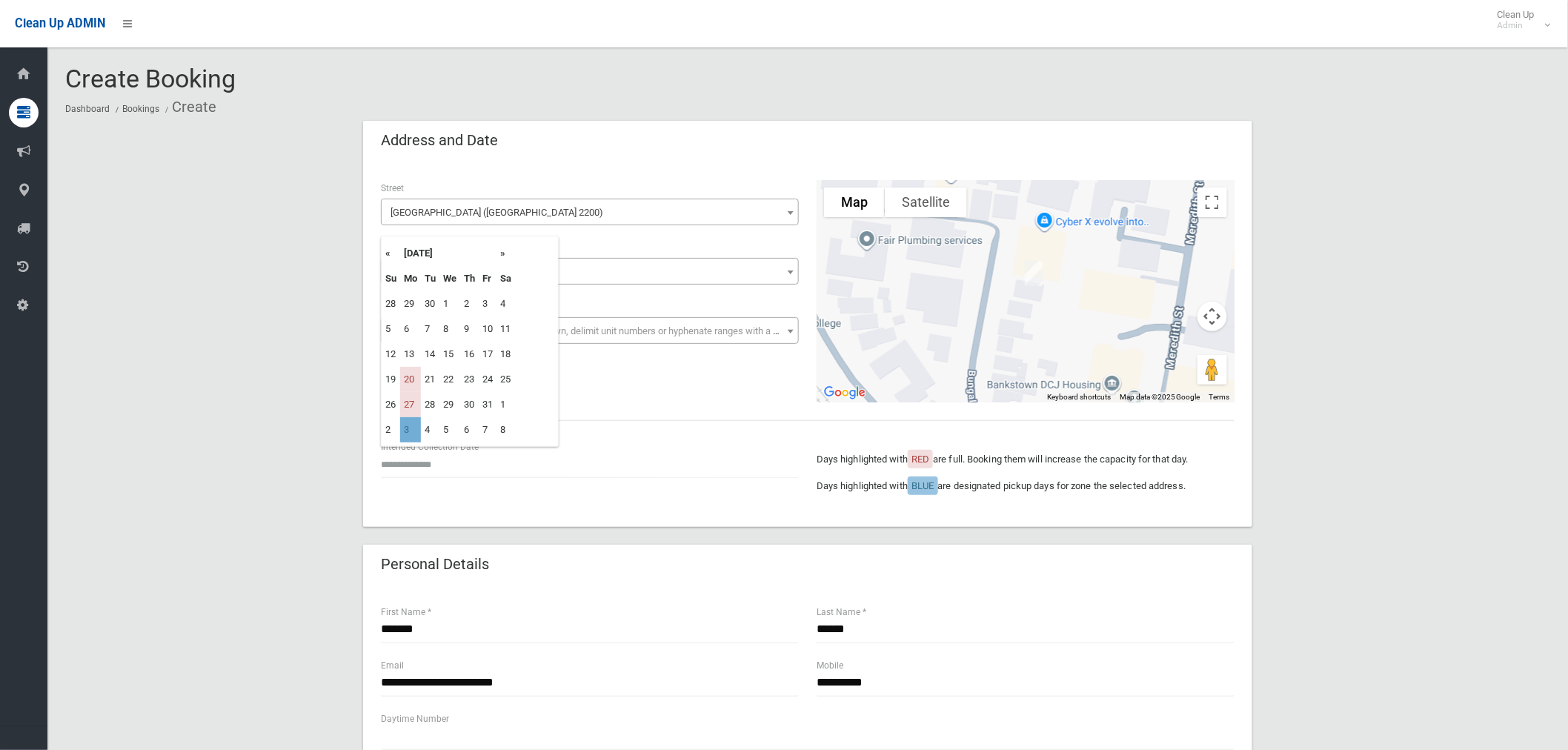
click at [413, 432] on td "3" at bounding box center [410, 430] width 21 height 26
type input "**********"
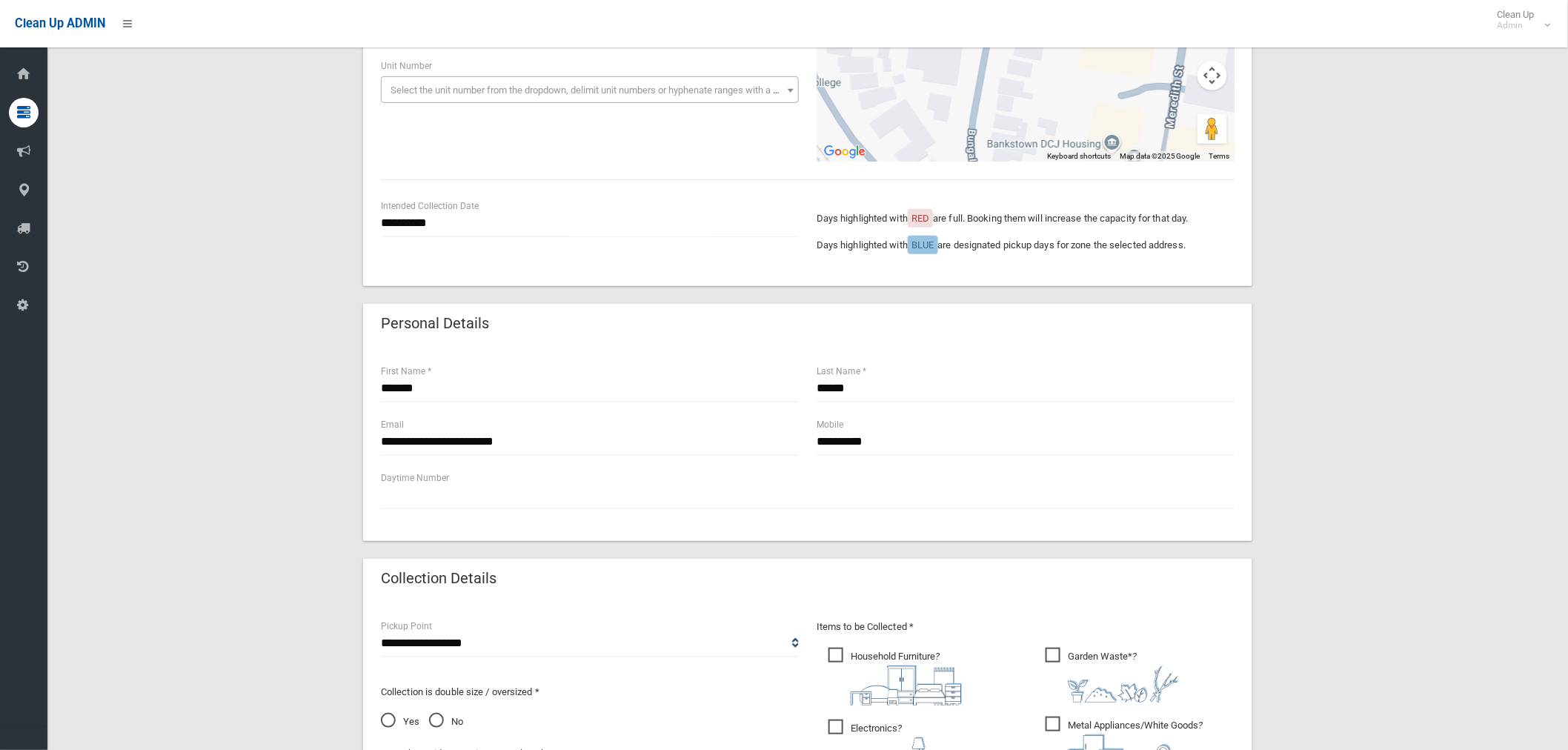
scroll to position [247, 0]
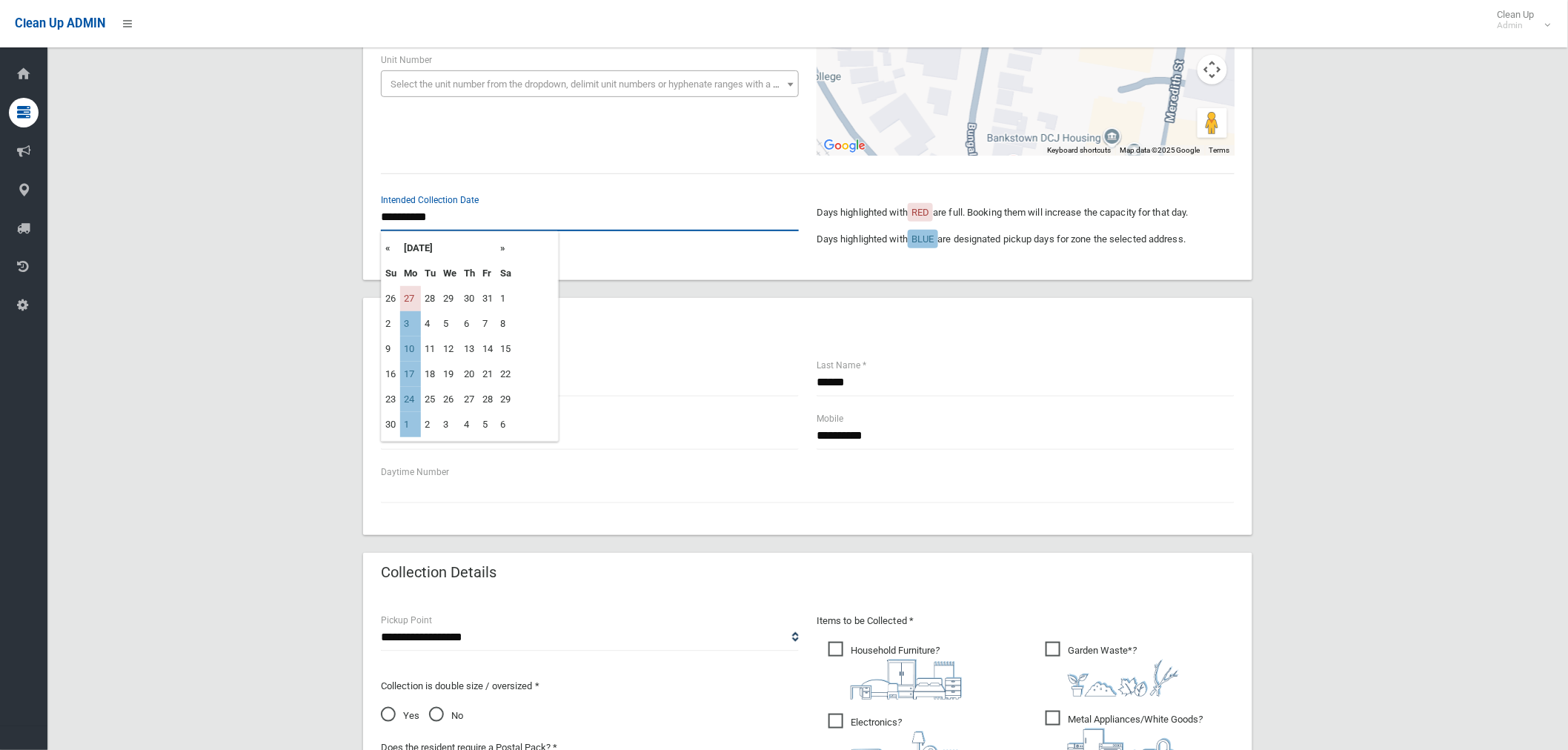
click at [417, 211] on input "**********" at bounding box center [590, 218] width 418 height 27
click at [403, 324] on td "3" at bounding box center [410, 324] width 21 height 26
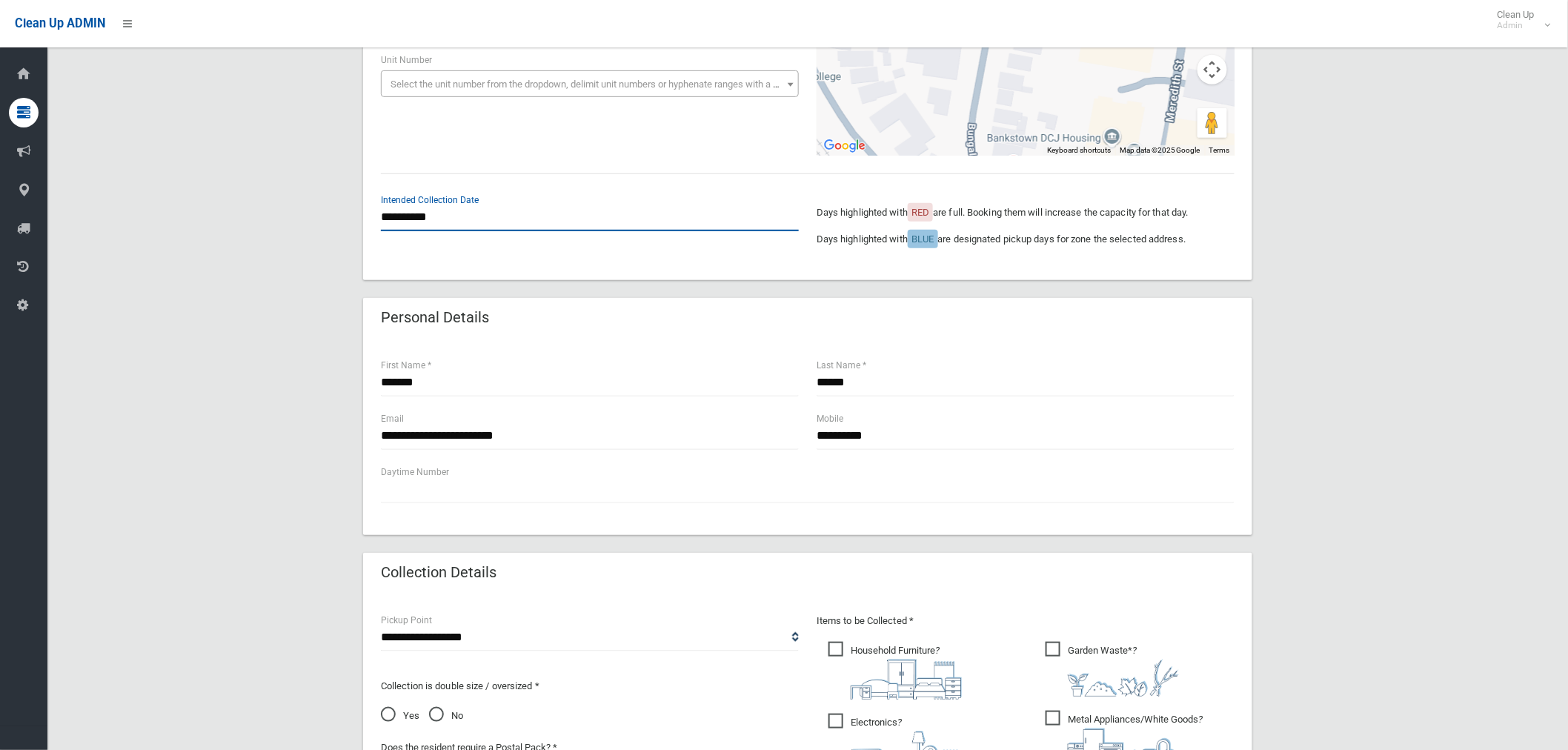
click at [426, 223] on input "**********" at bounding box center [590, 218] width 418 height 27
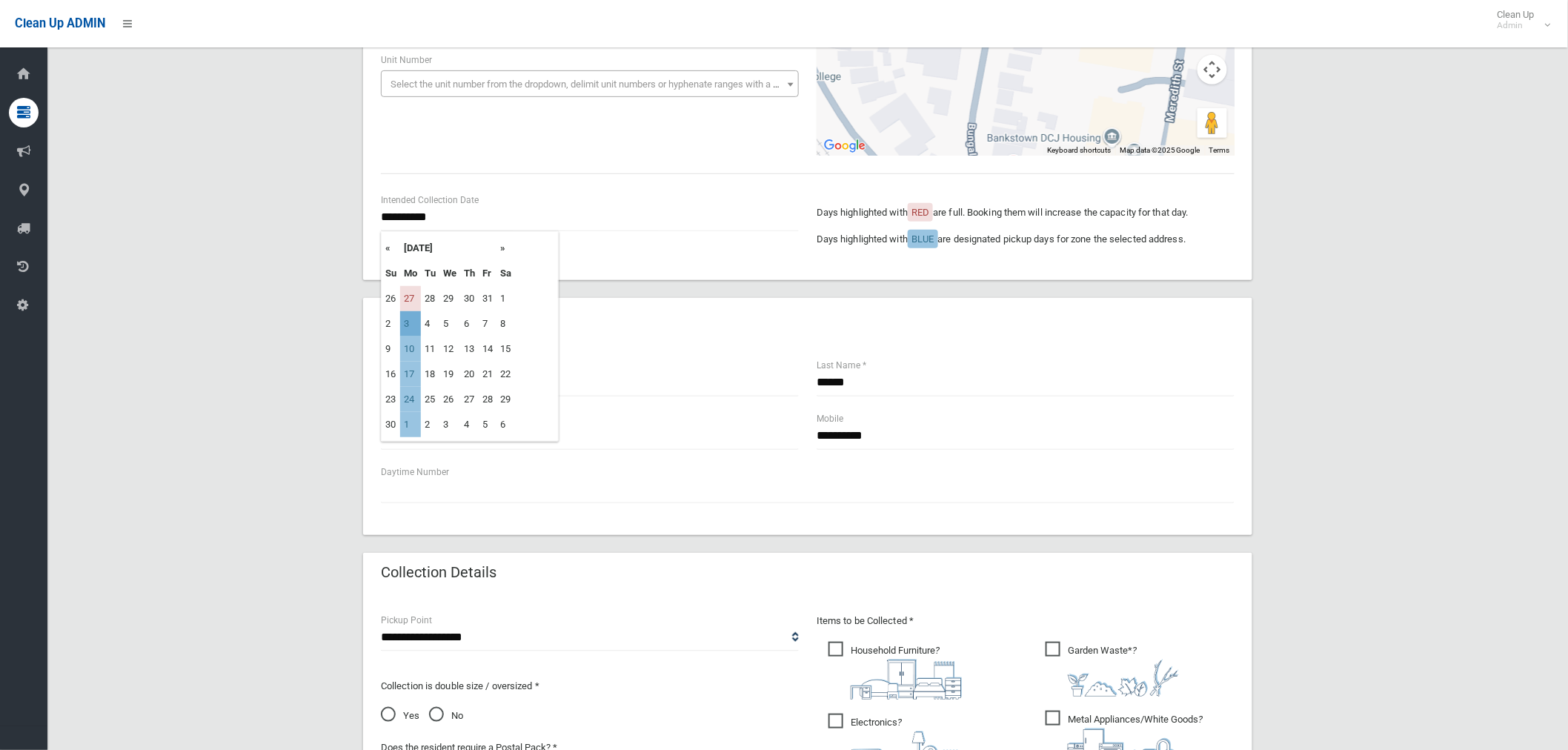
click at [413, 320] on td "3" at bounding box center [410, 324] width 21 height 26
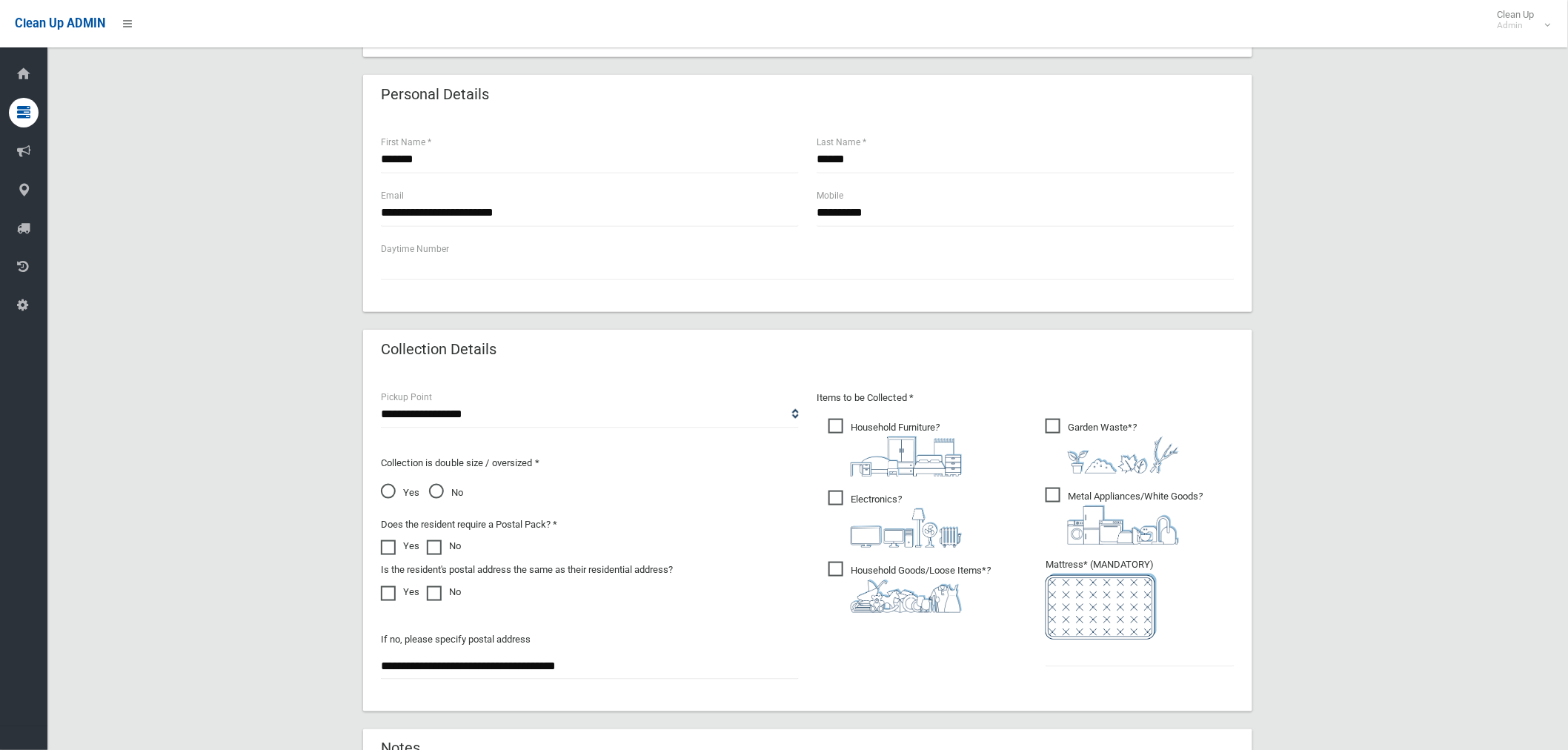
scroll to position [494, 0]
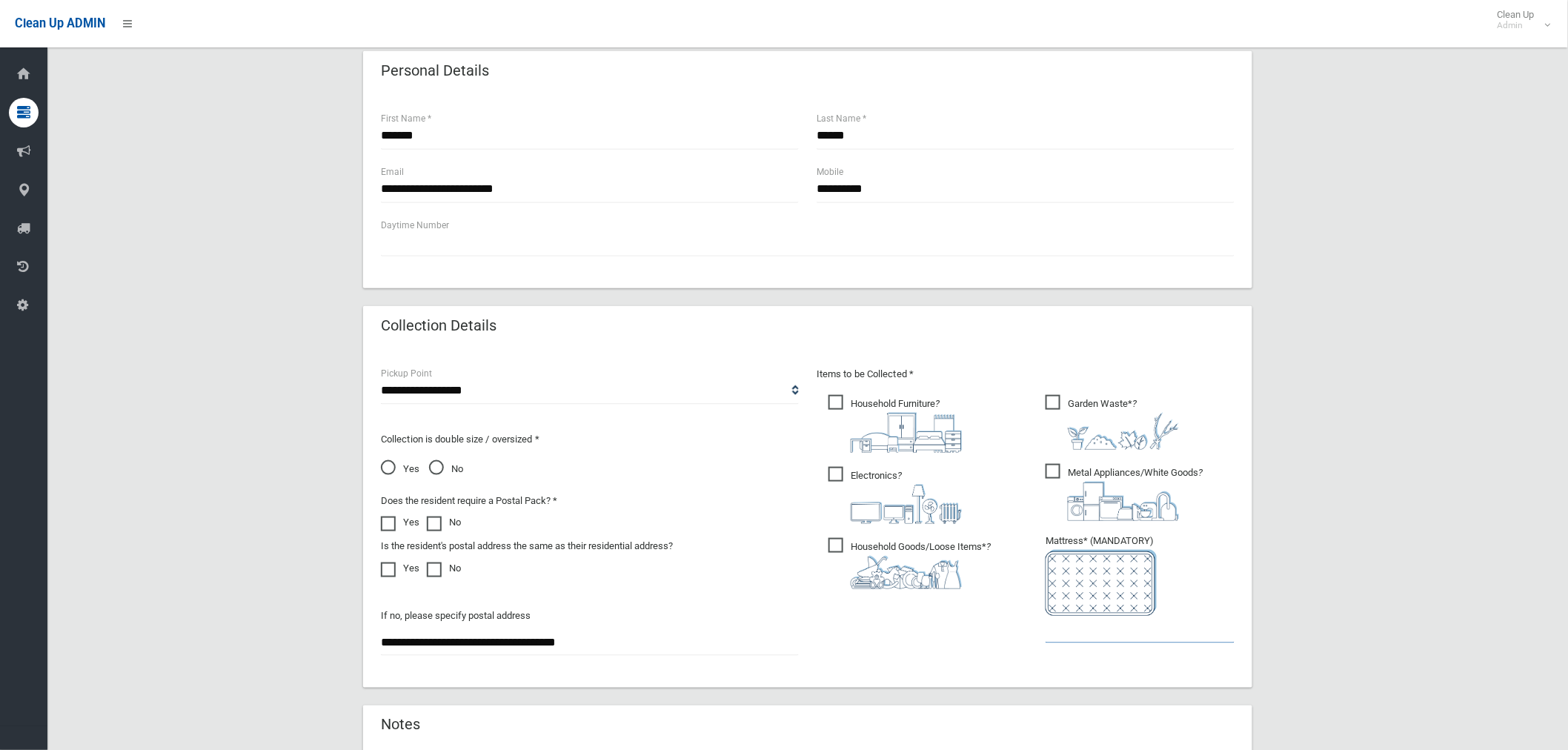
click at [1101, 626] on input "text" at bounding box center [1140, 630] width 189 height 27
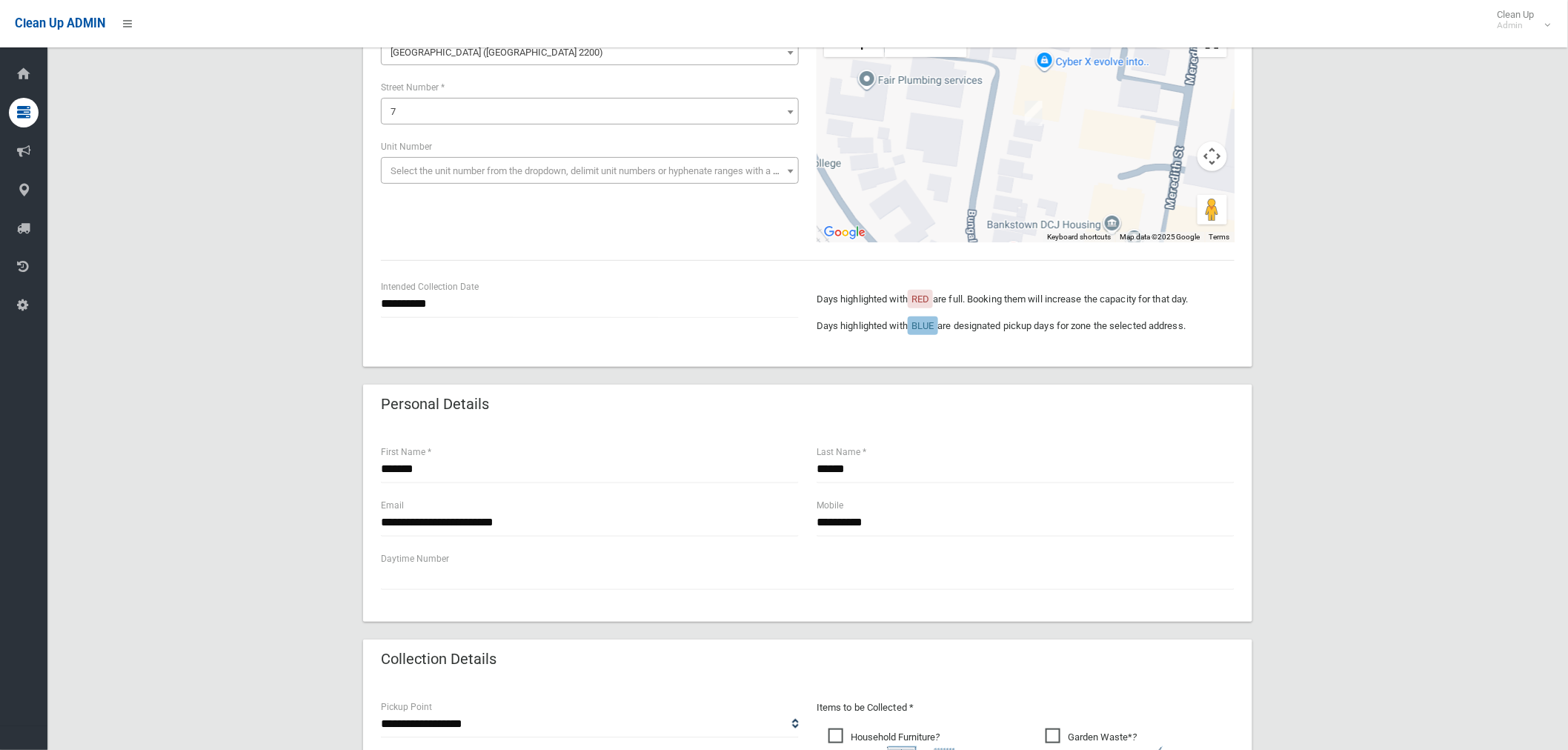
scroll to position [329, 0]
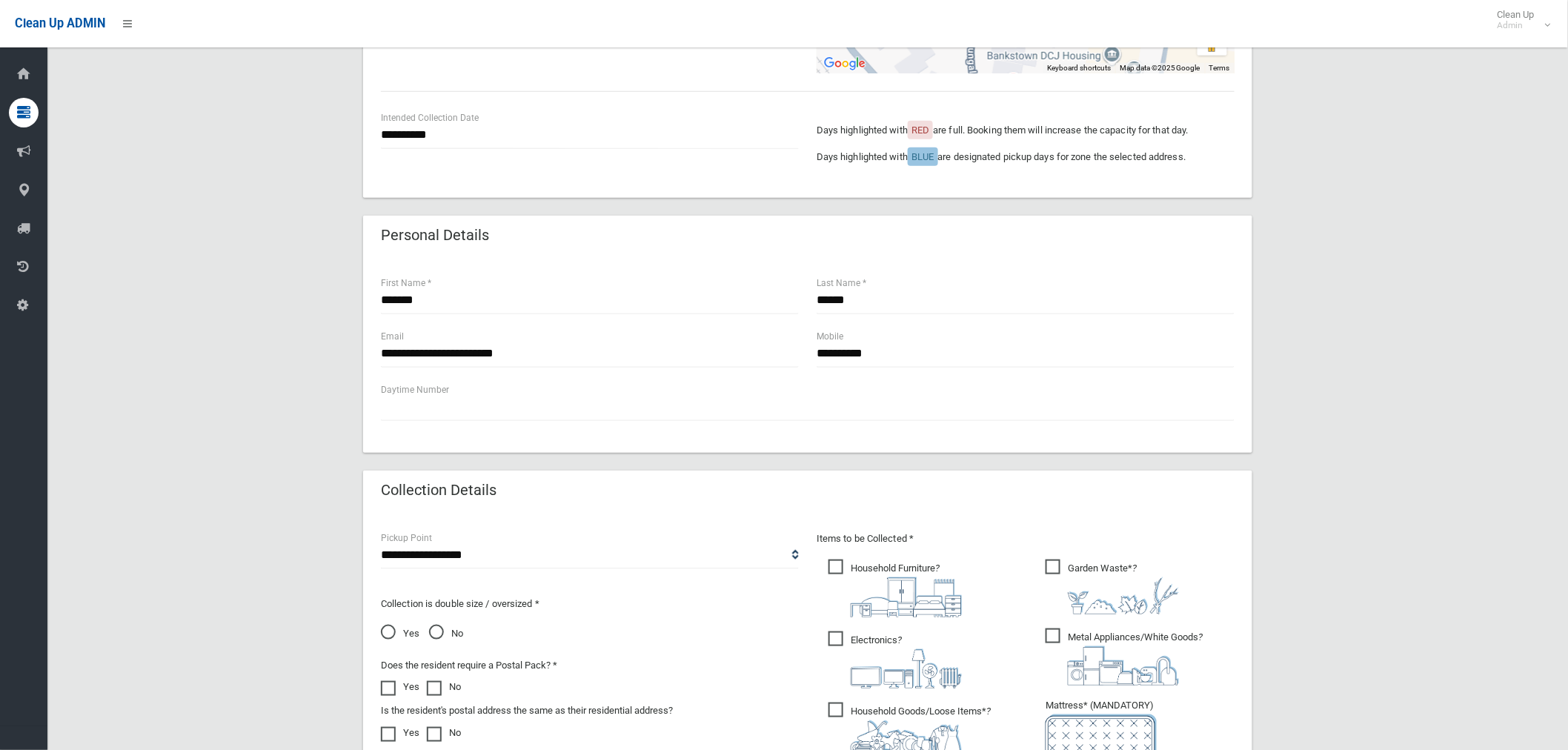
type input "*"
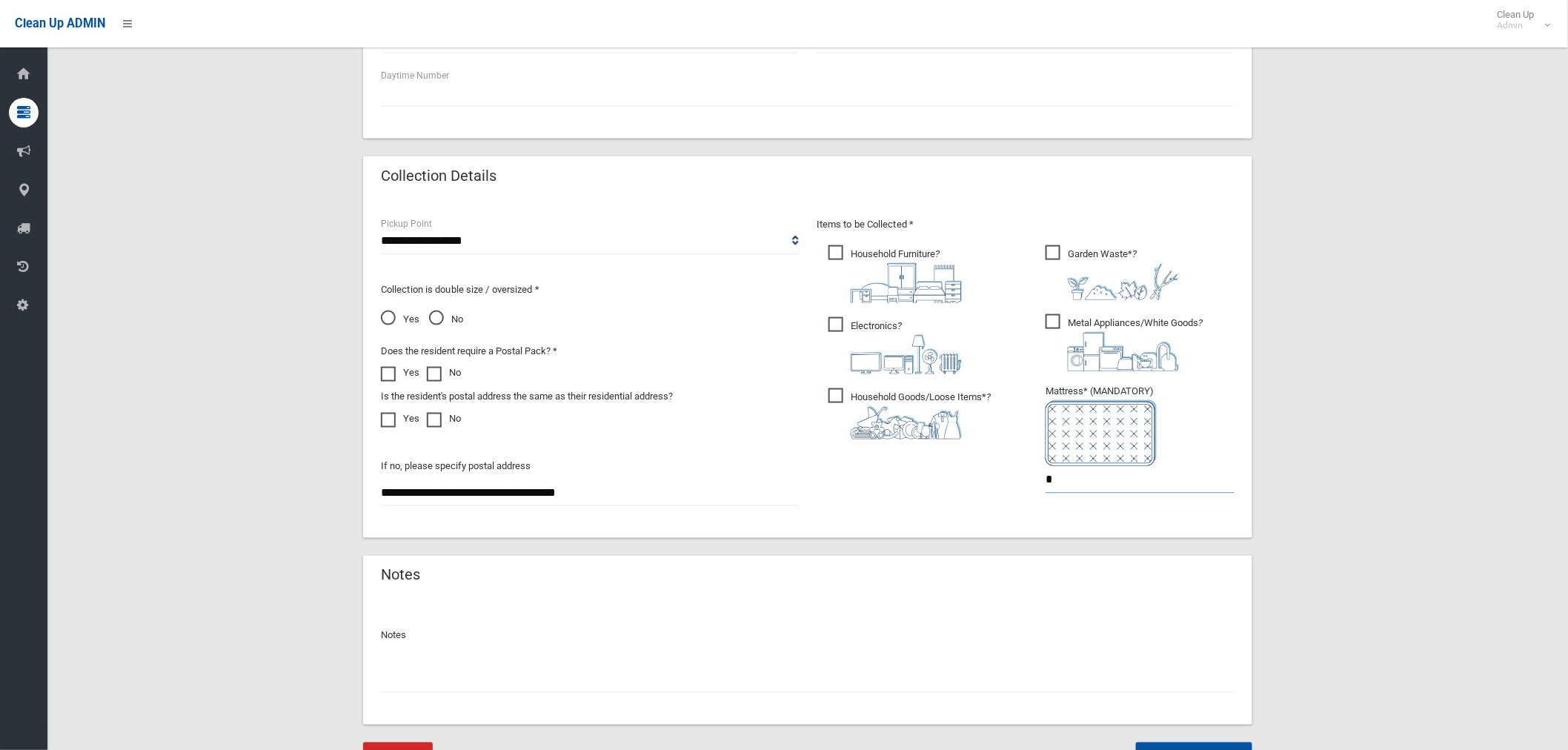
scroll to position [716, 0]
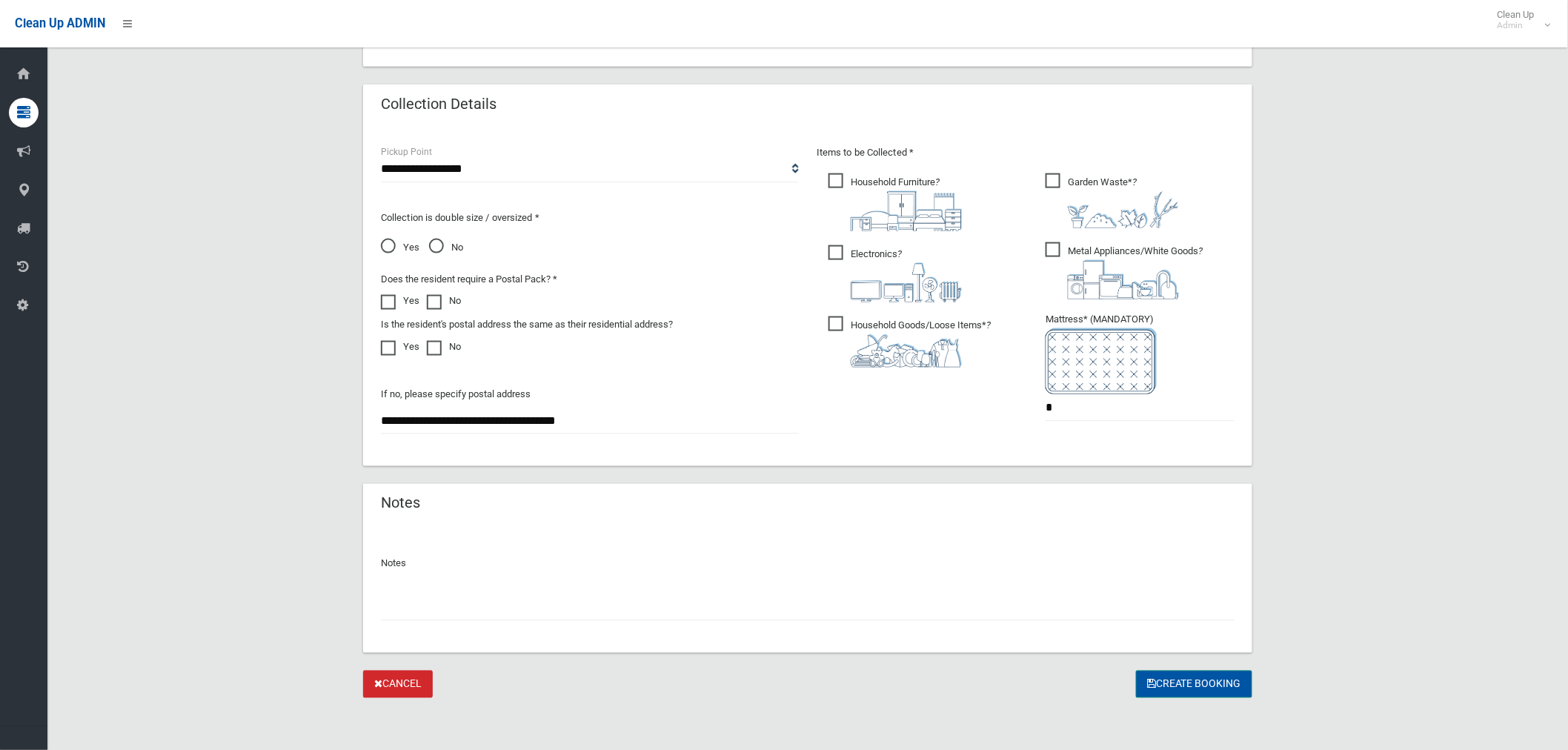
click at [1210, 683] on button "Create Booking" at bounding box center [1194, 685] width 117 height 27
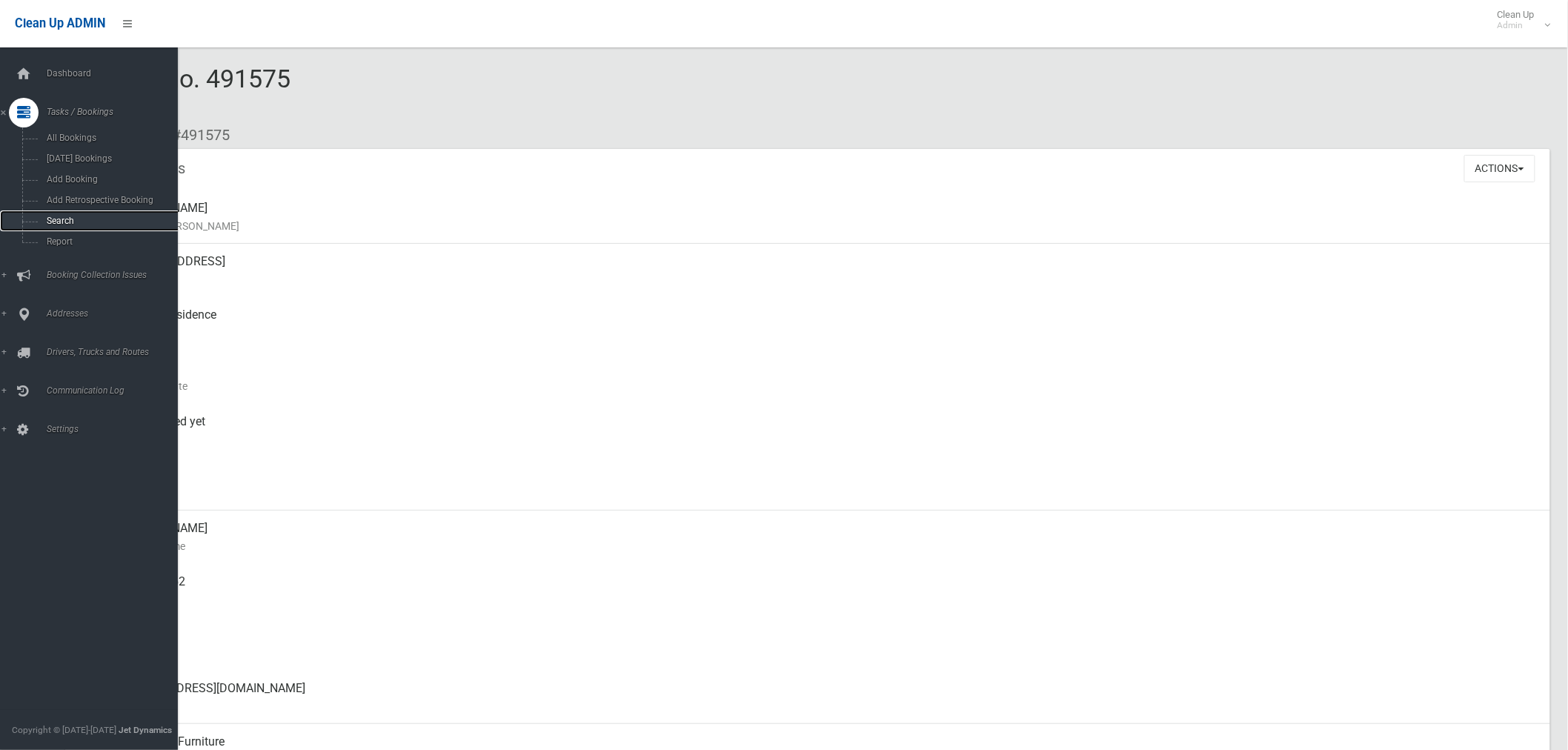
click at [76, 224] on span "Search" at bounding box center [110, 221] width 135 height 11
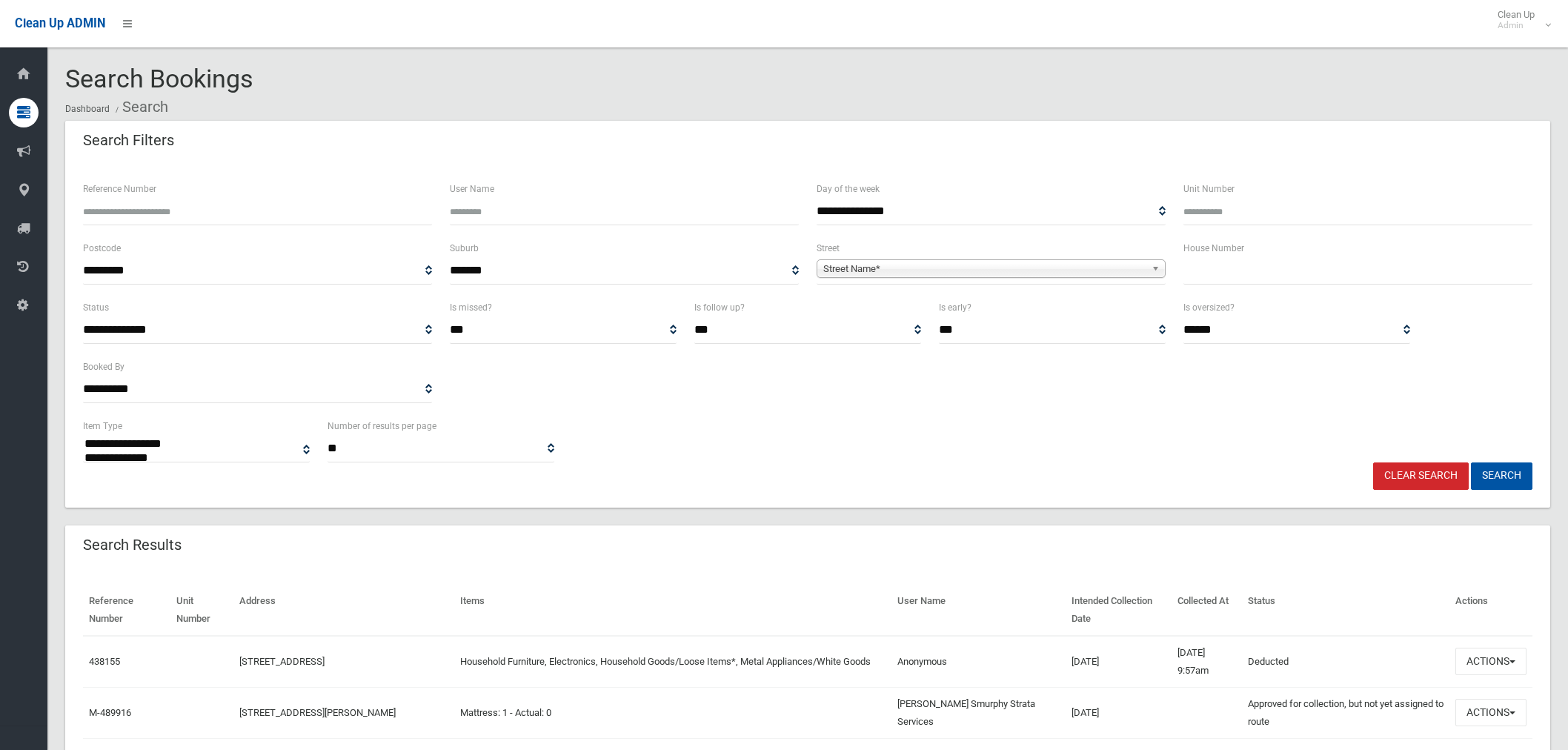
select select
type input "**"
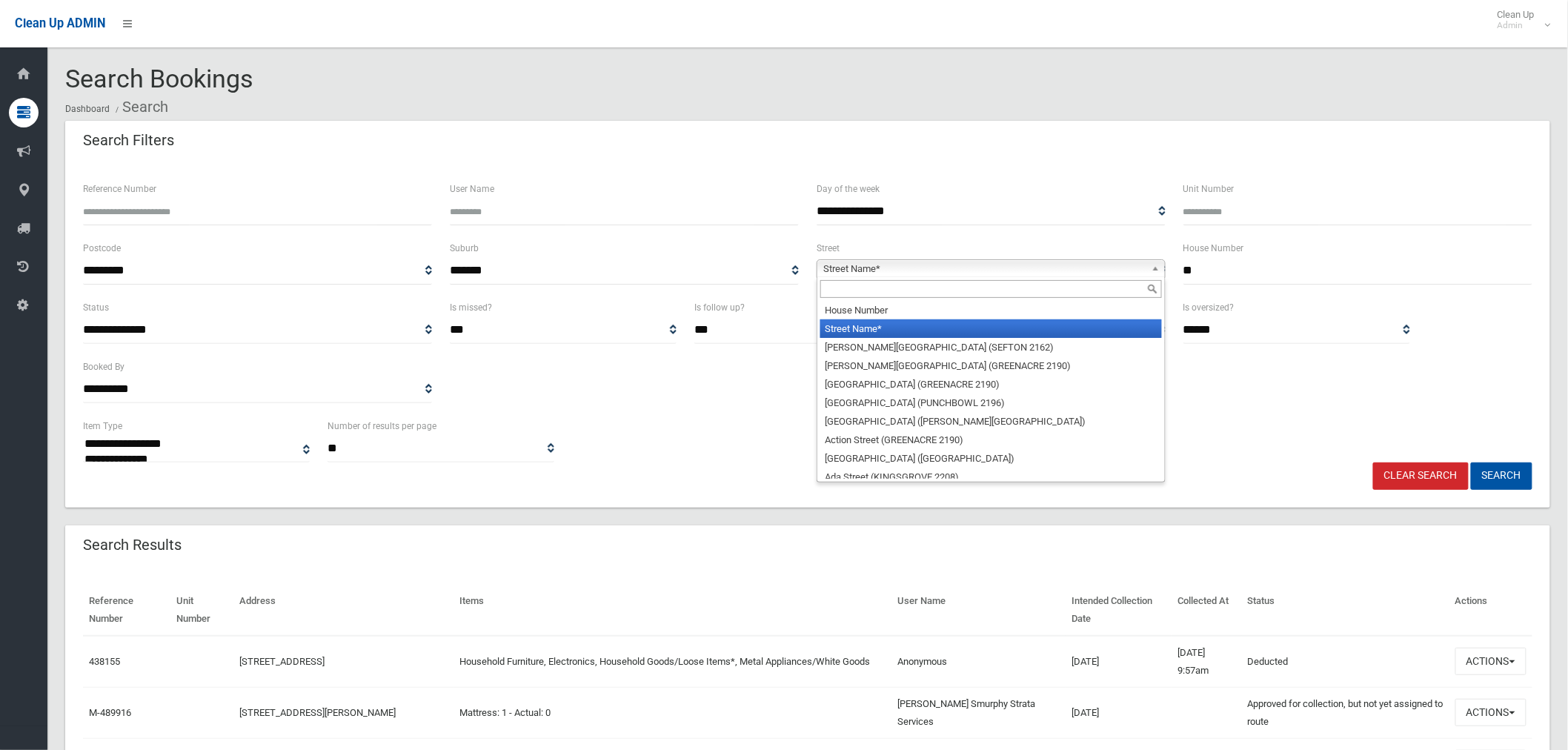
click at [909, 271] on span "Street Name*" at bounding box center [984, 269] width 323 height 18
click at [867, 292] on input "text" at bounding box center [991, 290] width 341 height 18
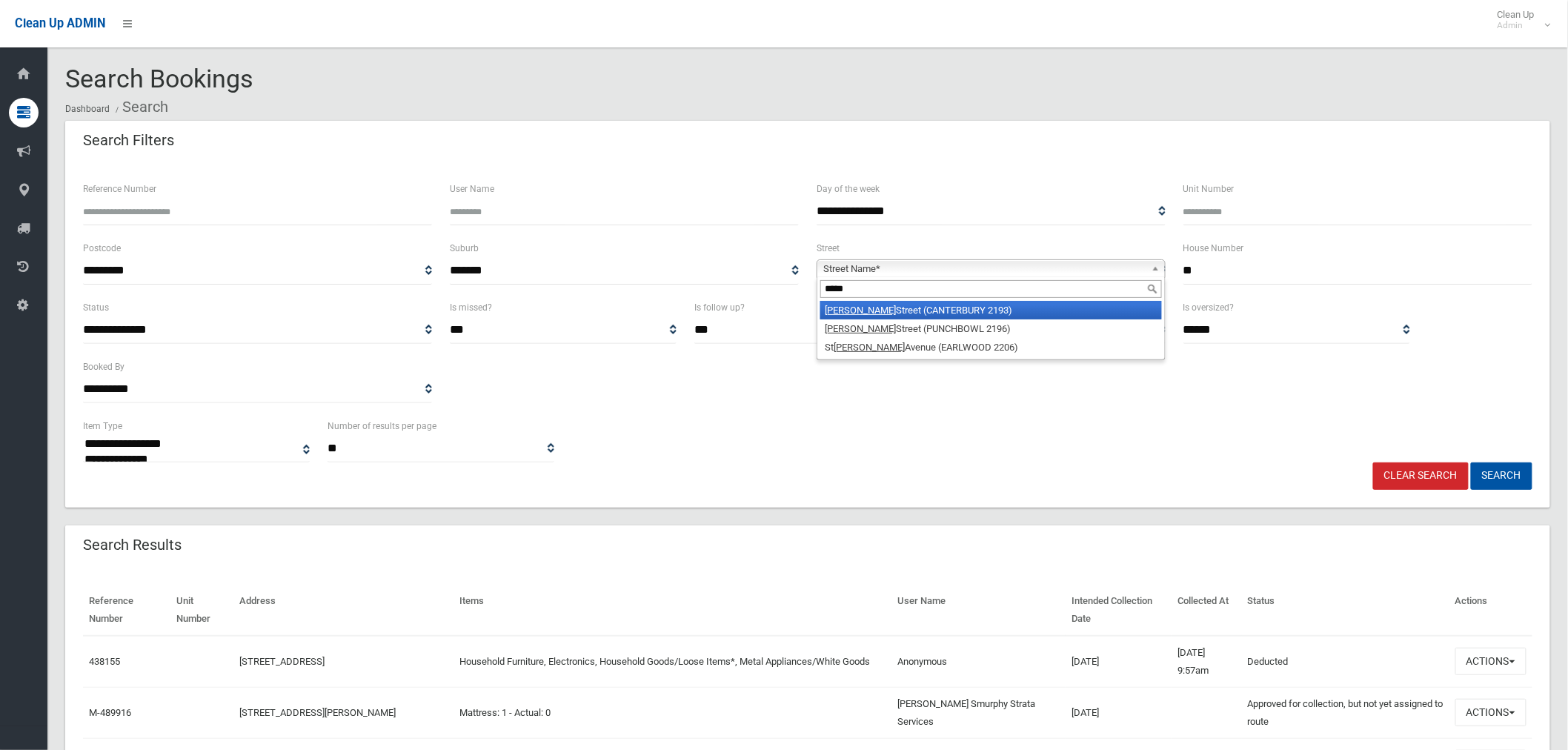
type input "*****"
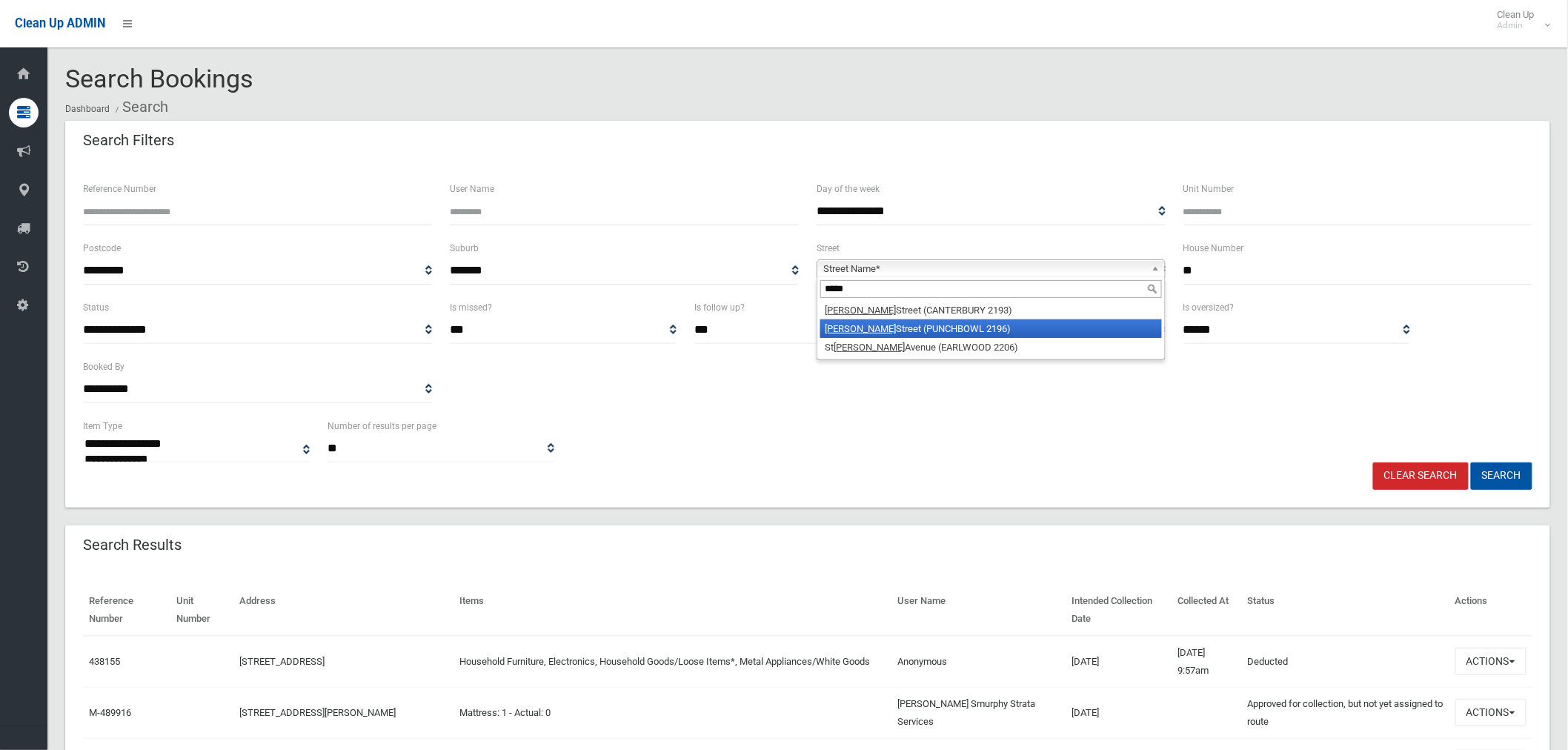
click at [882, 328] on li "James Street (PUNCHBOWL 2196)" at bounding box center [991, 329] width 341 height 19
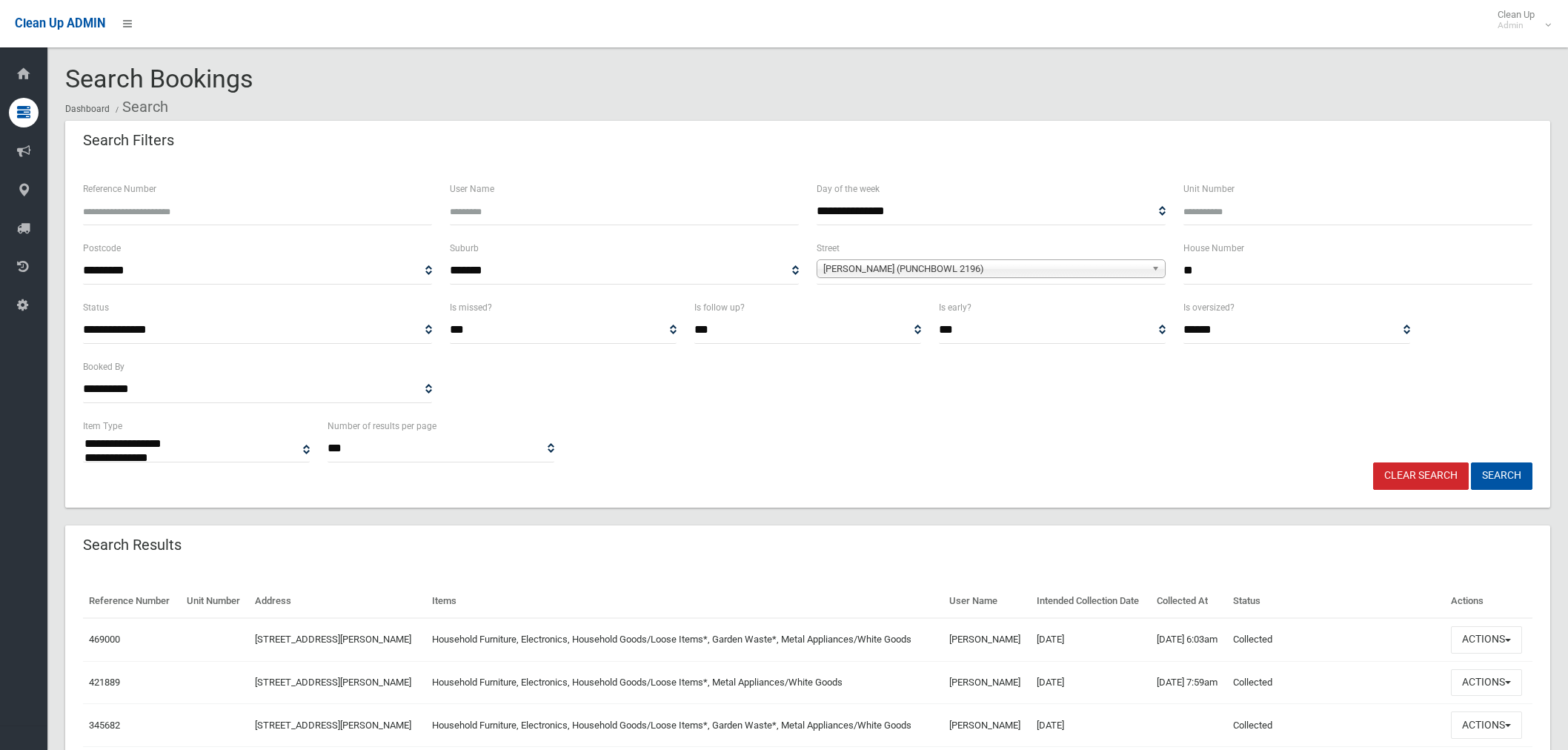
select select
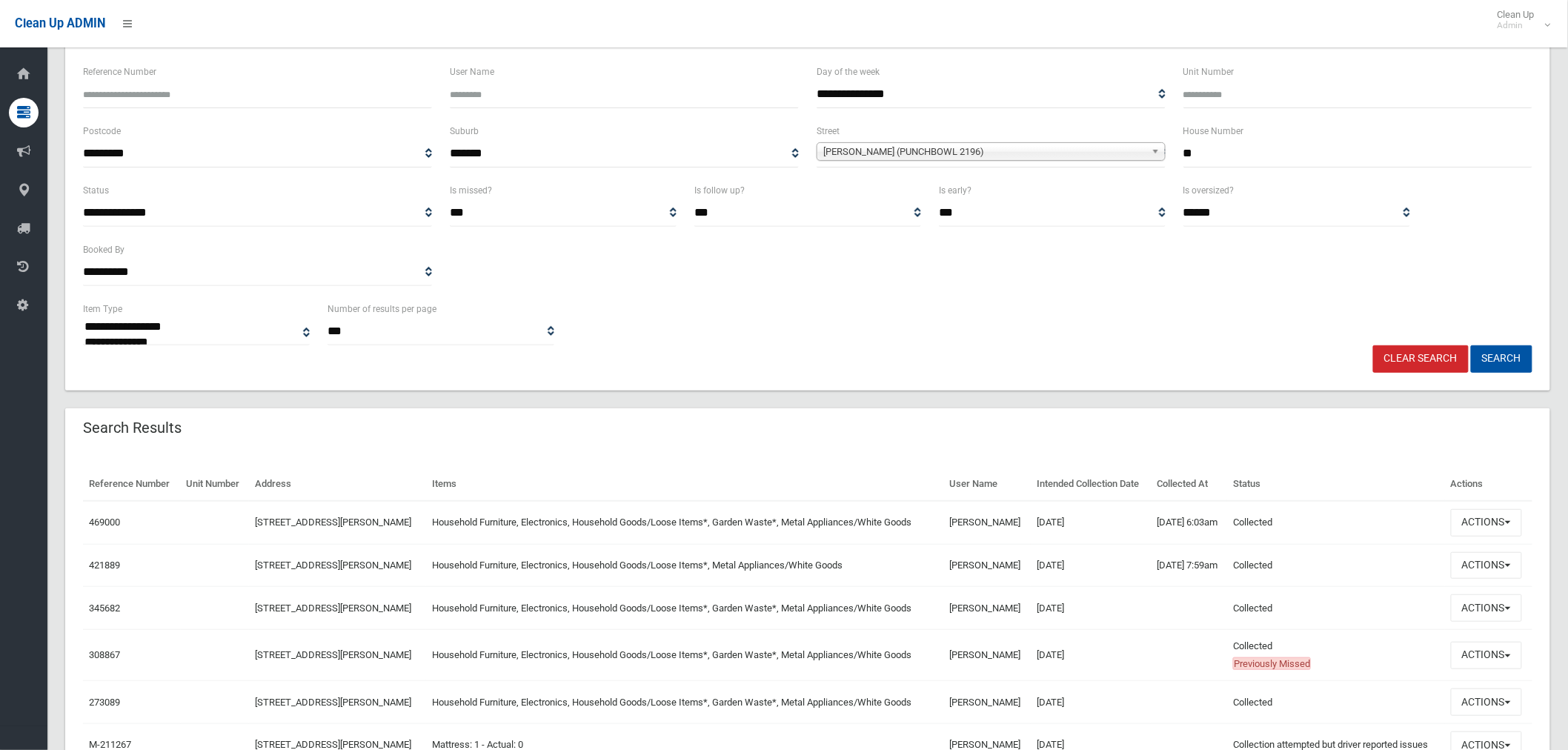
scroll to position [247, 0]
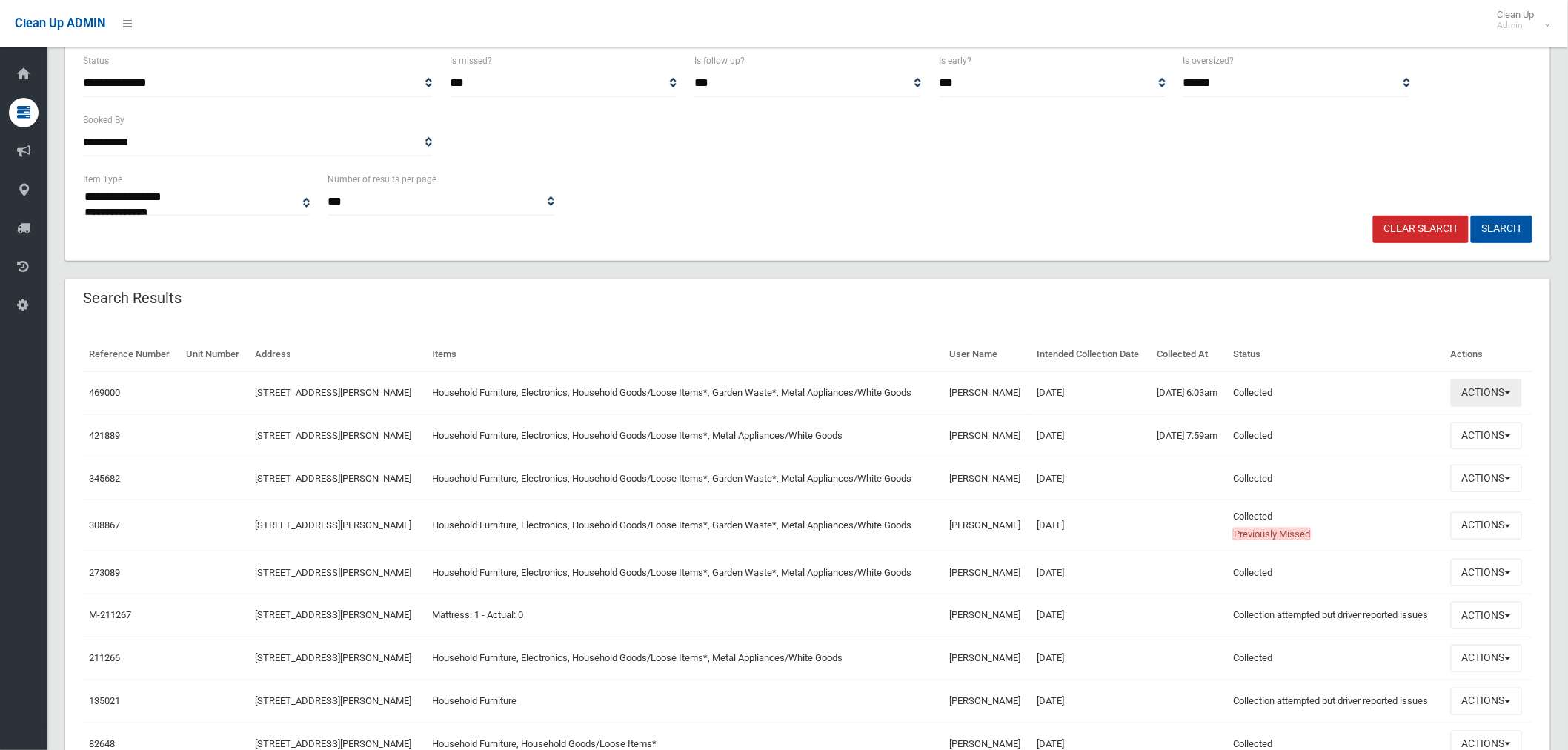
click at [1483, 396] on button "Actions" at bounding box center [1487, 394] width 72 height 27
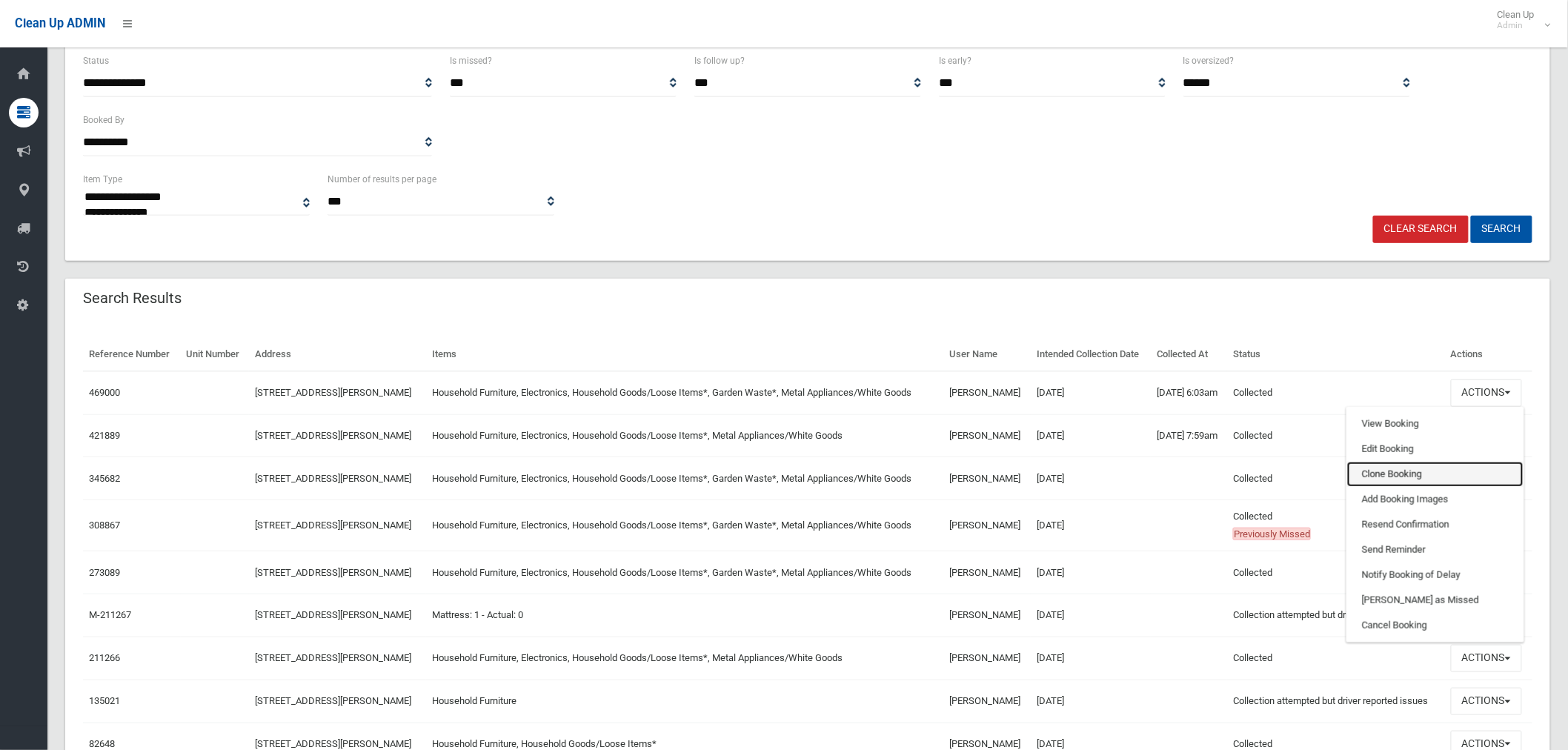
click at [1413, 475] on link "Clone Booking" at bounding box center [1436, 475] width 177 height 26
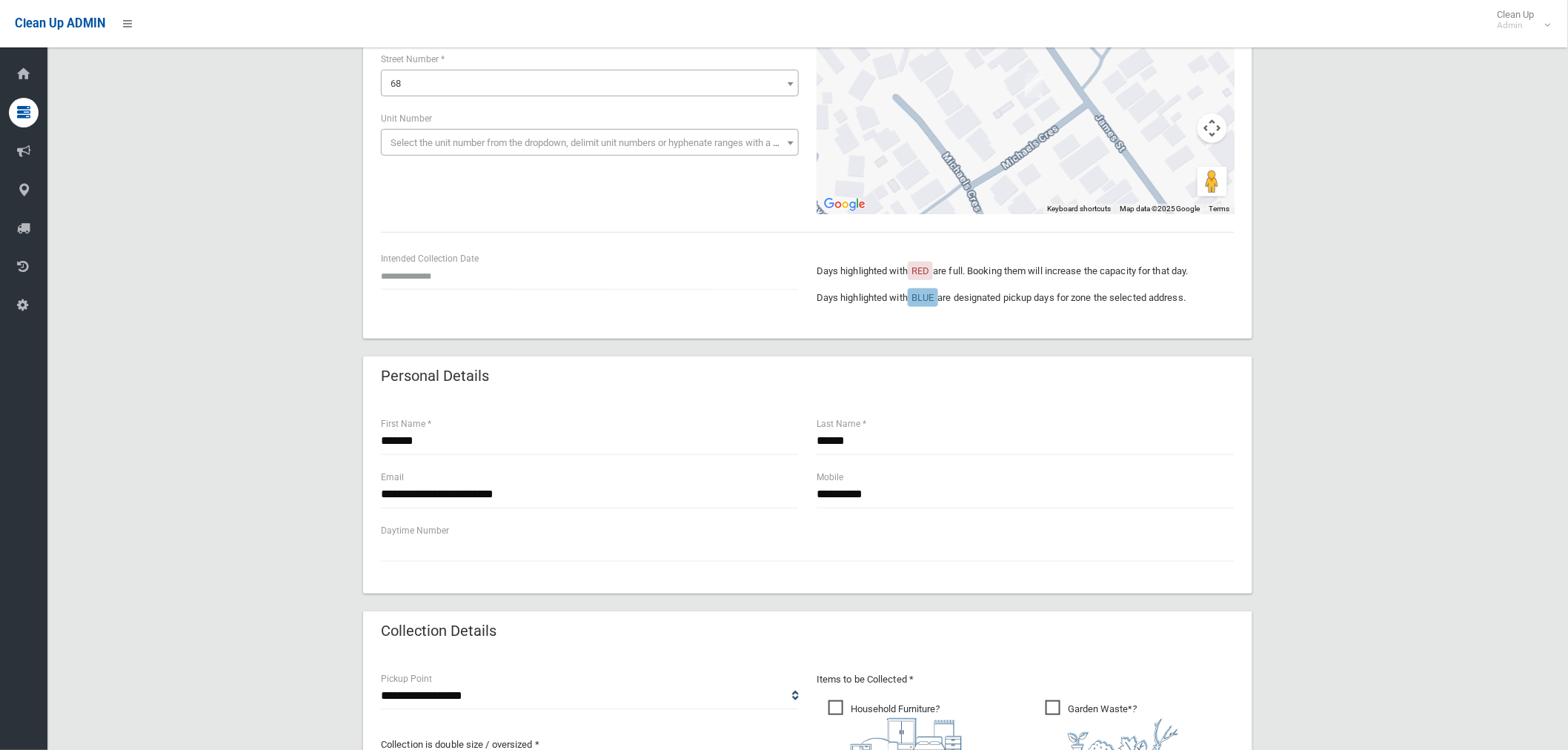
scroll to position [82, 0]
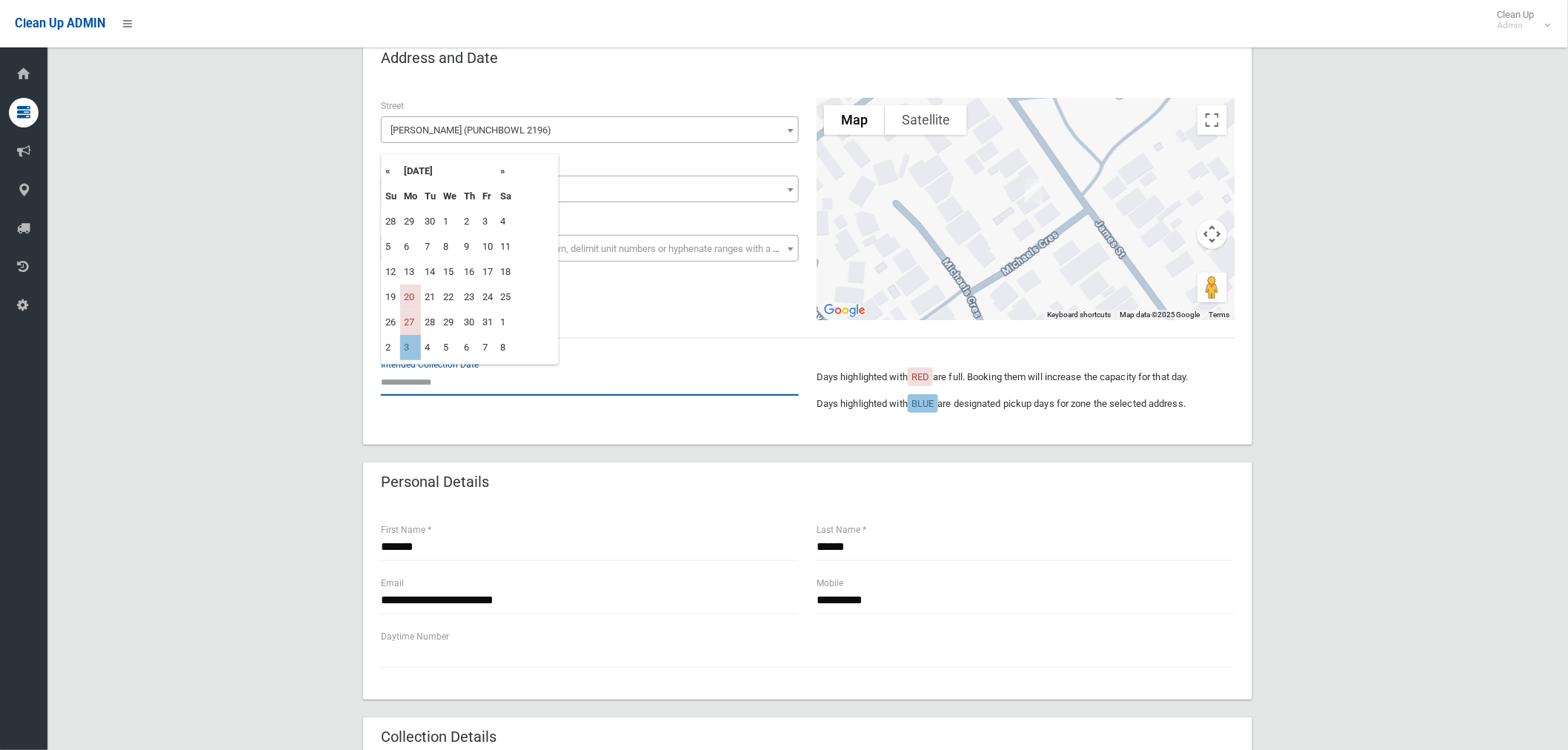
click at [436, 372] on input "text" at bounding box center [590, 382] width 418 height 27
click at [412, 345] on td "3" at bounding box center [410, 348] width 21 height 26
type input "**********"
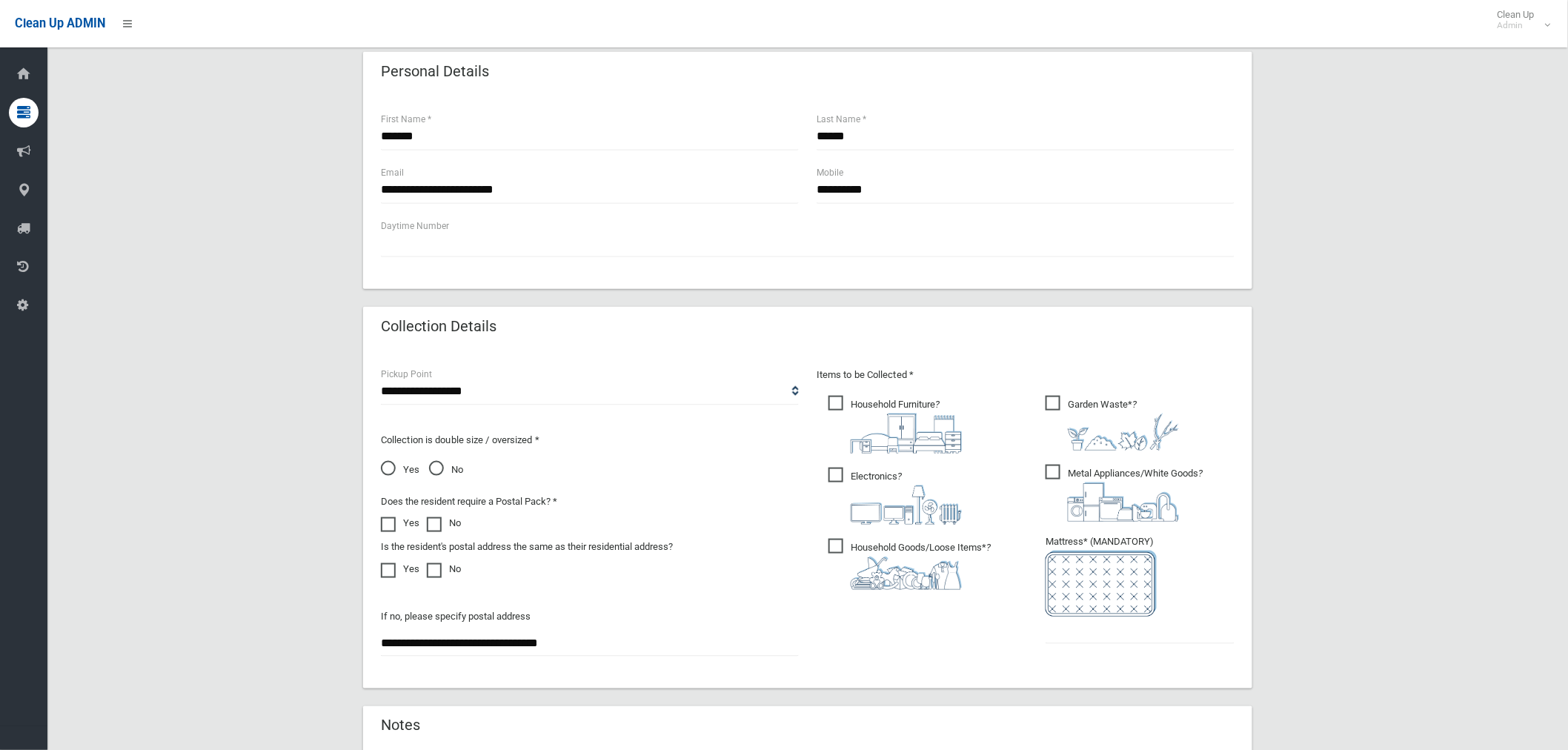
scroll to position [494, 0]
click at [1077, 633] on input "text" at bounding box center [1140, 630] width 189 height 27
type input "*"
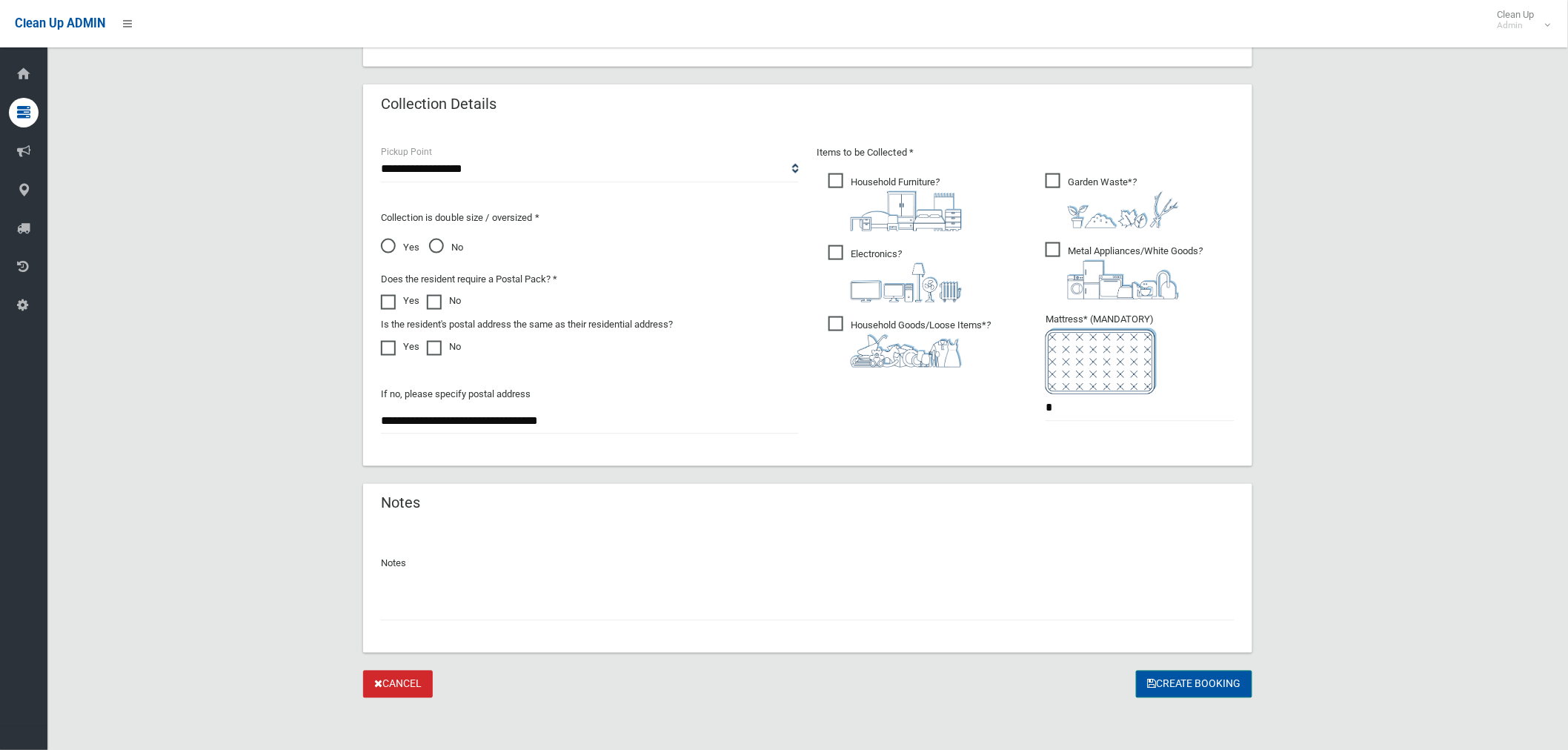
click at [1193, 683] on button "Create Booking" at bounding box center [1194, 685] width 117 height 27
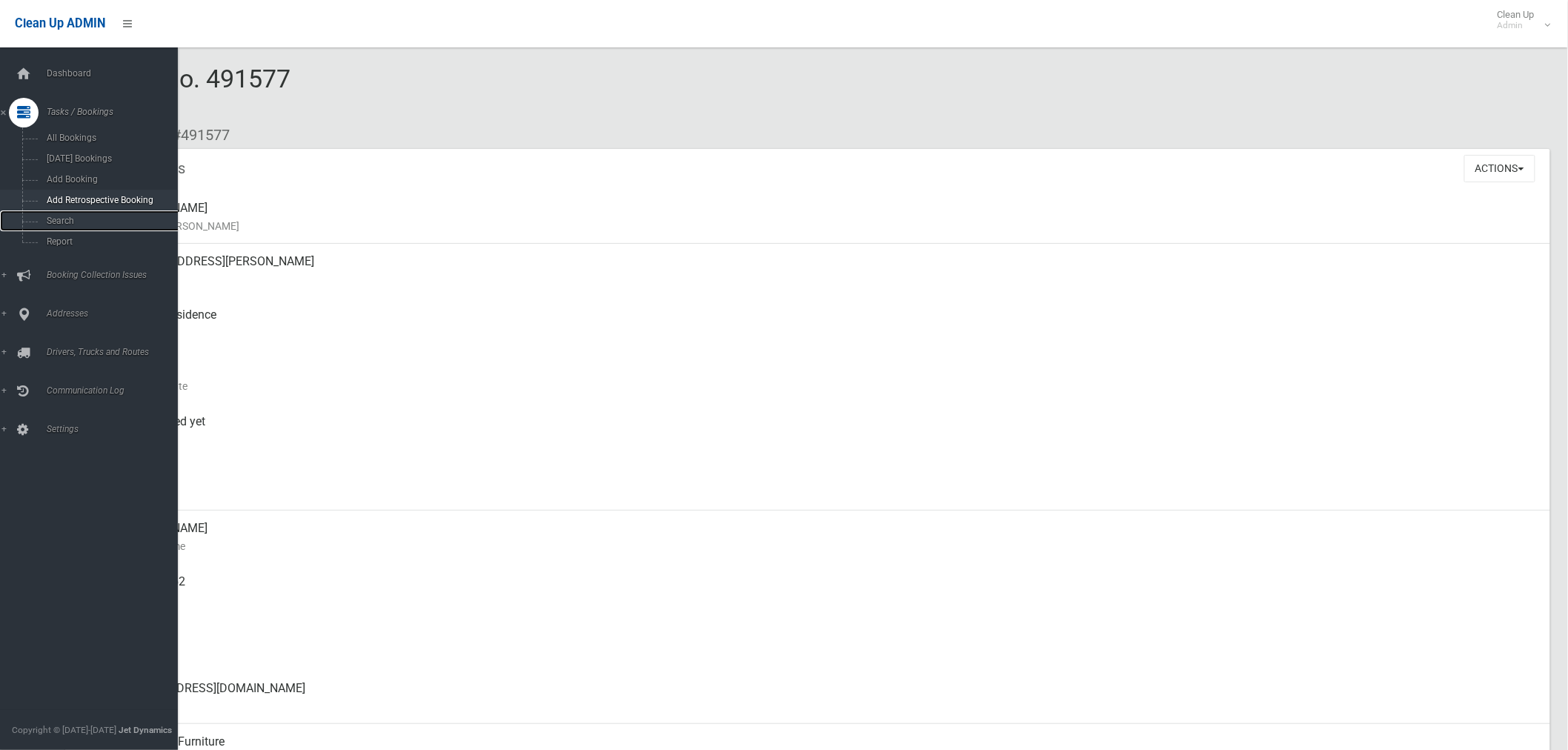
drag, startPoint x: 59, startPoint y: 226, endPoint x: 78, endPoint y: 200, distance: 32.2
click at [59, 226] on span "Search" at bounding box center [110, 221] width 135 height 11
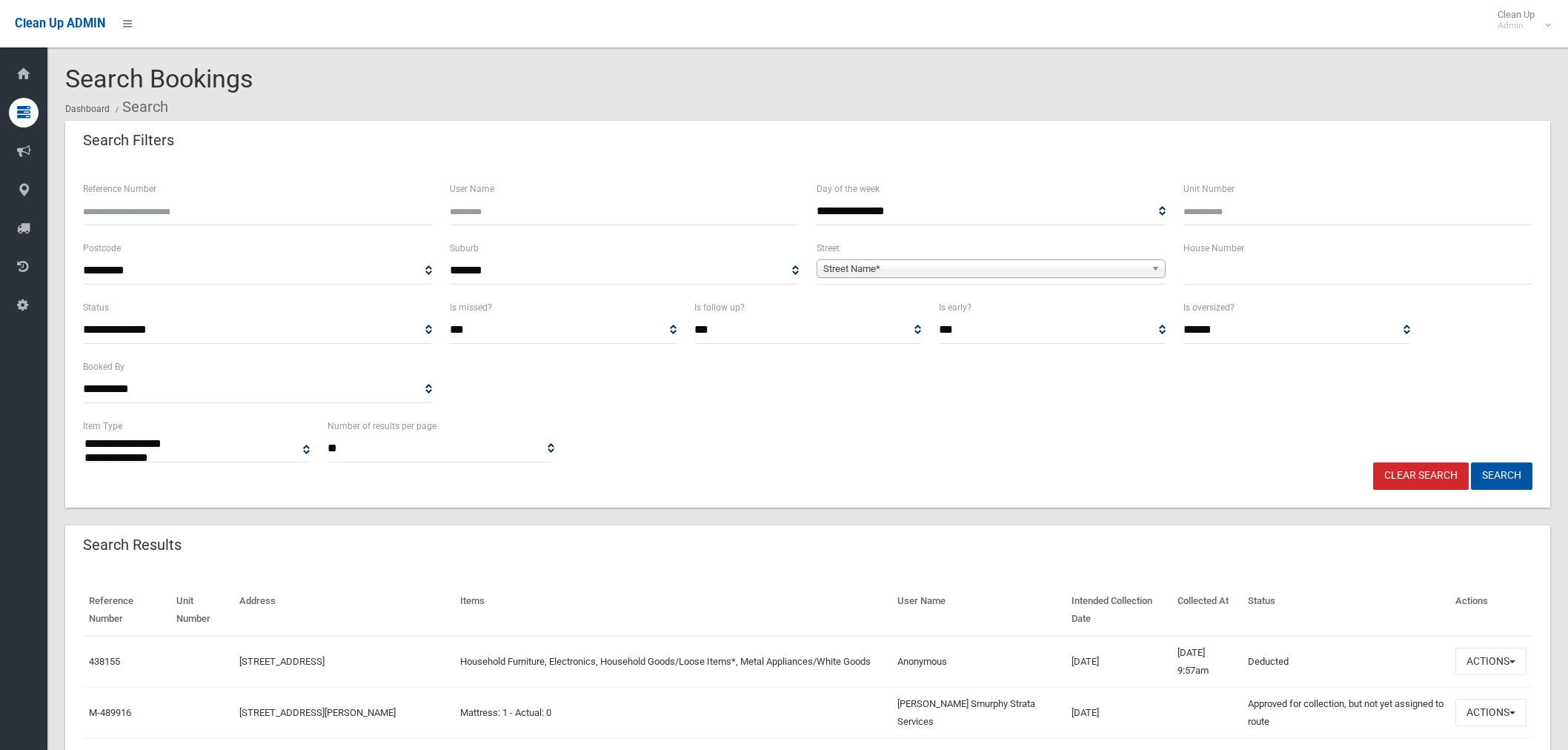
select select
